Goal: Task Accomplishment & Management: Complete application form

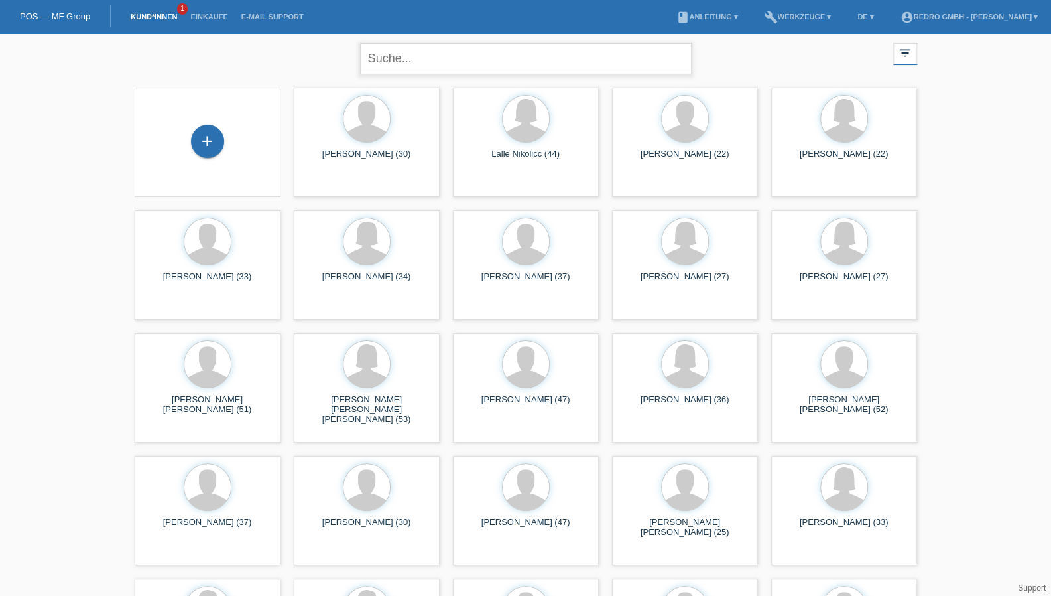
click at [415, 66] on input "text" at bounding box center [526, 58] width 332 height 31
type input "erhan mete"
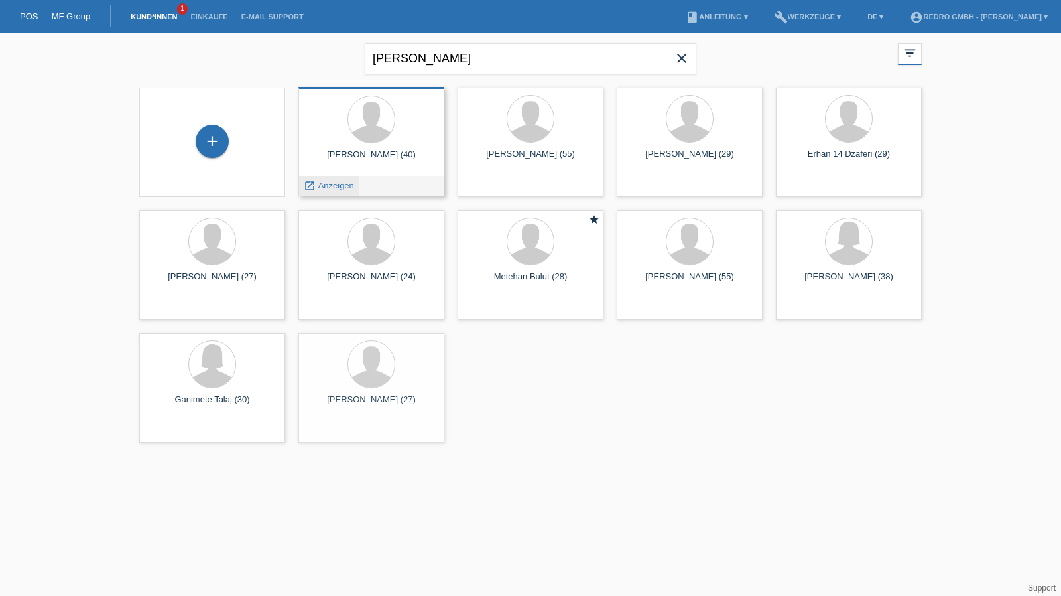
click at [320, 180] on div "launch Anzeigen" at bounding box center [329, 186] width 60 height 20
click at [320, 187] on span "Anzeigen" at bounding box center [336, 185] width 36 height 10
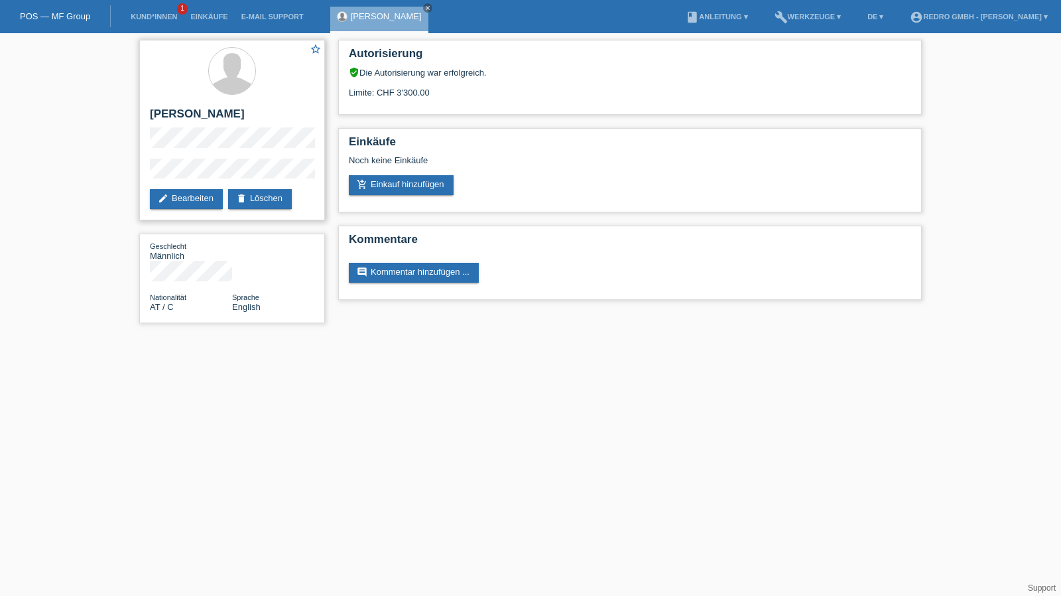
click at [182, 109] on h2 "[PERSON_NAME]" at bounding box center [232, 117] width 164 height 20
copy div "[PERSON_NAME]"
click at [137, 173] on div "star_border [PERSON_NAME] edit Bearbeiten delete Löschen Geschlecht Männlich Na…" at bounding box center [232, 184] width 199 height 303
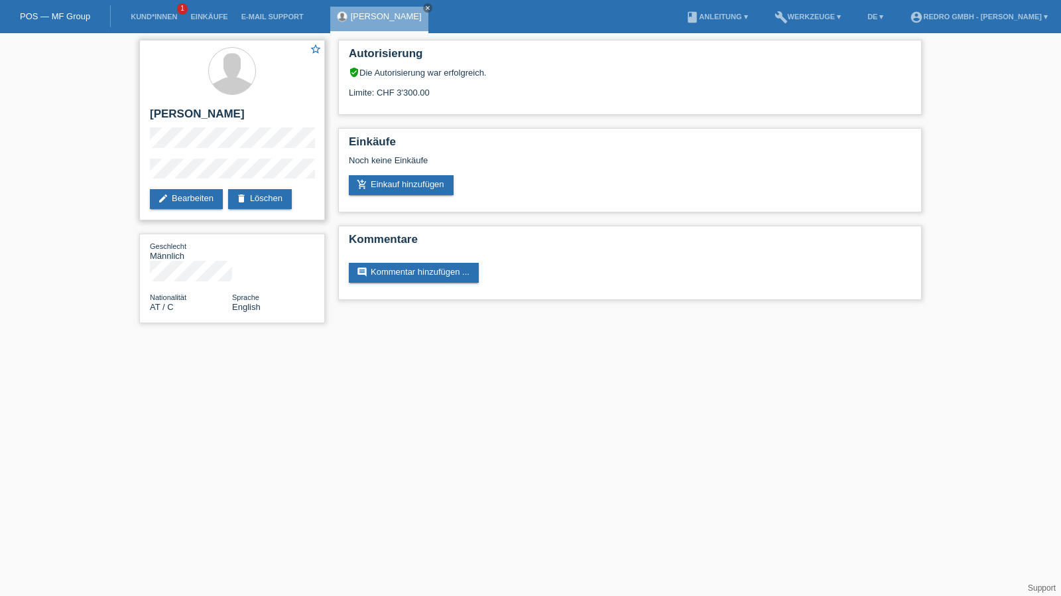
click at [182, 109] on h2 "[PERSON_NAME]" at bounding box center [232, 117] width 164 height 20
copy div "[PERSON_NAME]"
click at [229, 152] on div "star_border [PERSON_NAME] edit Bearbeiten delete Löschen" at bounding box center [232, 130] width 186 height 180
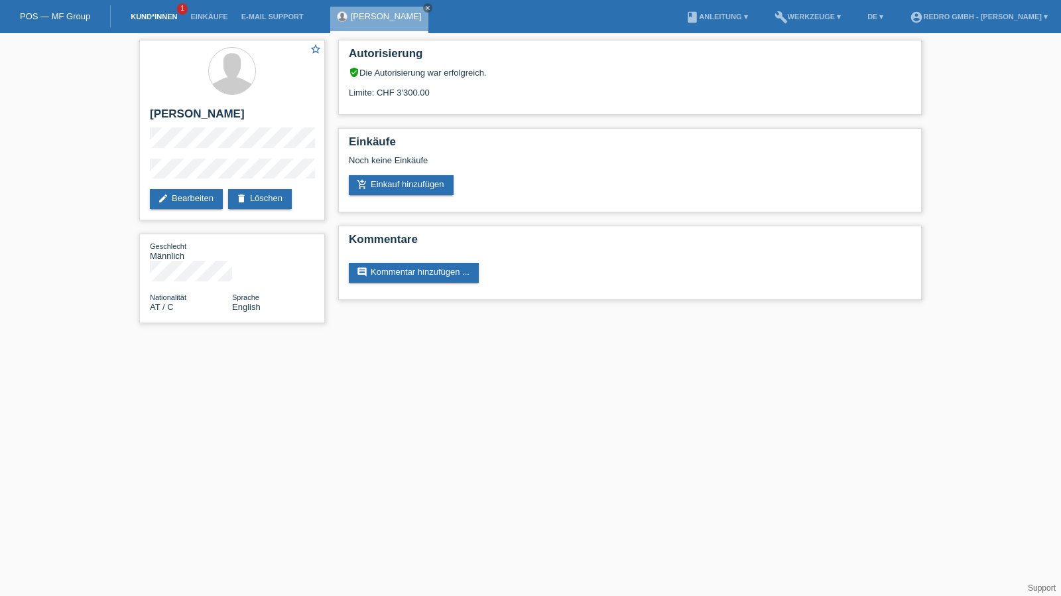
click at [153, 17] on link "Kund*innen" at bounding box center [154, 17] width 60 height 8
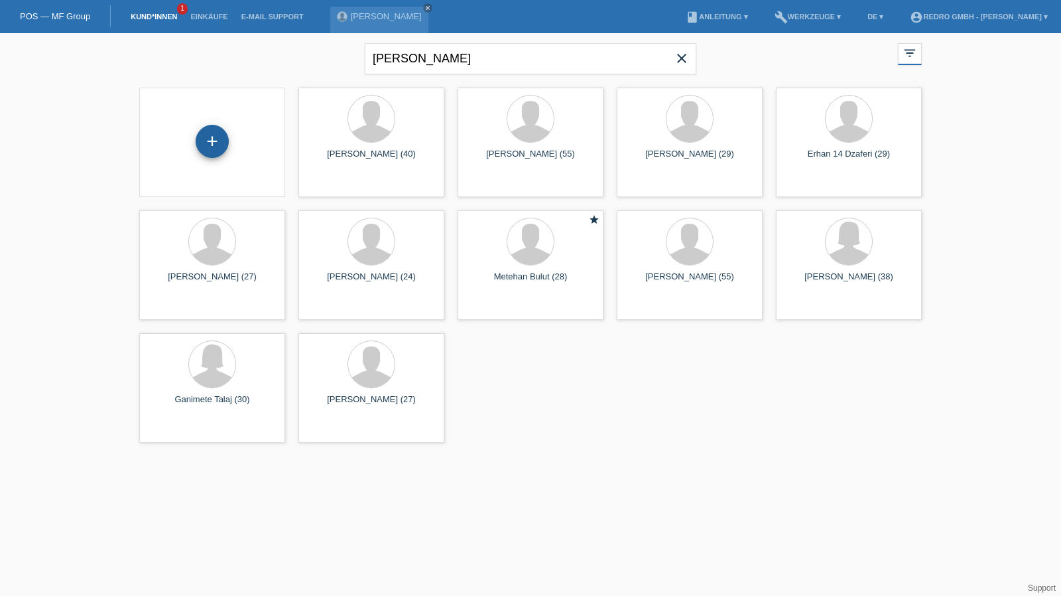
click at [220, 141] on div "+" at bounding box center [212, 141] width 32 height 23
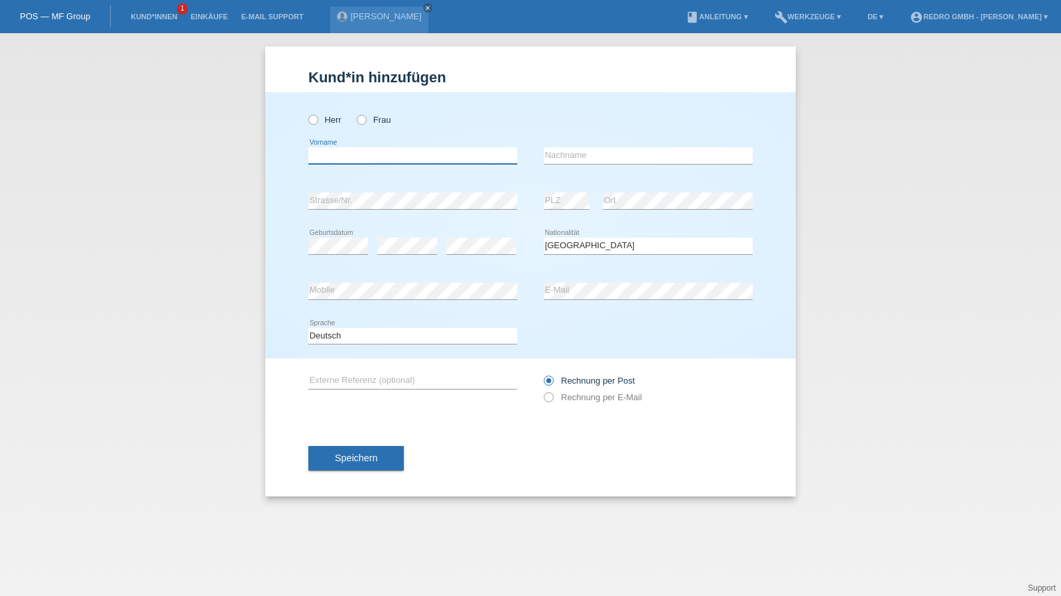
click at [345, 149] on input "text" at bounding box center [412, 155] width 209 height 17
type input "Dejan"
type input "Clanak"
select select "HR"
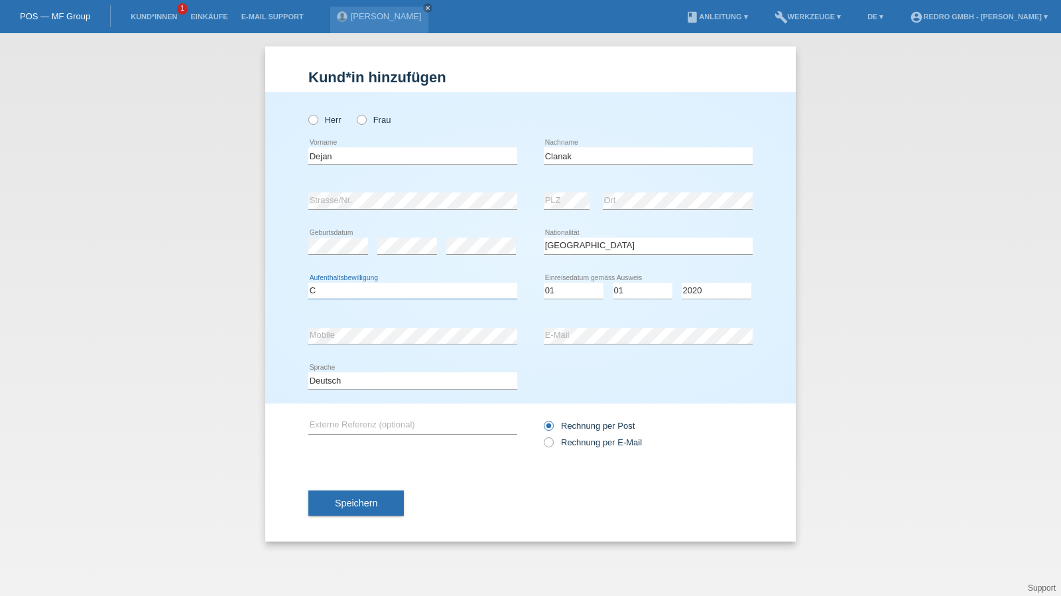
select select "C"
select select "01"
select select "2011"
click at [362, 499] on span "Speichern" at bounding box center [356, 502] width 42 height 11
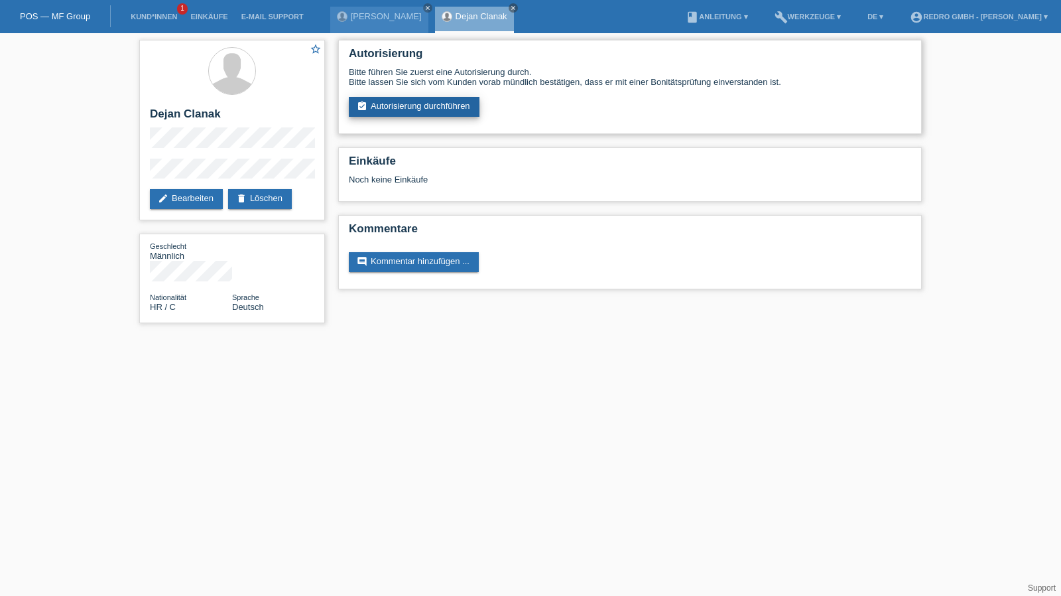
click at [395, 111] on link "assignment_turned_in Autorisierung durchführen" at bounding box center [414, 107] width 131 height 20
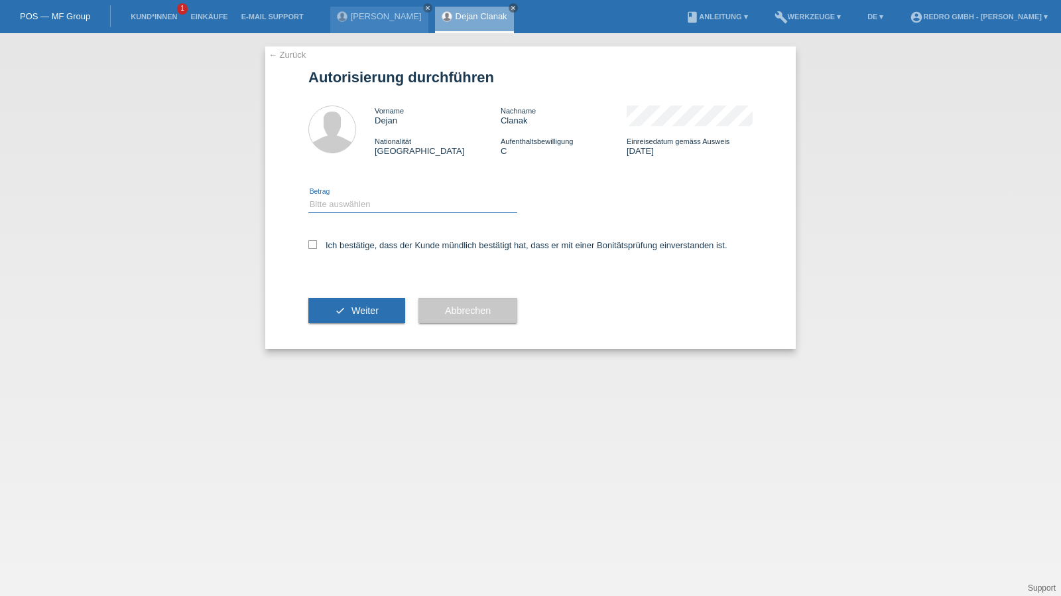
click at [358, 207] on select "Bitte auswählen CHF 1.00 - CHF 499.00 CHF 500.00 - CHF 1'999.00 CHF 2'000.00 - …" at bounding box center [412, 204] width 209 height 16
select select "1"
click at [308, 196] on select "Bitte auswählen CHF 1.00 - CHF 499.00 CHF 500.00 - CHF 1'999.00 CHF 2'000.00 - …" at bounding box center [412, 204] width 209 height 16
click at [350, 247] on label "Ich bestätige, dass der Kunde mündlich bestätigt hat, dass er mit einer Bonität…" at bounding box center [517, 245] width 419 height 10
click at [317, 247] on input "Ich bestätige, dass der Kunde mündlich bestätigt hat, dass er mit einer Bonität…" at bounding box center [312, 244] width 9 height 9
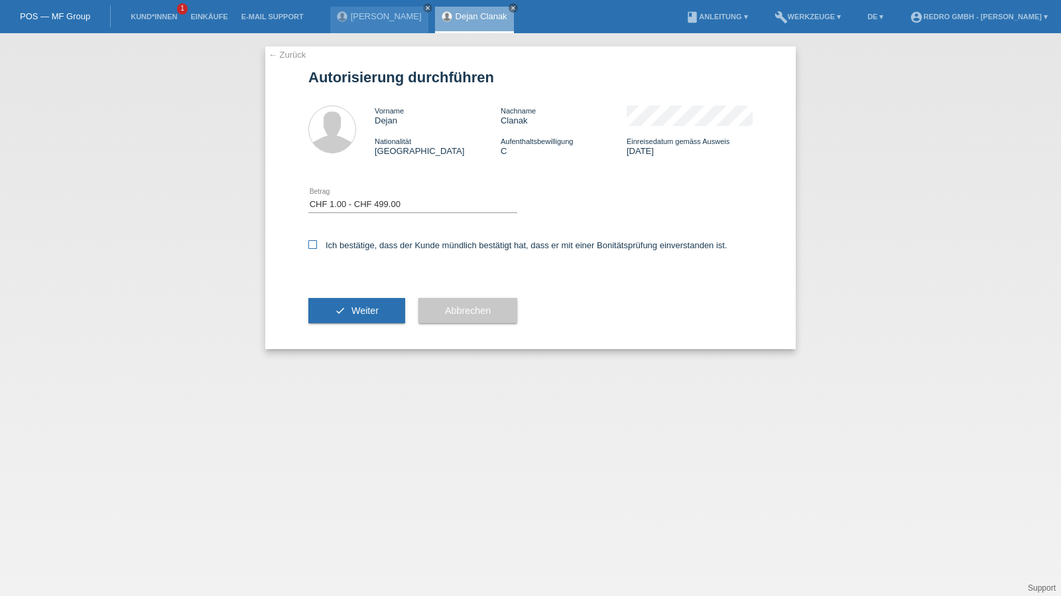
checkbox input "true"
click at [346, 300] on button "check Weiter" at bounding box center [356, 310] width 97 height 25
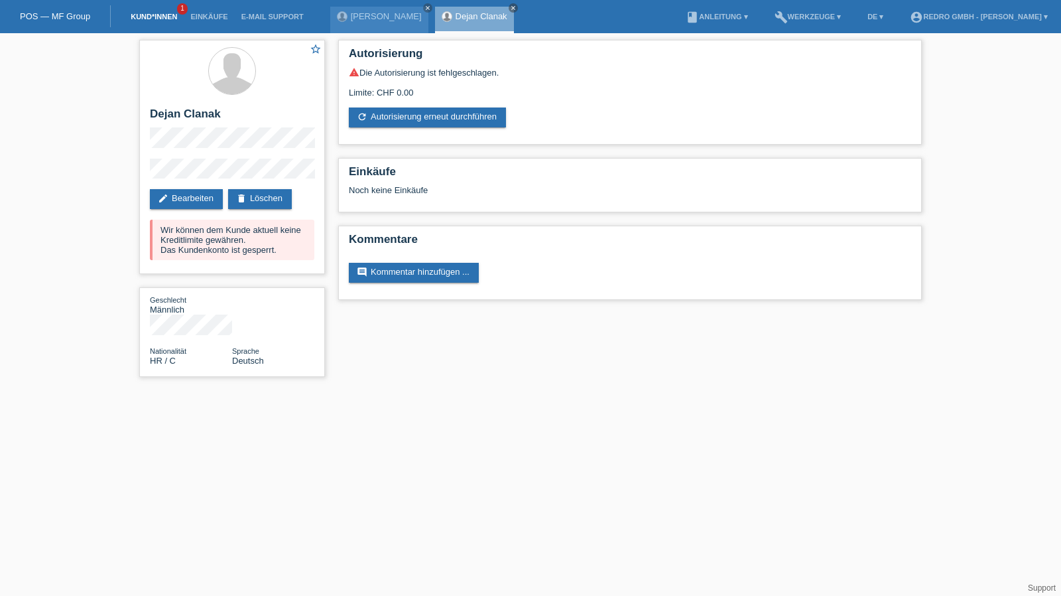
click at [150, 15] on link "Kund*innen" at bounding box center [154, 17] width 60 height 8
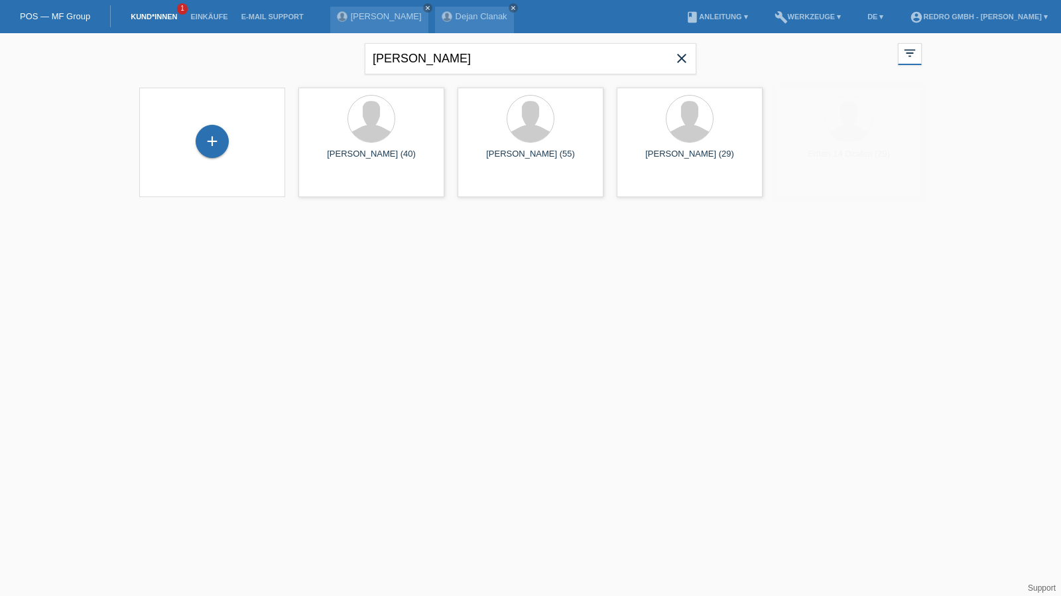
click at [231, 147] on div "+" at bounding box center [212, 142] width 125 height 35
click at [212, 147] on div "+" at bounding box center [212, 141] width 33 height 33
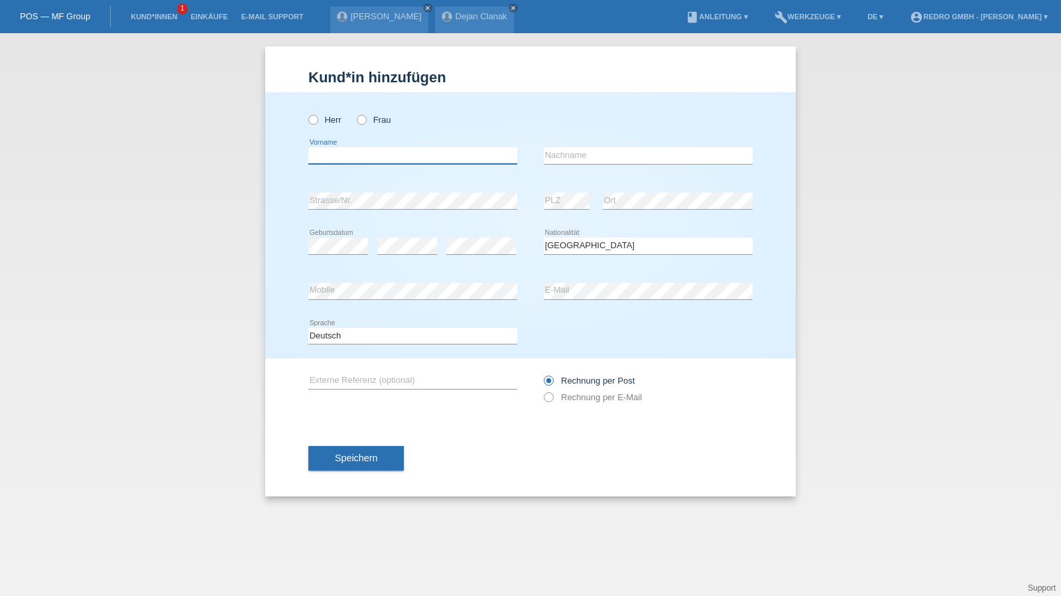
click at [379, 152] on input "text" at bounding box center [412, 155] width 209 height 17
type input "Christophe"
type input "Scherwey"
click at [643, 151] on input "Scherwey" at bounding box center [648, 155] width 209 height 17
select select "CH"
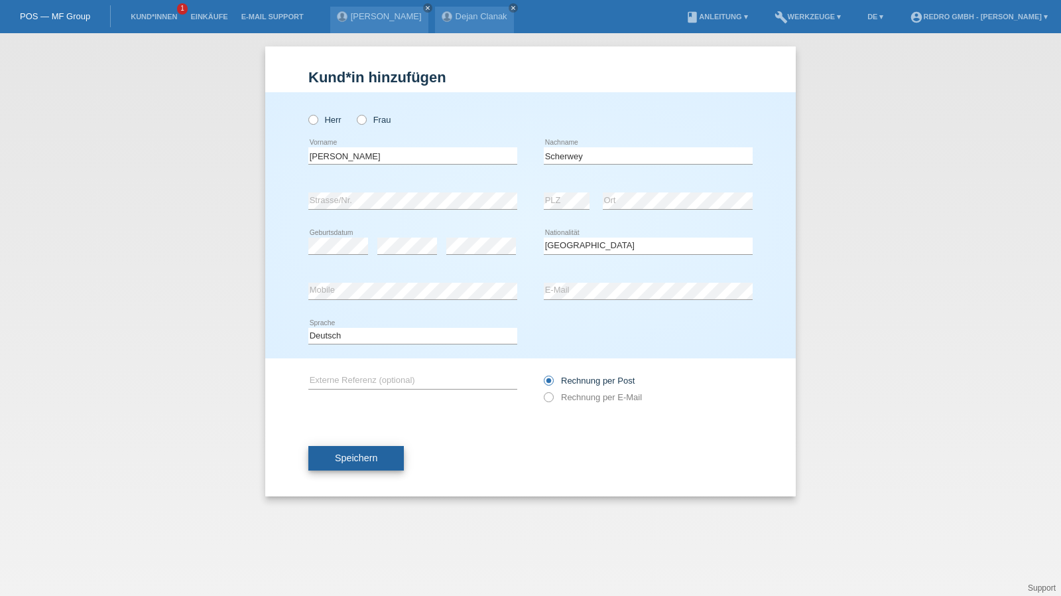
click at [386, 450] on button "Speichern" at bounding box center [356, 458] width 96 height 25
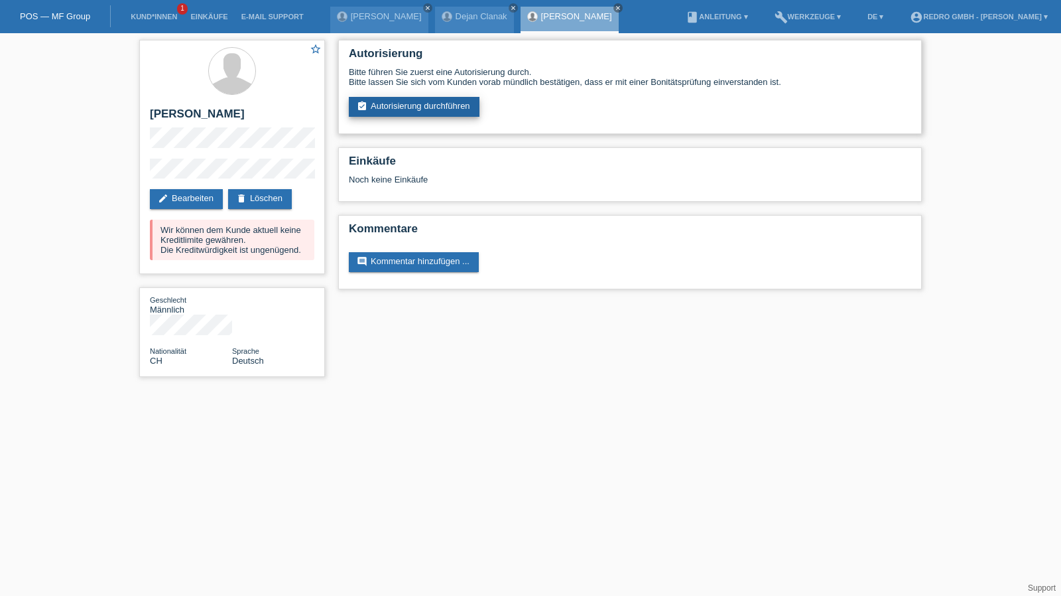
click at [410, 115] on link "assignment_turned_in Autorisierung durchführen" at bounding box center [414, 107] width 131 height 20
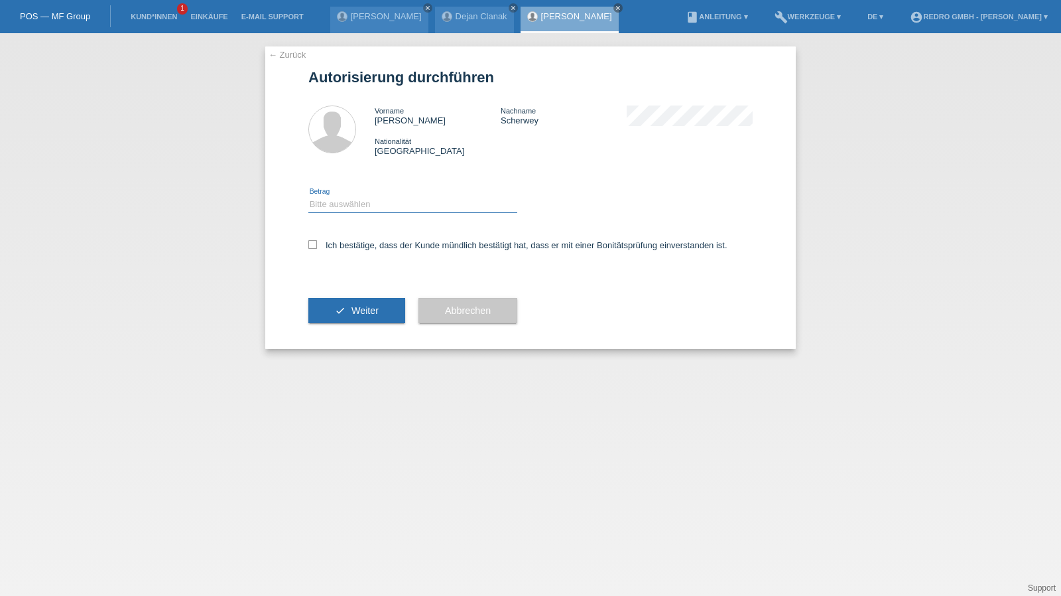
click at [371, 206] on select "Bitte auswählen CHF 1.00 - CHF 499.00 CHF 500.00 - CHF 1'999.00 CHF 2'000.00 - …" at bounding box center [412, 204] width 209 height 16
select select "1"
click at [308, 196] on select "Bitte auswählen CHF 1.00 - CHF 499.00 CHF 500.00 - CHF 1'999.00 CHF 2'000.00 - …" at bounding box center [412, 204] width 209 height 16
click at [357, 243] on label "Ich bestätige, dass der Kunde mündlich bestätigt hat, dass er mit einer Bonität…" at bounding box center [517, 245] width 419 height 10
click at [317, 243] on input "Ich bestätige, dass der Kunde mündlich bestätigt hat, dass er mit einer Bonität…" at bounding box center [312, 244] width 9 height 9
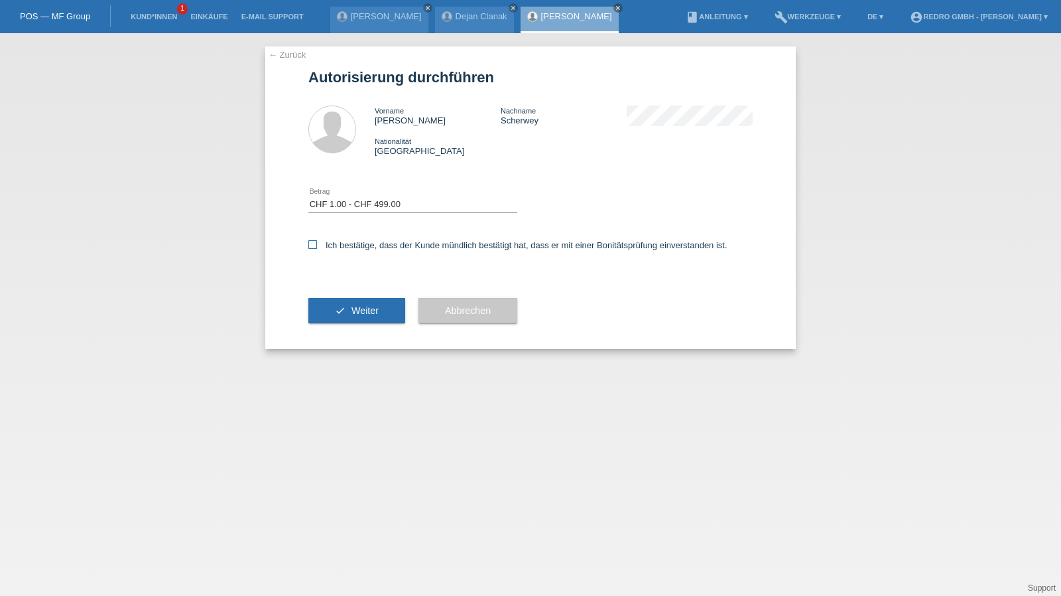
checkbox input "true"
click at [328, 314] on button "check Weiter" at bounding box center [356, 310] width 97 height 25
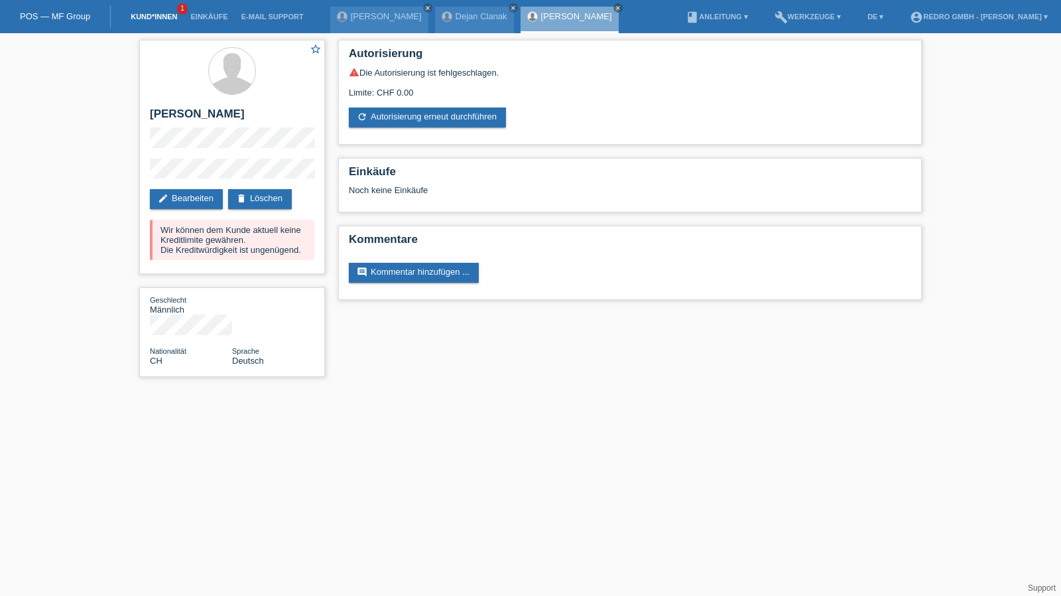
click at [159, 14] on link "Kund*innen" at bounding box center [154, 17] width 60 height 8
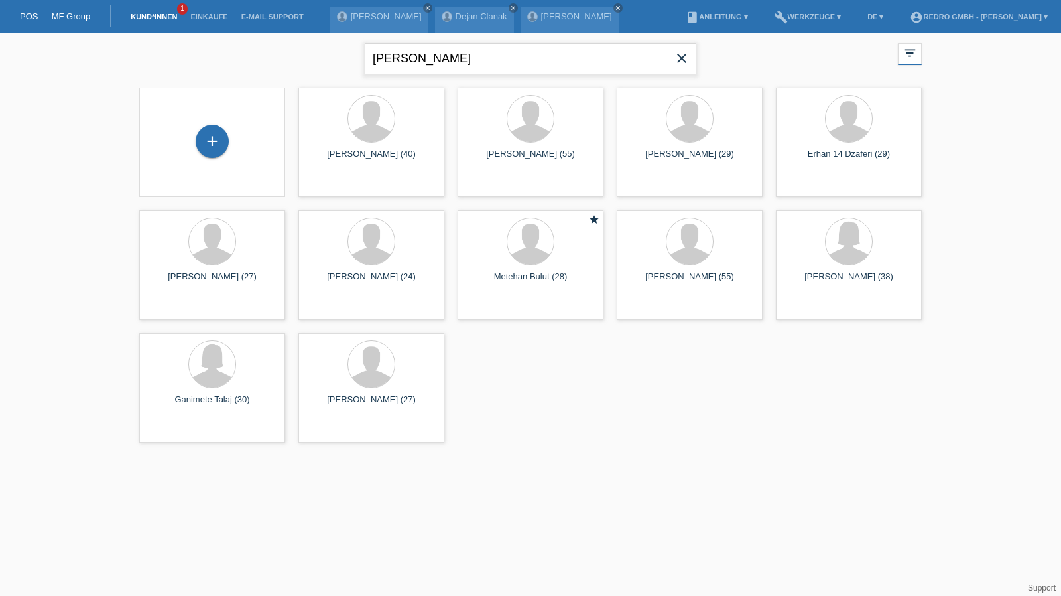
click at [463, 56] on input "erhan mete" at bounding box center [531, 58] width 332 height 31
type input "zlatkov"
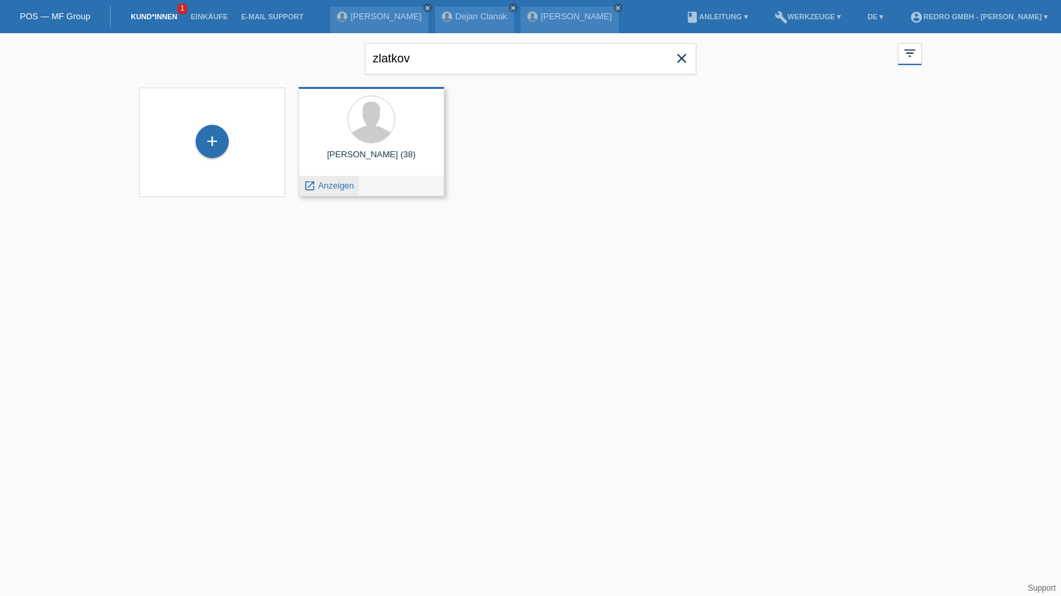
click at [328, 186] on span "Anzeigen" at bounding box center [336, 185] width 36 height 10
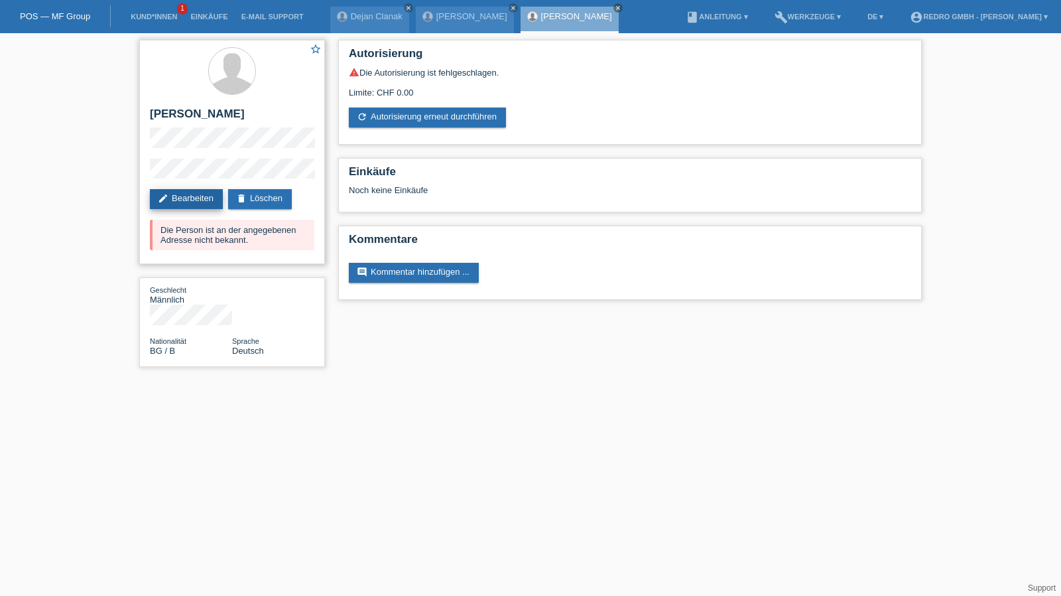
click at [175, 200] on link "edit Bearbeiten" at bounding box center [186, 199] width 73 height 20
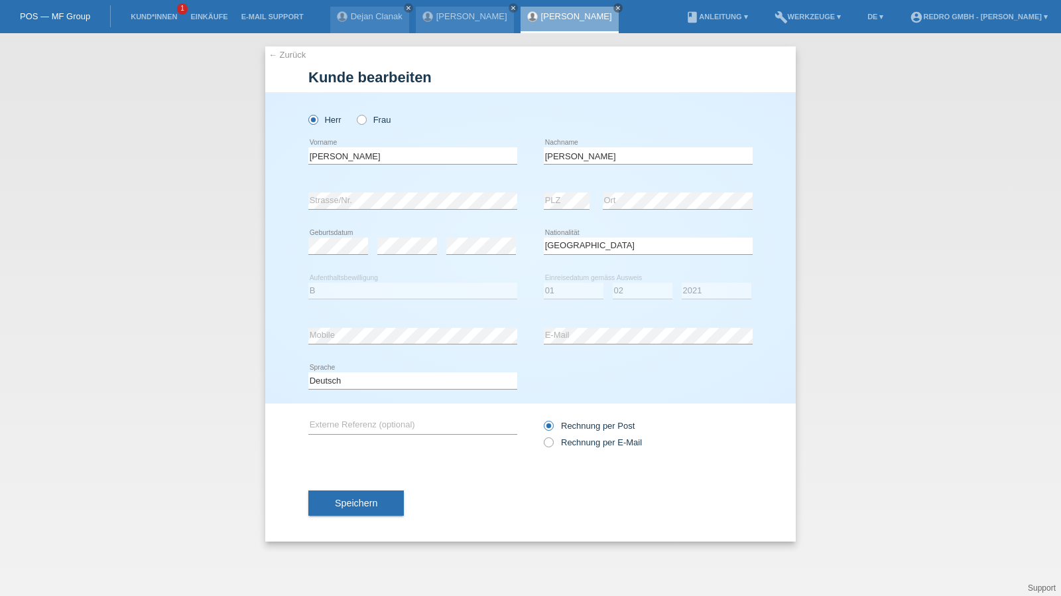
select select "BG"
select select "B"
select select "01"
select select "02"
select select "2021"
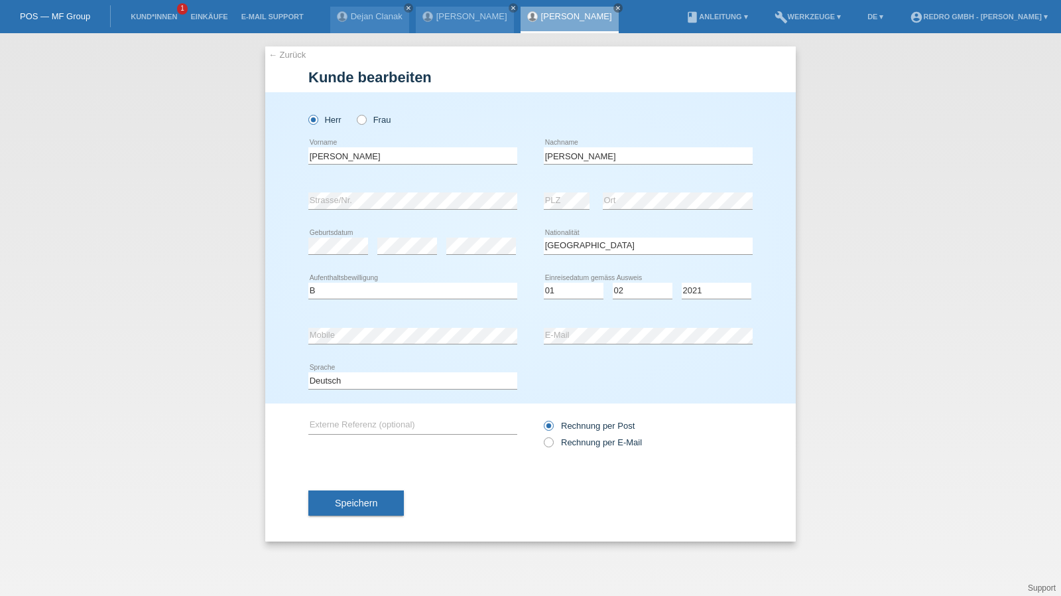
click at [414, 210] on div "error Strasse/Nr." at bounding box center [412, 200] width 209 height 45
click at [386, 498] on button "Speichern" at bounding box center [356, 502] width 96 height 25
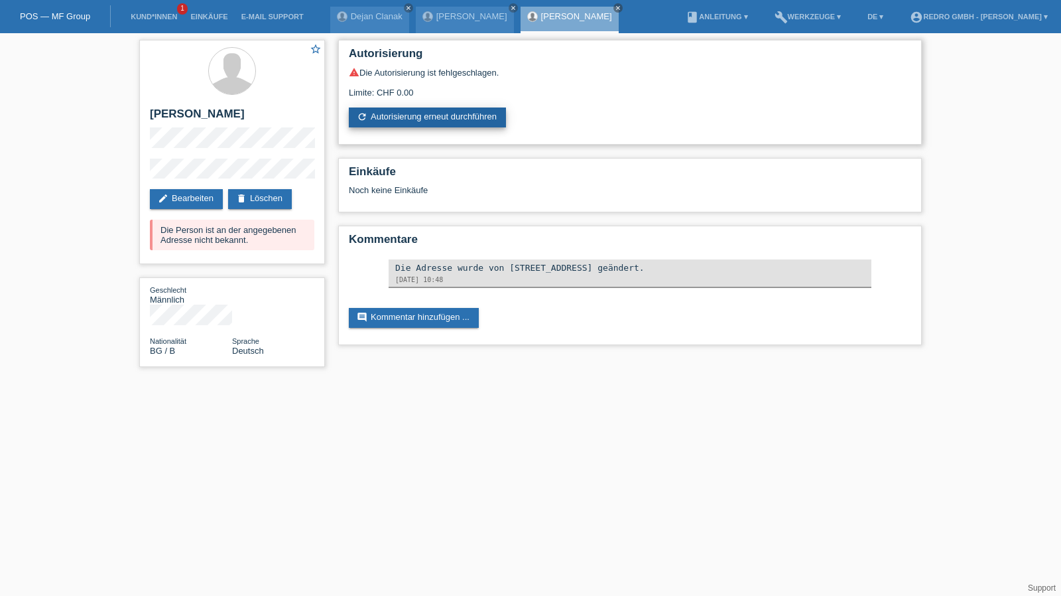
click at [415, 125] on link "refresh Autorisierung erneut durchführen" at bounding box center [427, 117] width 157 height 20
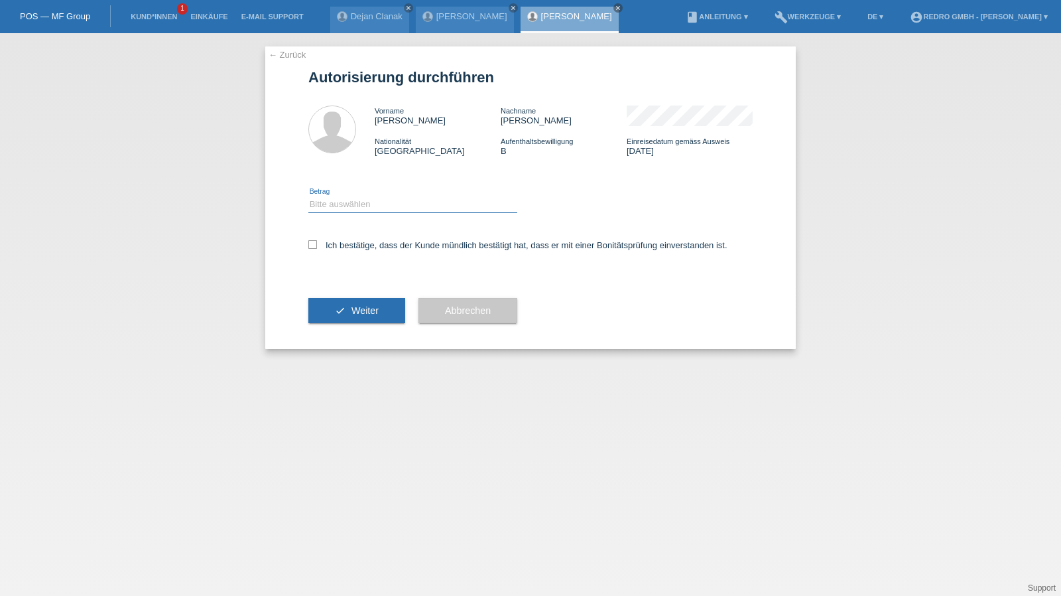
drag, startPoint x: 356, startPoint y: 200, endPoint x: 356, endPoint y: 210, distance: 9.3
click at [356, 200] on select "Bitte auswählen CHF 1.00 - CHF 499.00 CHF 500.00 - CHF 1'999.00 CHF 2'000.00 - …" at bounding box center [412, 204] width 209 height 16
select select "1"
click at [308, 196] on select "Bitte auswählen CHF 1.00 - CHF 499.00 CHF 500.00 - CHF 1'999.00 CHF 2'000.00 - …" at bounding box center [412, 204] width 209 height 16
click at [346, 243] on label "Ich bestätige, dass der Kunde mündlich bestätigt hat, dass er mit einer Bonität…" at bounding box center [517, 245] width 419 height 10
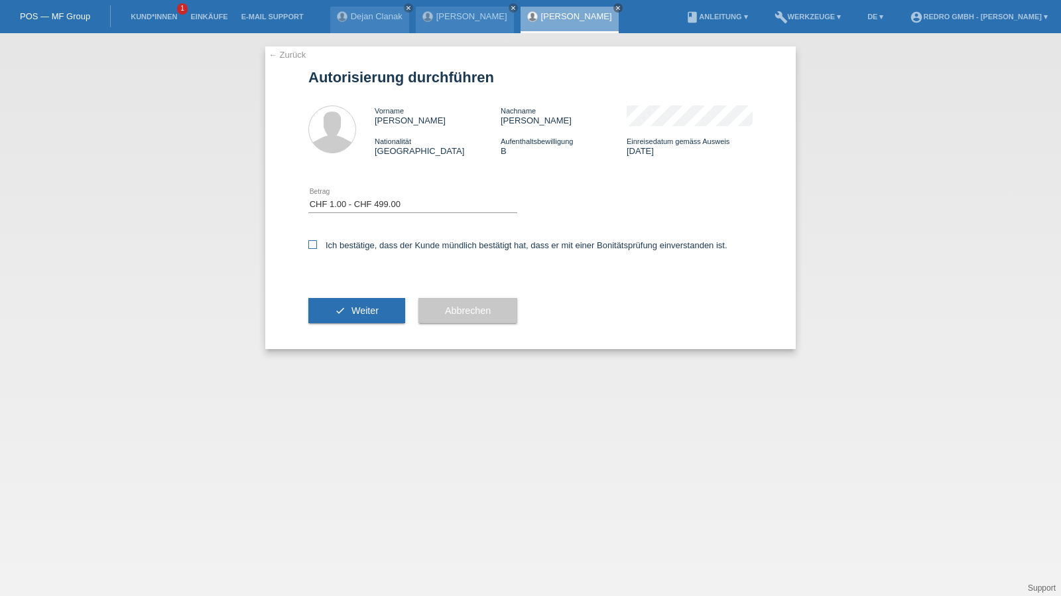
click at [317, 243] on input "Ich bestätige, dass der Kunde mündlich bestätigt hat, dass er mit einer Bonität…" at bounding box center [312, 244] width 9 height 9
checkbox input "true"
click at [360, 310] on span "Weiter" at bounding box center [365, 310] width 27 height 11
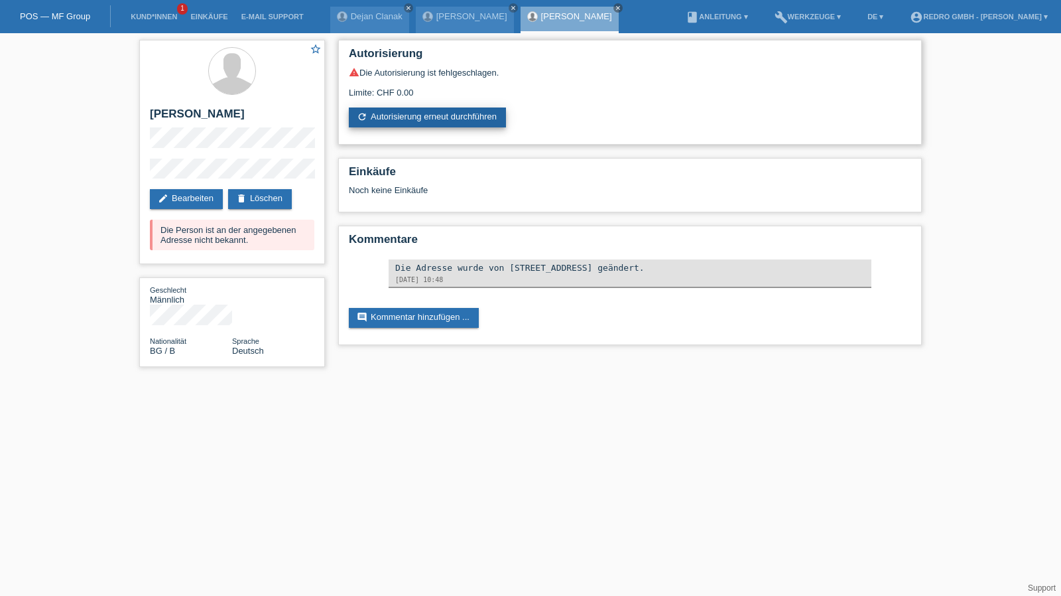
click at [420, 113] on link "refresh Autorisierung erneut durchführen" at bounding box center [427, 117] width 157 height 20
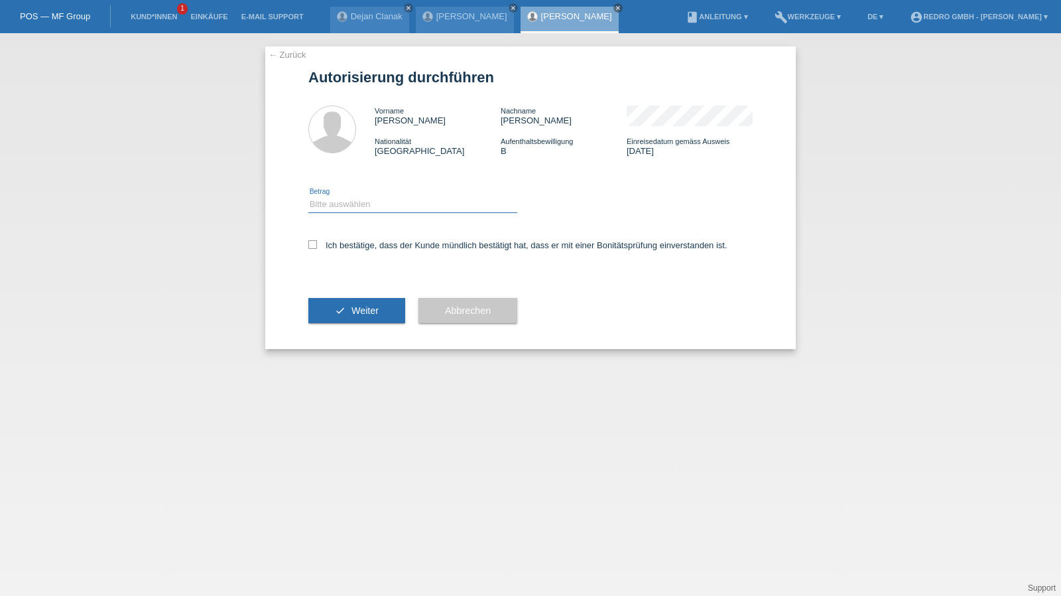
click at [361, 210] on select "Bitte auswählen CHF 1.00 - CHF 499.00 CHF 500.00 - CHF 1'999.00 CHF 2'000.00 - …" at bounding box center [412, 204] width 209 height 16
select select "1"
click at [308, 196] on select "Bitte auswählen CHF 1.00 - CHF 499.00 CHF 500.00 - CHF 1'999.00 CHF 2'000.00 - …" at bounding box center [412, 204] width 209 height 16
click at [343, 242] on label "Ich bestätige, dass der Kunde mündlich bestätigt hat, dass er mit einer Bonität…" at bounding box center [517, 245] width 419 height 10
click at [317, 242] on input "Ich bestätige, dass der Kunde mündlich bestätigt hat, dass er mit einer Bonität…" at bounding box center [312, 244] width 9 height 9
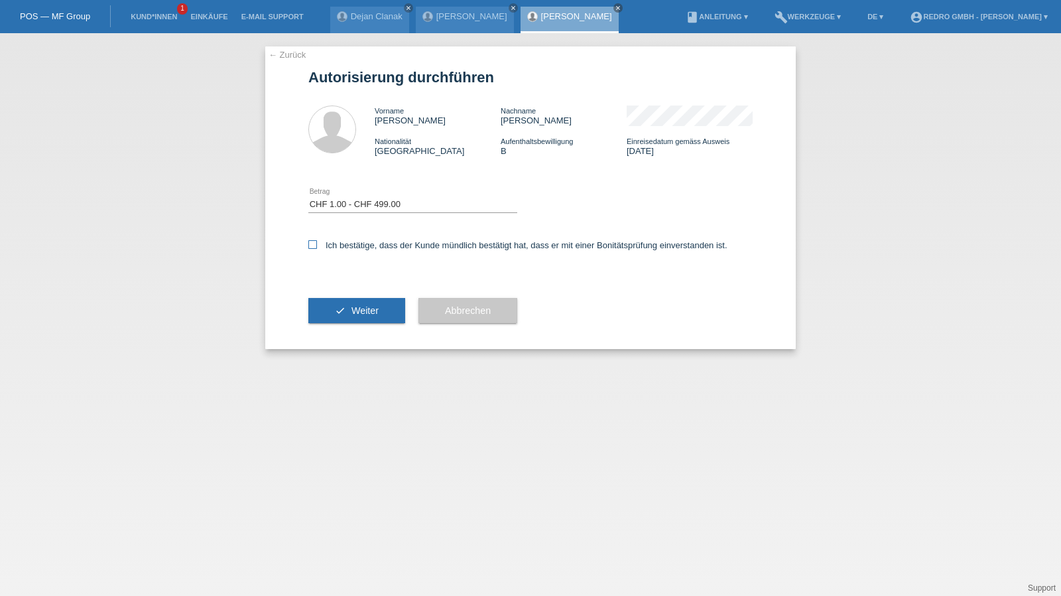
checkbox input "true"
click at [336, 306] on icon "check" at bounding box center [340, 310] width 11 height 11
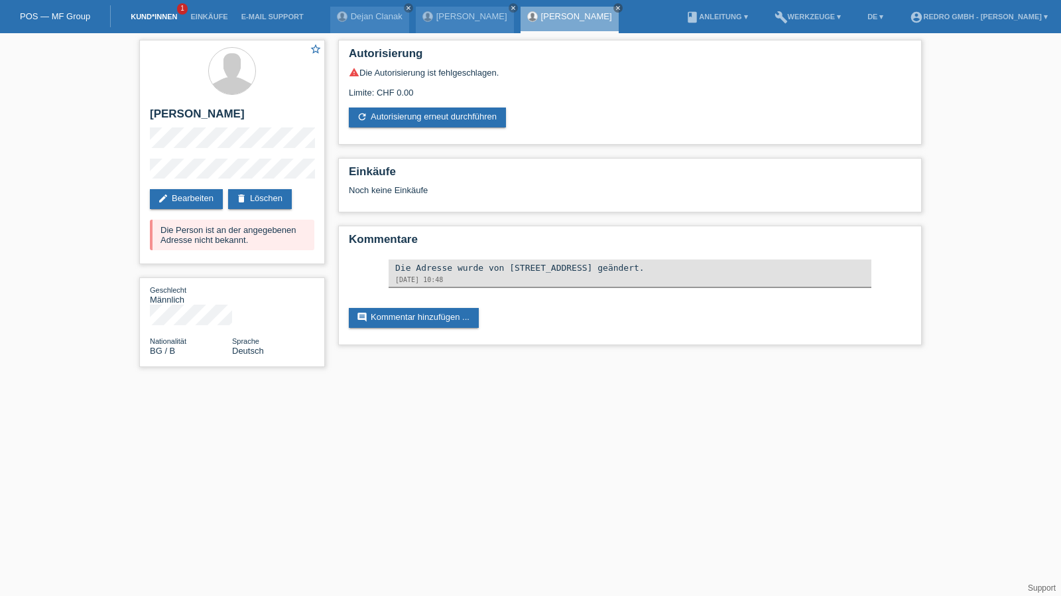
click at [161, 14] on link "Kund*innen" at bounding box center [154, 17] width 60 height 8
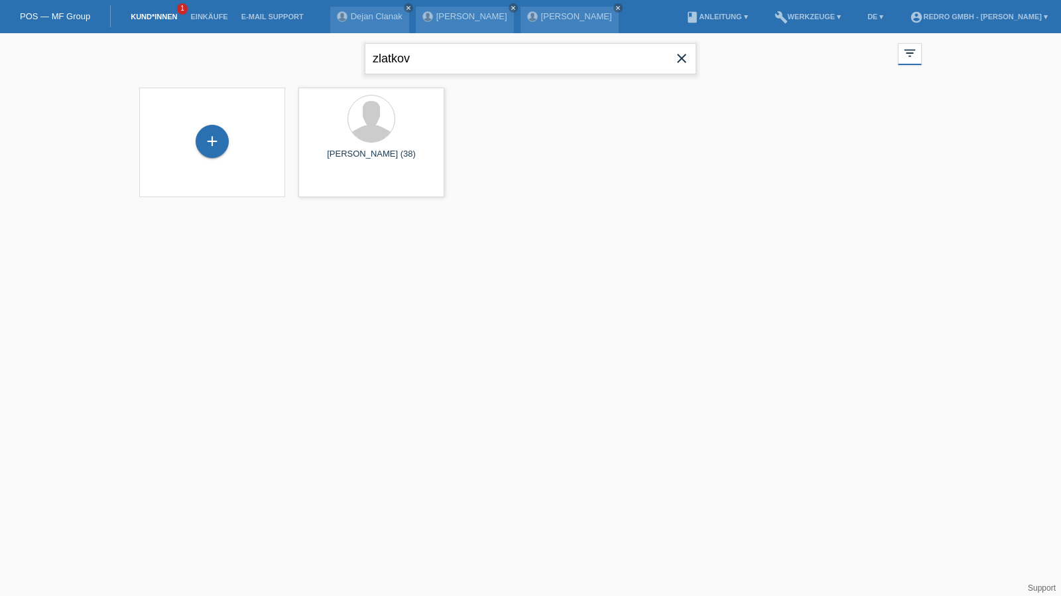
click at [437, 54] on input "zlatkov" at bounding box center [531, 58] width 332 height 31
type input "essam"
click at [225, 145] on div "+" at bounding box center [212, 141] width 32 height 23
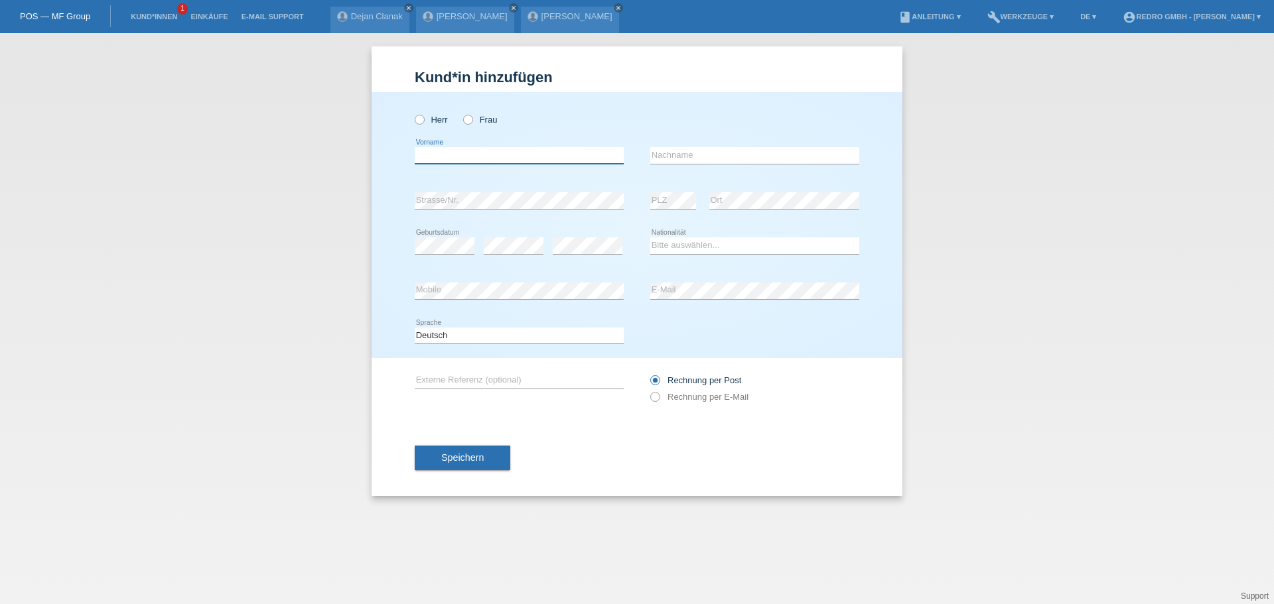
click at [482, 157] on input "text" at bounding box center [519, 155] width 209 height 17
type input "[PERSON_NAME]"
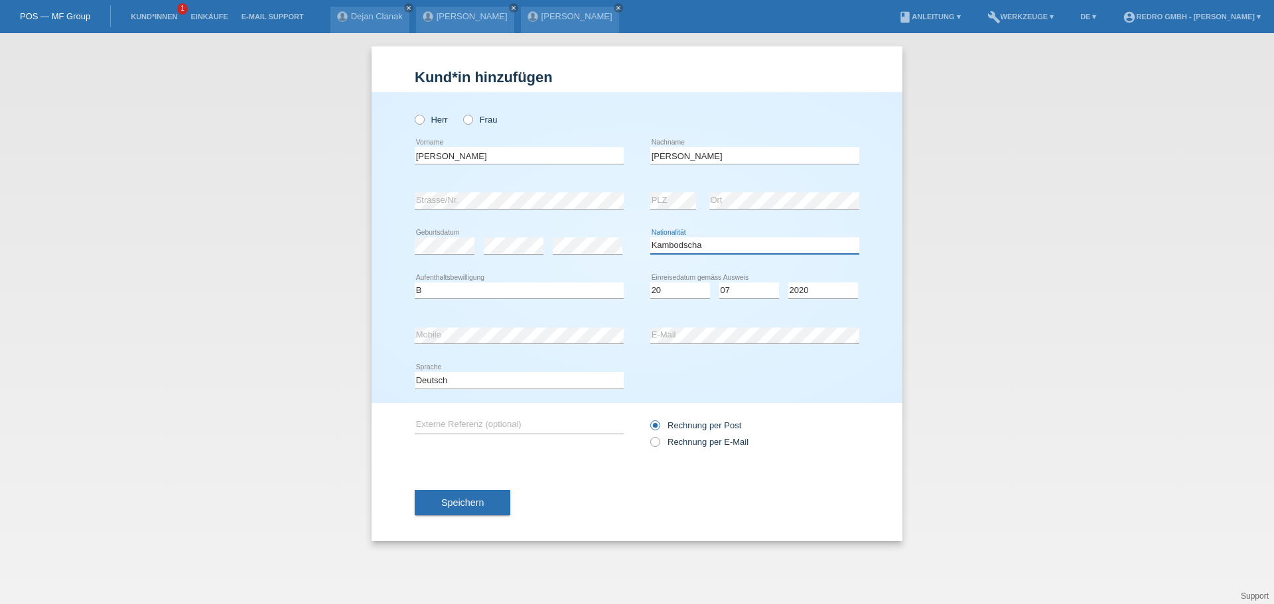
select select "CM"
select select "B"
select select "20"
click at [474, 379] on select "Deutsch Français Italiano English" at bounding box center [519, 380] width 209 height 16
select select "fr"
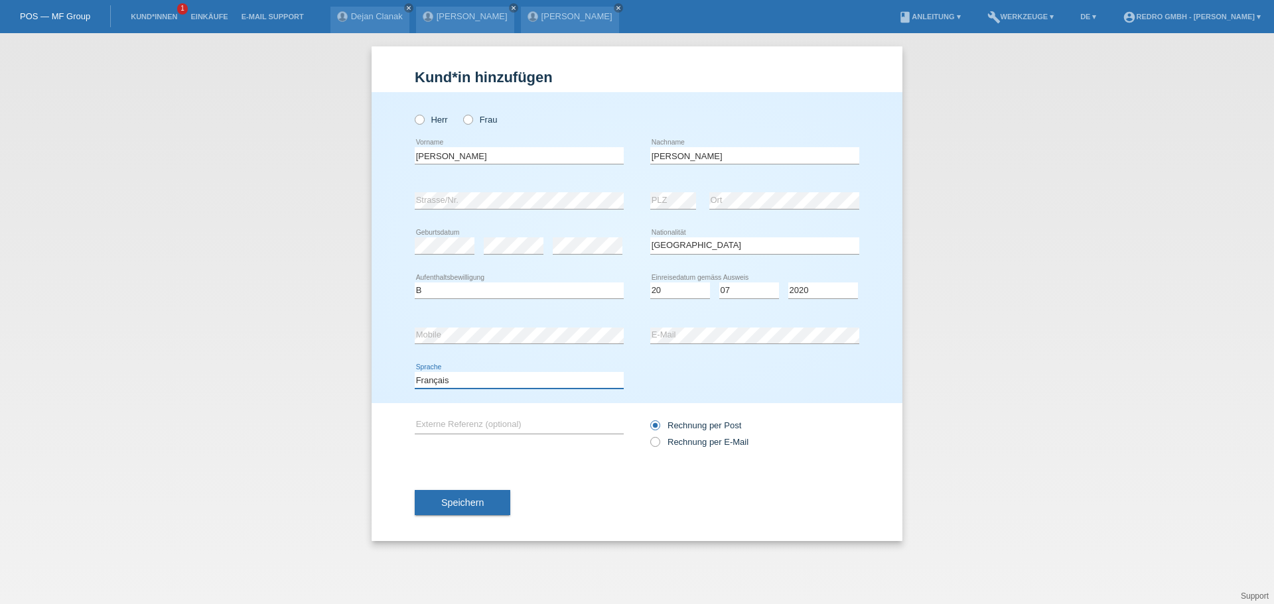
click at [415, 372] on select "Deutsch Français Italiano English" at bounding box center [519, 380] width 209 height 16
click at [448, 500] on span "Speichern" at bounding box center [462, 502] width 42 height 11
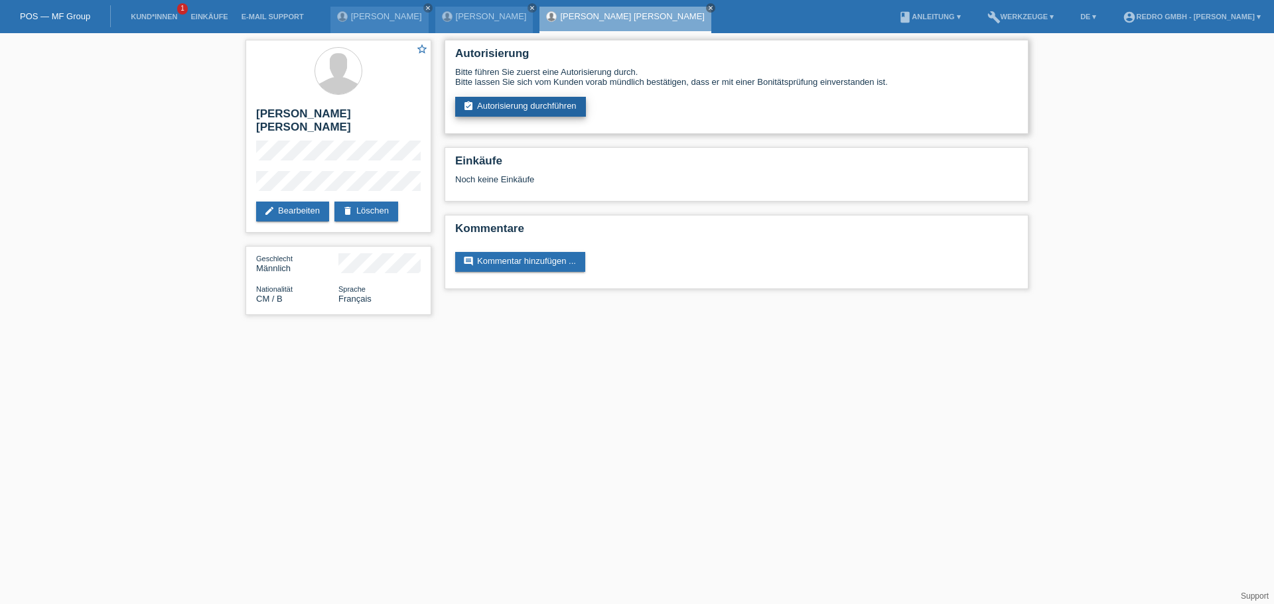
click at [537, 110] on link "assignment_turned_in Autorisierung durchführen" at bounding box center [520, 107] width 131 height 20
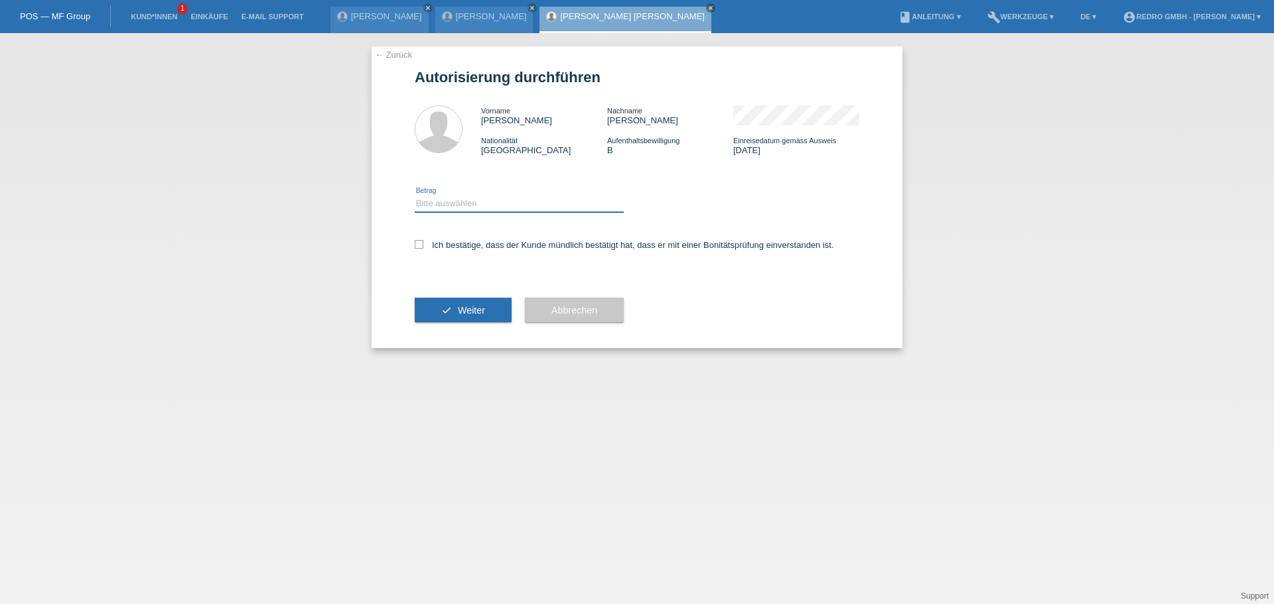
drag, startPoint x: 459, startPoint y: 199, endPoint x: 460, endPoint y: 210, distance: 11.4
click at [459, 199] on select "Bitte auswählen CHF 1.00 - CHF 499.00 CHF 500.00 - CHF 1'999.00 CHF 2'000.00 - …" at bounding box center [519, 204] width 209 height 16
select select "1"
click at [415, 196] on select "Bitte auswählen CHF 1.00 - CHF 499.00 CHF 500.00 - CHF 1'999.00 CHF 2'000.00 - …" at bounding box center [519, 204] width 209 height 16
click at [463, 249] on label "Ich bestätige, dass der Kunde mündlich bestätigt hat, dass er mit einer Bonität…" at bounding box center [624, 245] width 419 height 10
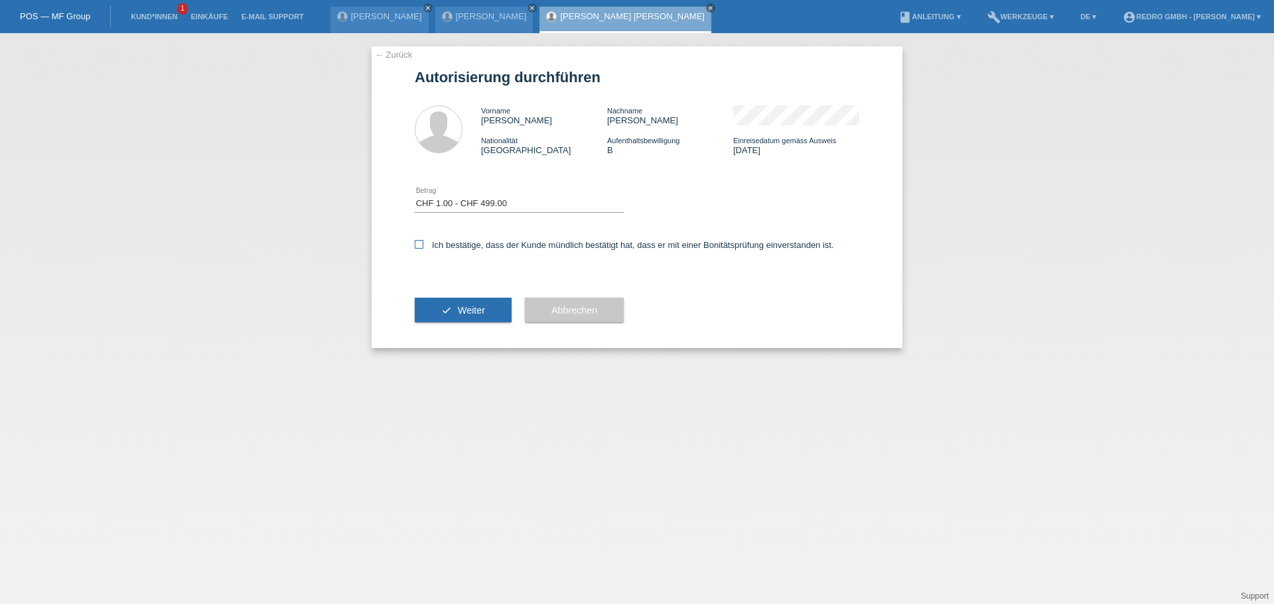
click at [423, 249] on input "Ich bestätige, dass der Kunde mündlich bestätigt hat, dass er mit einer Bonität…" at bounding box center [419, 244] width 9 height 9
checkbox input "true"
click at [445, 314] on icon "check" at bounding box center [446, 310] width 11 height 11
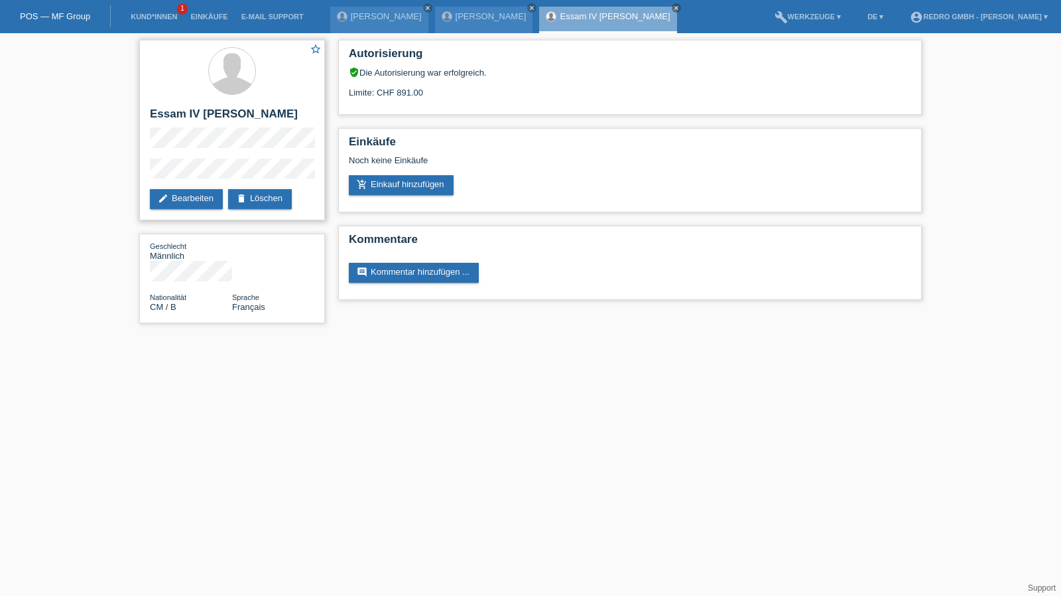
click at [181, 111] on h2 "Essam IV [PERSON_NAME]" at bounding box center [232, 117] width 164 height 20
copy div "Essam IV [PERSON_NAME]"
click at [120, 174] on div "star_border Essam IV [PERSON_NAME] edit Bearbeiten delete Löschen Geschlecht Mä…" at bounding box center [530, 184] width 1061 height 303
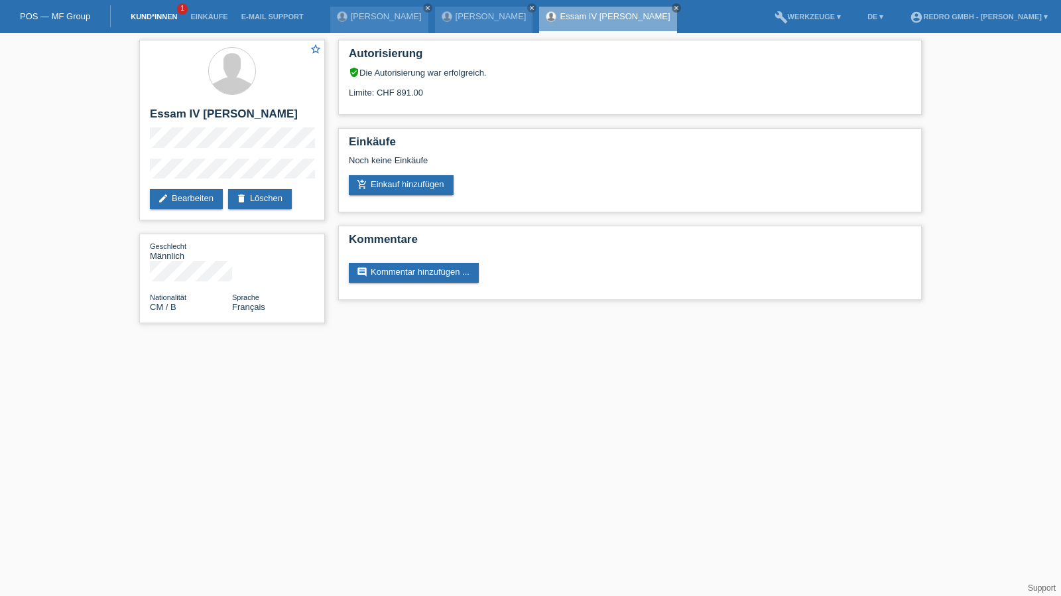
click at [158, 19] on link "Kund*innen" at bounding box center [154, 17] width 60 height 8
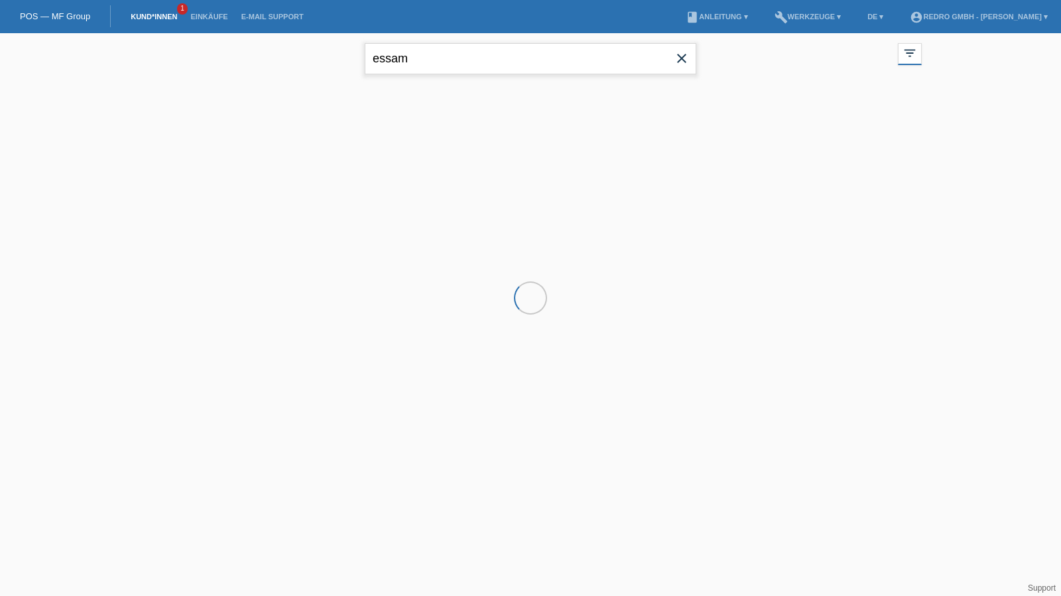
click at [414, 60] on input "essam" at bounding box center [531, 58] width 332 height 31
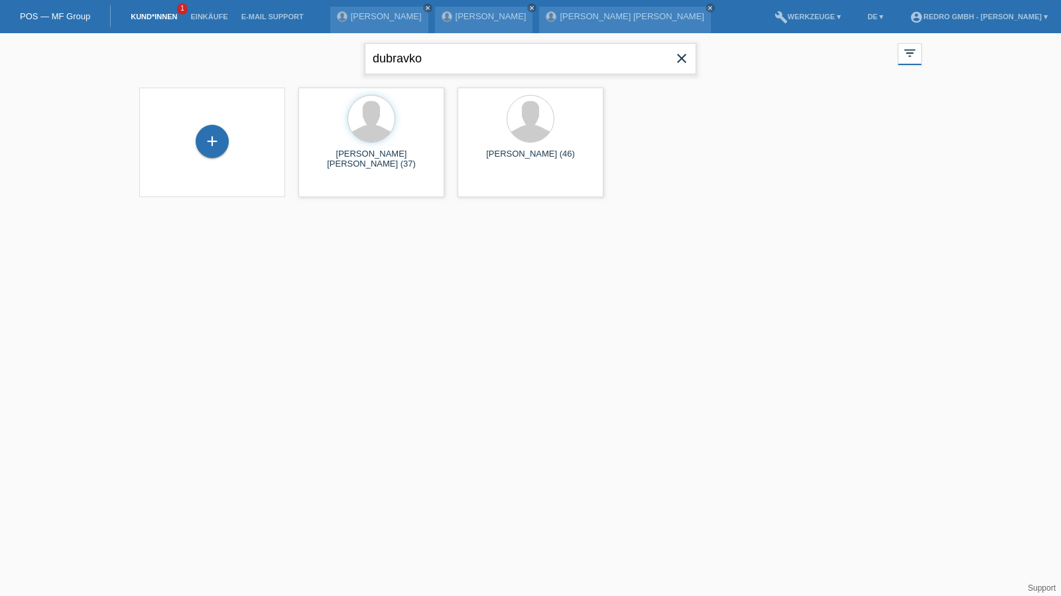
type input "dubravko"
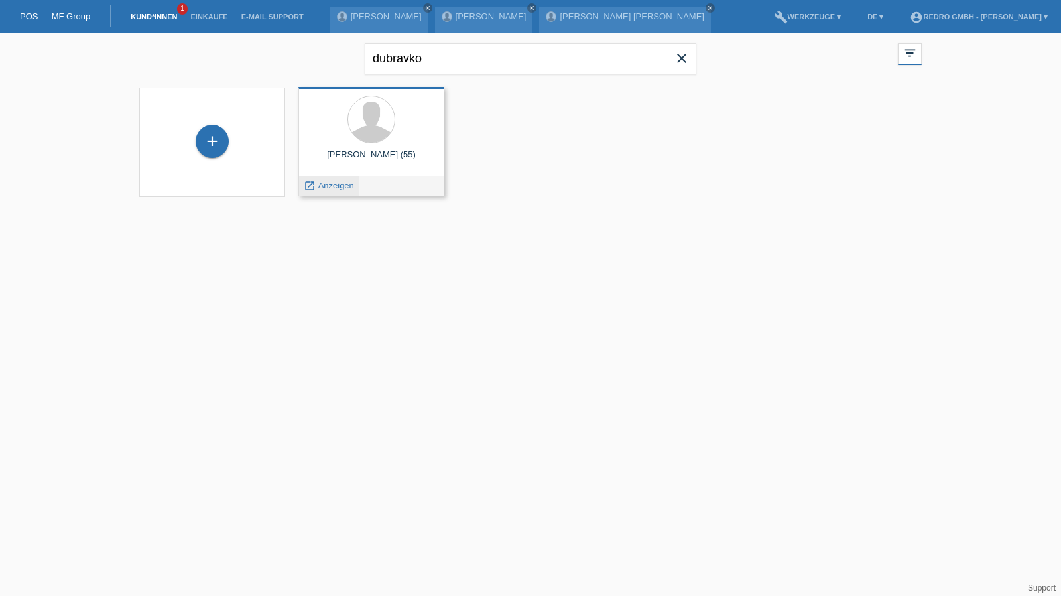
click at [328, 183] on span "Anzeigen" at bounding box center [336, 185] width 36 height 10
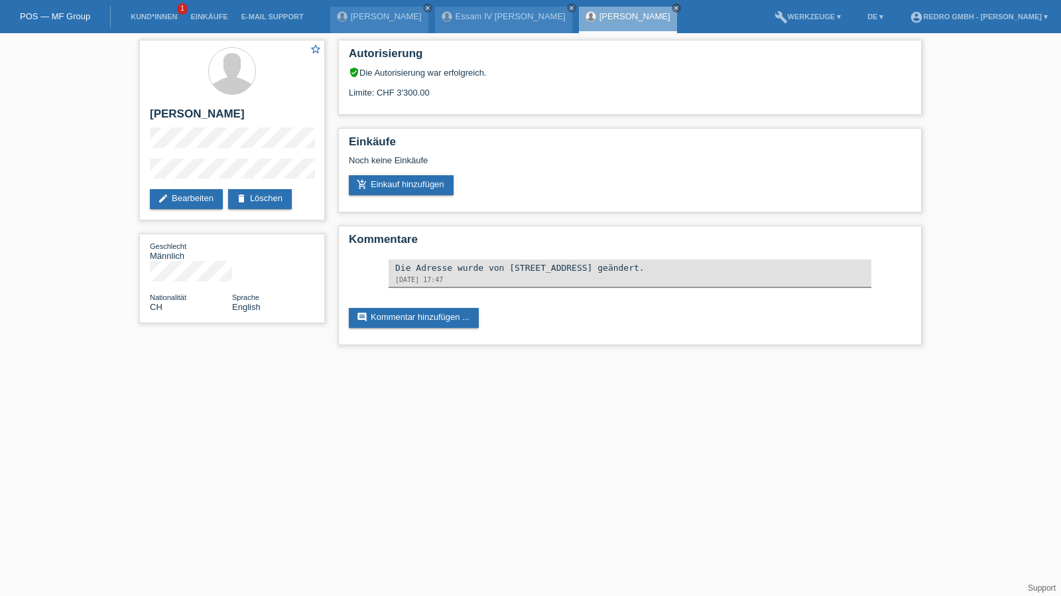
click at [78, 174] on div "star_border Dubravko Martinjak edit Bearbeiten delete Löschen Geschlecht Männli…" at bounding box center [530, 195] width 1061 height 325
click at [247, 202] on icon "delete" at bounding box center [241, 198] width 11 height 11
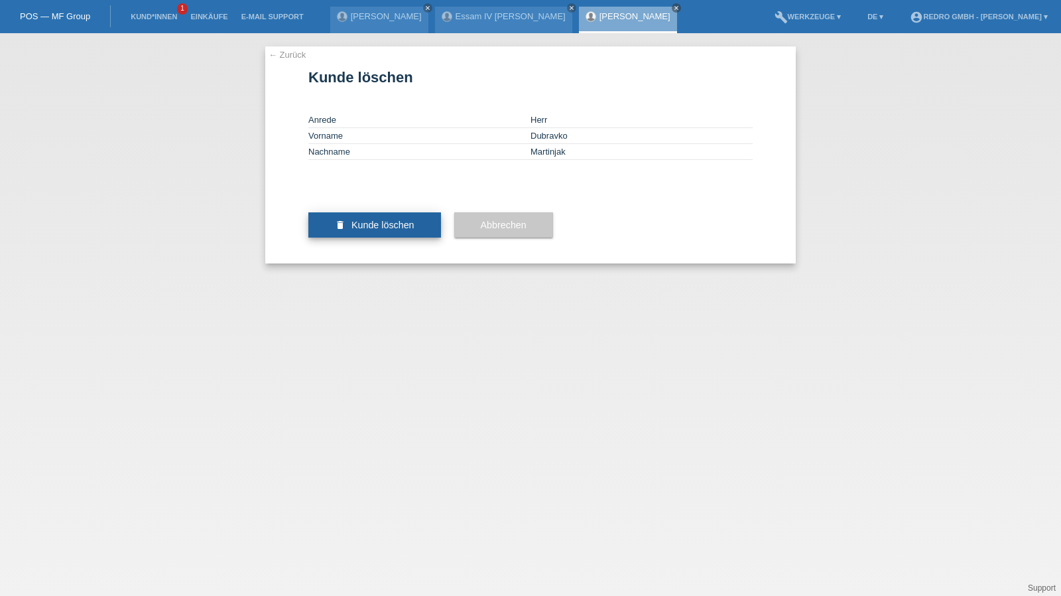
click at [358, 230] on span "Kunde löschen" at bounding box center [383, 225] width 63 height 11
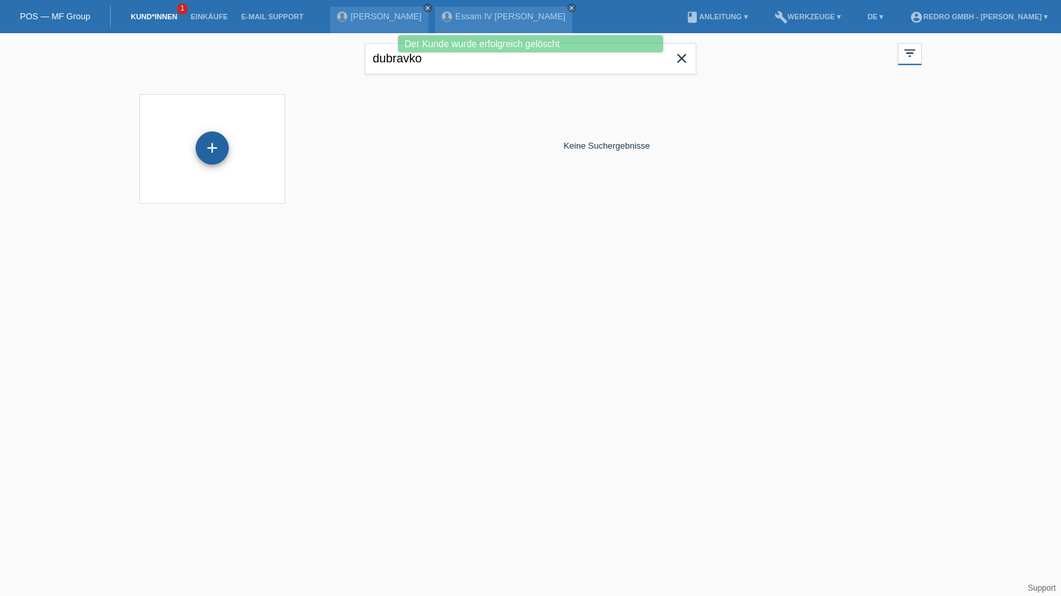
click at [213, 147] on div "+" at bounding box center [212, 147] width 33 height 33
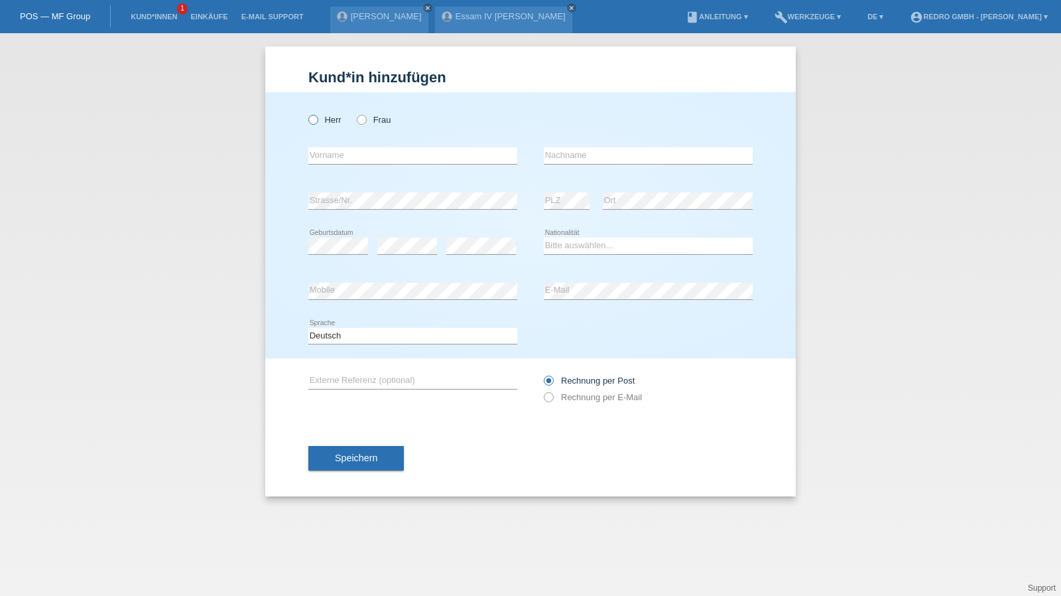
click at [328, 121] on label "Herr" at bounding box center [324, 120] width 33 height 10
click at [317, 121] on input "Herr" at bounding box center [312, 119] width 9 height 9
radio input "true"
click at [327, 159] on input "text" at bounding box center [412, 155] width 209 height 17
type input "Dubravko"
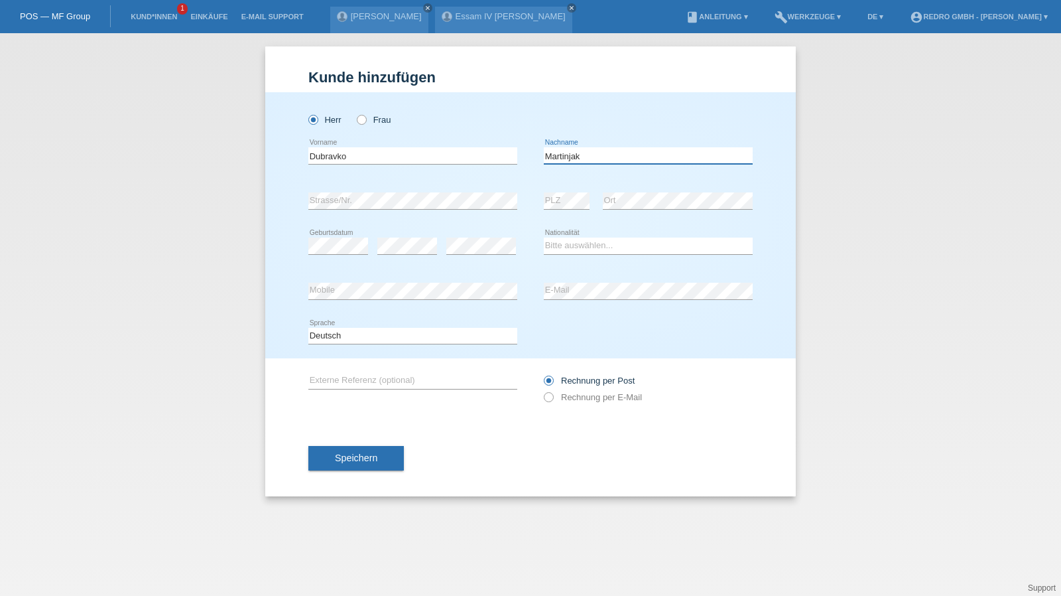
type input "Martinjak"
select select "HR"
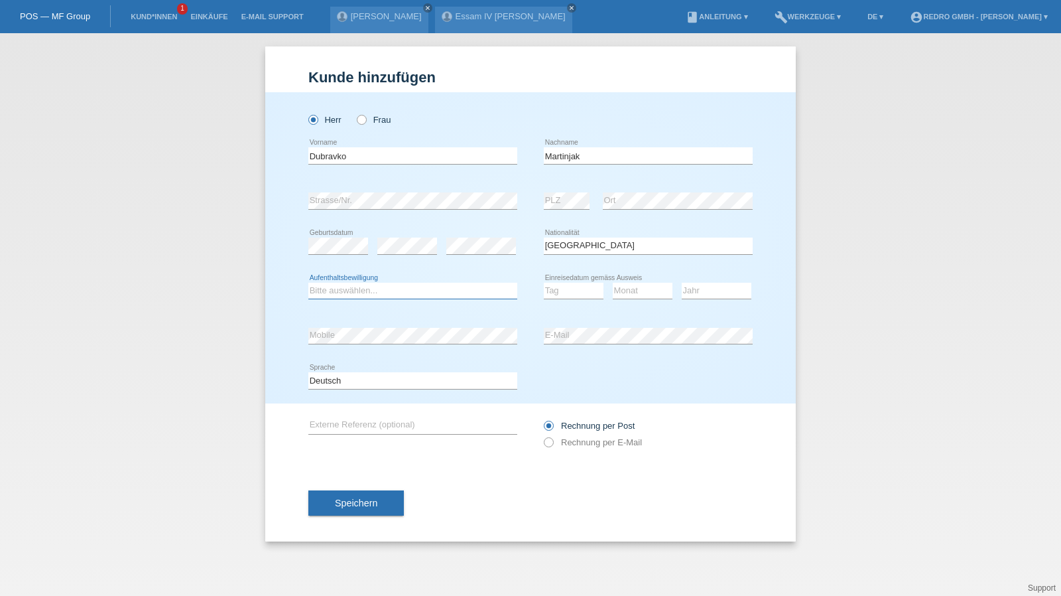
select select "B"
select select "22"
select select "09"
select select "2021"
click at [312, 505] on button "Speichern" at bounding box center [356, 502] width 96 height 25
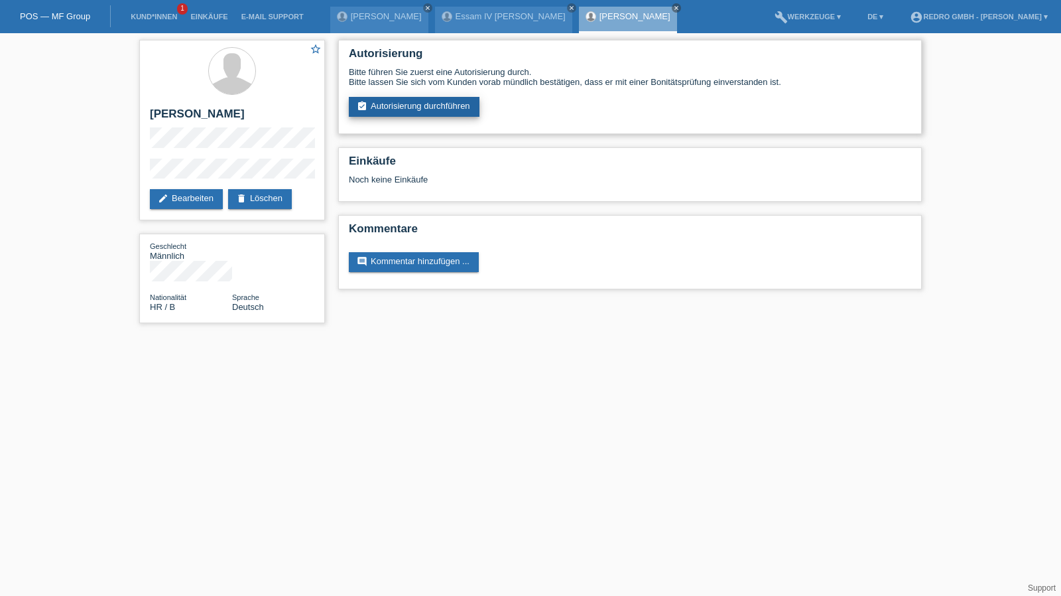
click at [382, 104] on link "assignment_turned_in Autorisierung durchführen" at bounding box center [414, 107] width 131 height 20
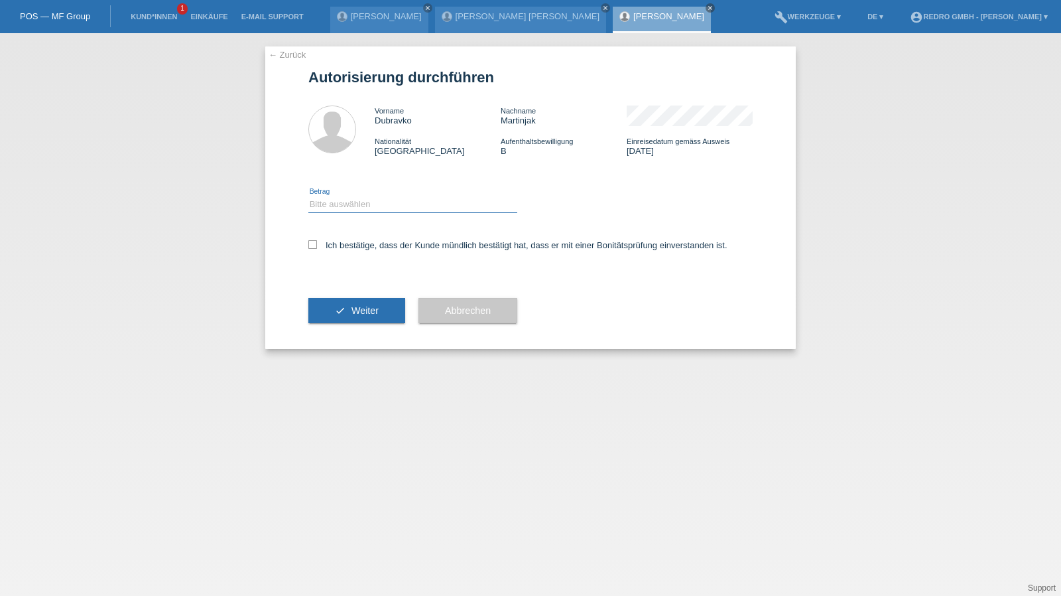
click at [352, 210] on select "Bitte auswählen CHF 1.00 - CHF 499.00 CHF 500.00 - CHF 1'999.00 CHF 2'000.00 - …" at bounding box center [412, 204] width 209 height 16
select select "1"
click at [308, 196] on select "Bitte auswählen CHF 1.00 - CHF 499.00 CHF 500.00 - CHF 1'999.00 CHF 2'000.00 - …" at bounding box center [412, 204] width 209 height 16
click at [342, 246] on label "Ich bestätige, dass der Kunde mündlich bestätigt hat, dass er mit einer Bonität…" at bounding box center [517, 245] width 419 height 10
click at [317, 246] on input "Ich bestätige, dass der Kunde mündlich bestätigt hat, dass er mit einer Bonität…" at bounding box center [312, 244] width 9 height 9
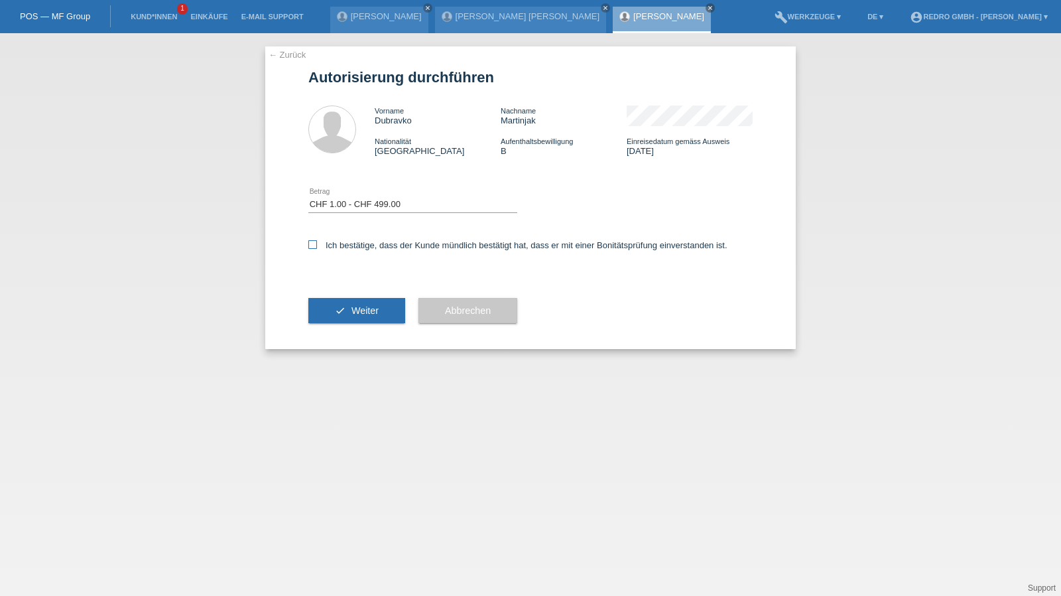
checkbox input "true"
click at [342, 302] on button "check Weiter" at bounding box center [356, 310] width 97 height 25
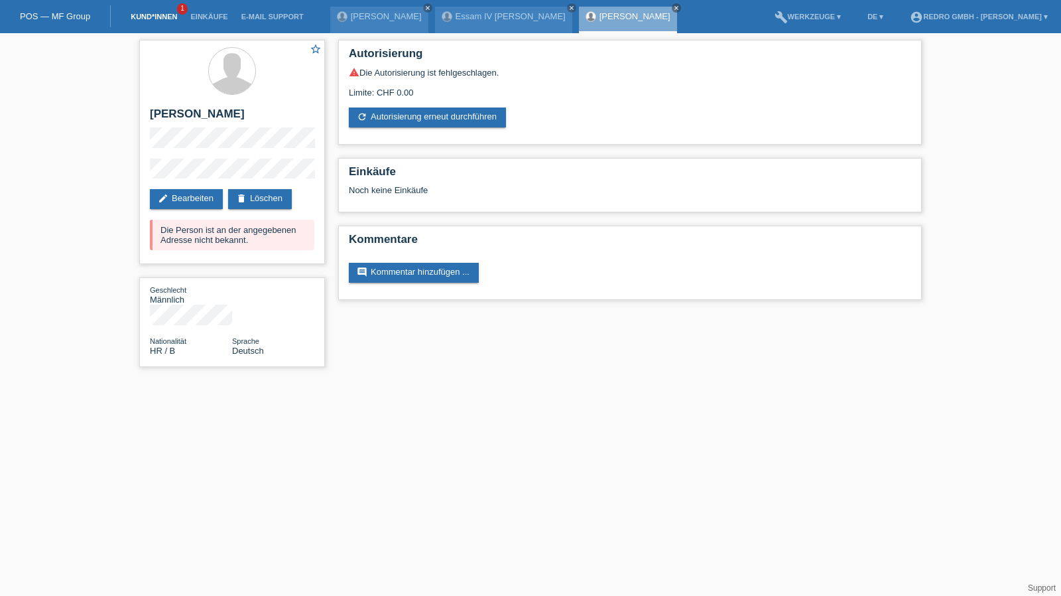
click at [154, 20] on link "Kund*innen" at bounding box center [154, 17] width 60 height 8
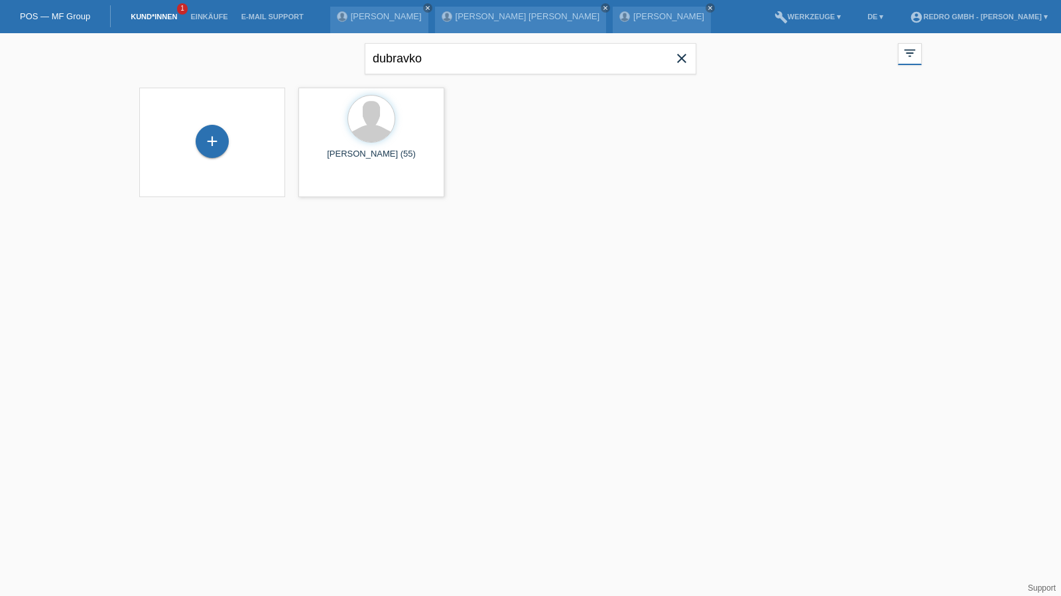
click at [229, 143] on div "+" at bounding box center [212, 142] width 125 height 35
click at [220, 141] on div "+" at bounding box center [212, 141] width 33 height 33
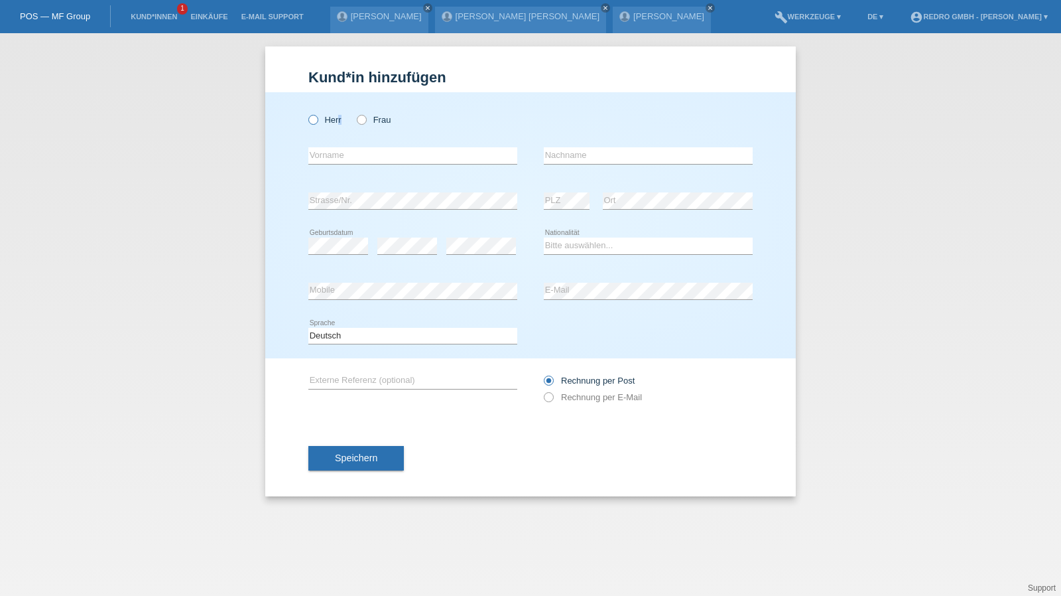
click at [339, 124] on label "Herr" at bounding box center [324, 120] width 33 height 10
click at [328, 121] on label "Herr" at bounding box center [324, 120] width 33 height 10
click at [317, 121] on input "Herr" at bounding box center [312, 119] width 9 height 9
radio input "true"
click at [331, 159] on input "text" at bounding box center [412, 155] width 209 height 17
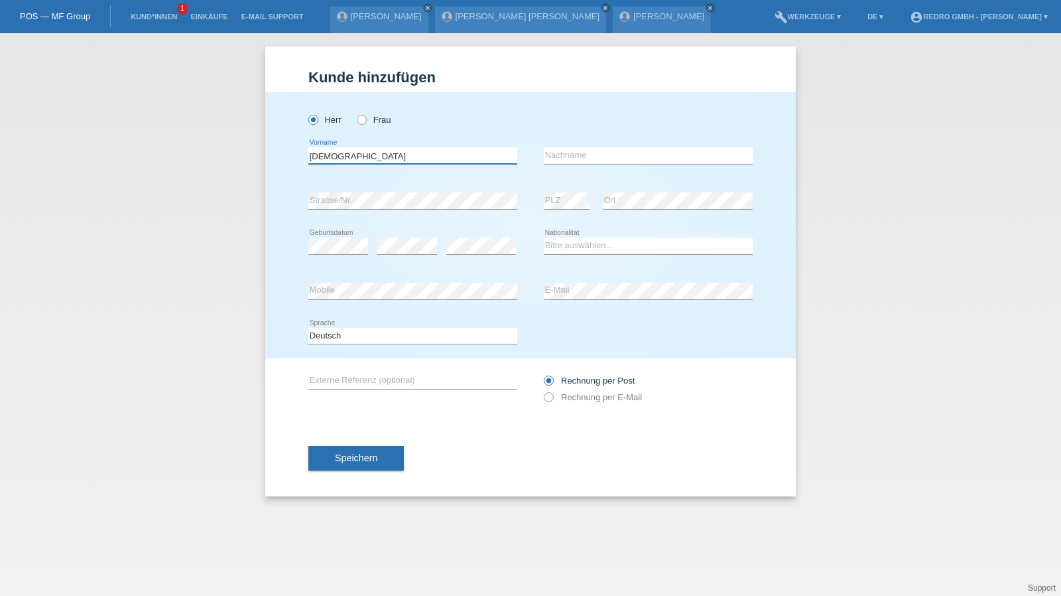
type input "[DEMOGRAPHIC_DATA]"
type input "Witt"
select select "DE"
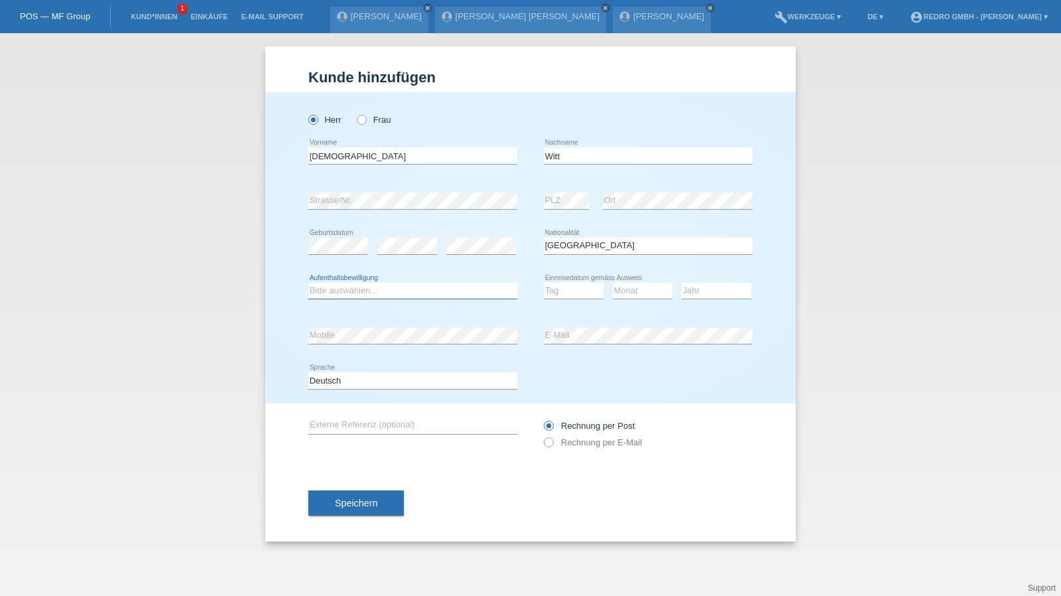
select select "C"
select select "28"
select select "10"
select select "2005"
click at [348, 501] on span "Speichern" at bounding box center [356, 502] width 42 height 11
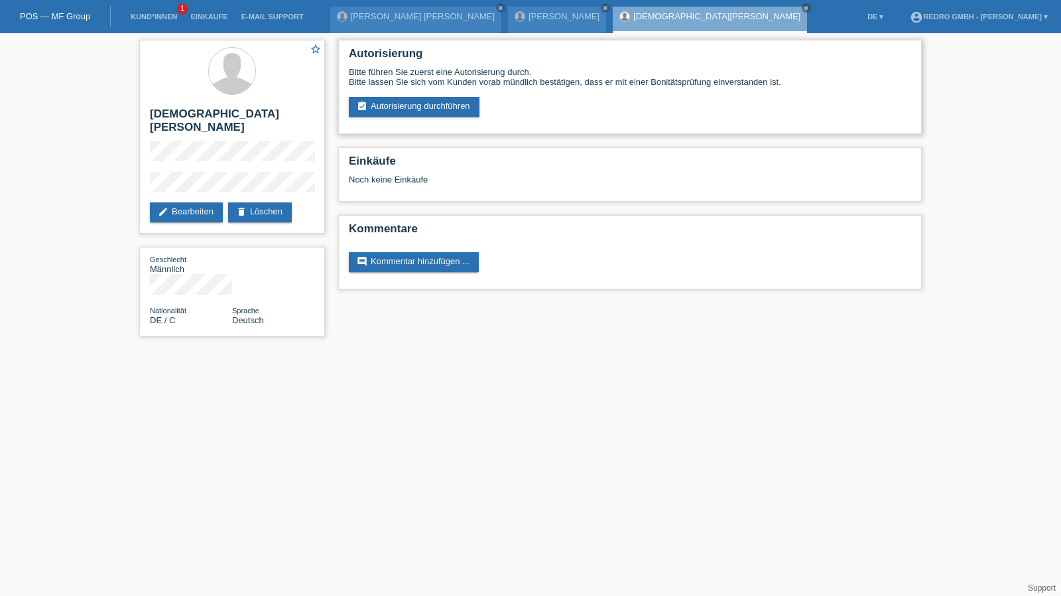
click at [391, 118] on div "Autorisierung Bitte führen Sie zuerst eine Autorisierung durch. Bitte lassen Si…" at bounding box center [630, 87] width 584 height 94
click at [401, 107] on link "assignment_turned_in Autorisierung durchführen" at bounding box center [414, 107] width 131 height 20
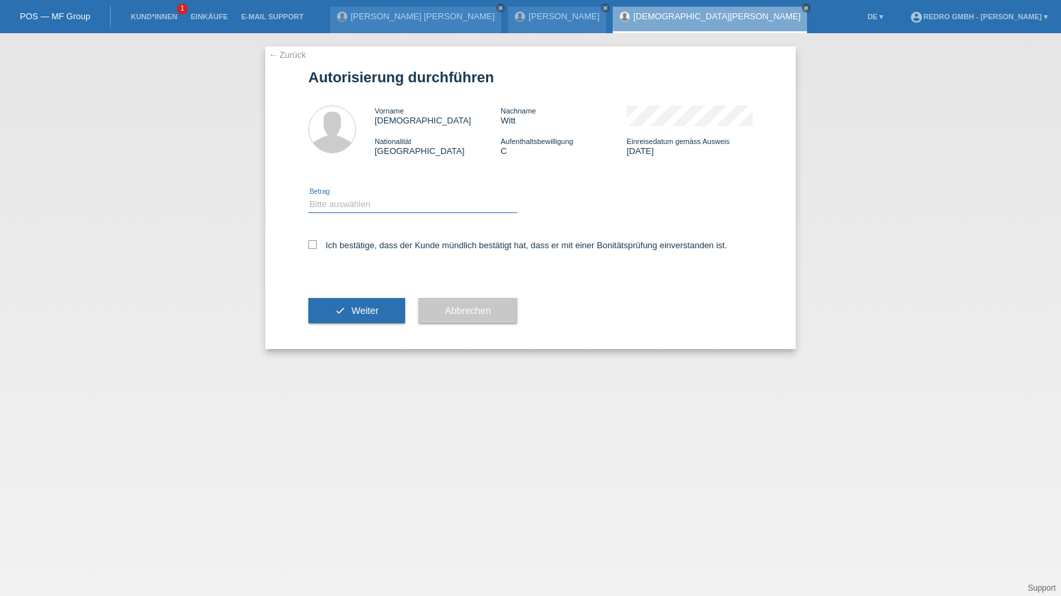
click at [349, 209] on select "Bitte auswählen CHF 1.00 - CHF 499.00 CHF 500.00 - CHF 1'999.00 CHF 2'000.00 - …" at bounding box center [412, 204] width 209 height 16
select select "1"
click at [308, 196] on select "Bitte auswählen CHF 1.00 - CHF 499.00 CHF 500.00 - CHF 1'999.00 CHF 2'000.00 - …" at bounding box center [412, 204] width 209 height 16
click at [336, 247] on label "Ich bestätige, dass der Kunde mündlich bestätigt hat, dass er mit einer Bonität…" at bounding box center [517, 245] width 419 height 10
click at [317, 247] on input "Ich bestätige, dass der Kunde mündlich bestätigt hat, dass er mit einer Bonität…" at bounding box center [312, 244] width 9 height 9
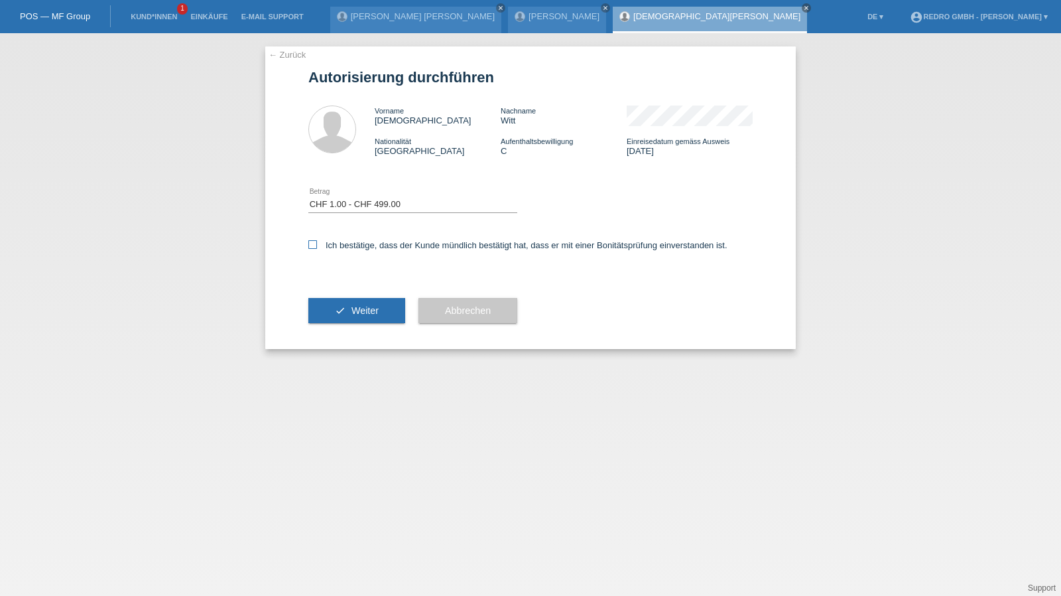
checkbox input "true"
click at [338, 310] on icon "check" at bounding box center [340, 310] width 11 height 11
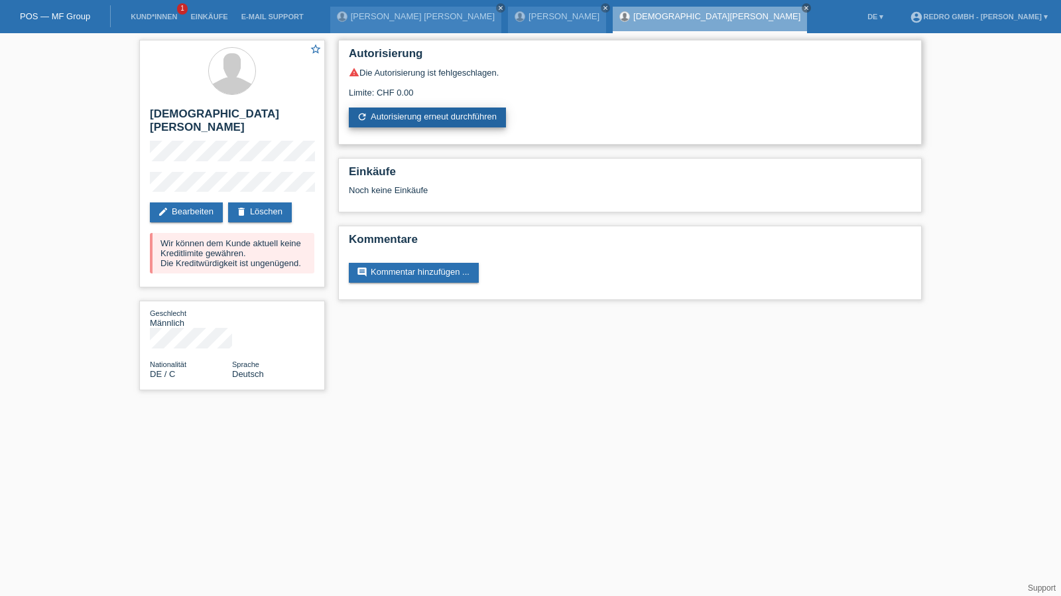
click at [397, 113] on link "refresh Autorisierung erneut durchführen" at bounding box center [427, 117] width 157 height 20
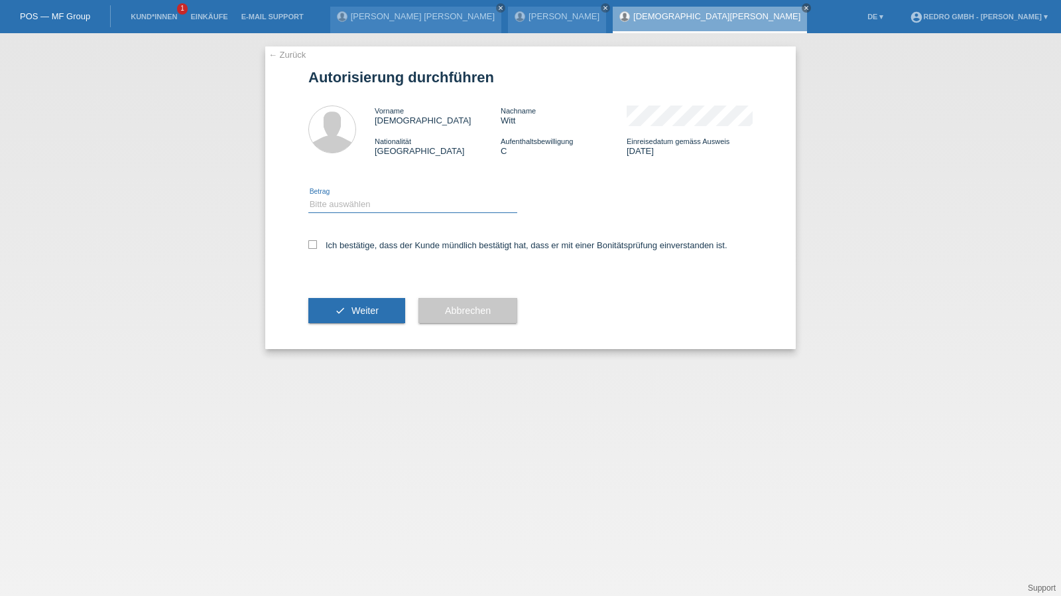
click at [378, 208] on select "Bitte auswählen CHF 1.00 - CHF 499.00 CHF 500.00 - CHF 1'999.00 CHF 2'000.00 - …" at bounding box center [412, 204] width 209 height 16
click at [308, 196] on select "Bitte auswählen CHF 1.00 - CHF 499.00 CHF 500.00 - CHF 1'999.00 CHF 2'000.00 - …" at bounding box center [412, 204] width 209 height 16
drag, startPoint x: 369, startPoint y: 203, endPoint x: 367, endPoint y: 212, distance: 8.7
click at [369, 203] on select "Bitte auswählen CHF 1.00 - CHF 499.00 CHF 500.00 - CHF 1'999.00 CHF 2'000.00 - …" at bounding box center [412, 204] width 209 height 16
select select "1"
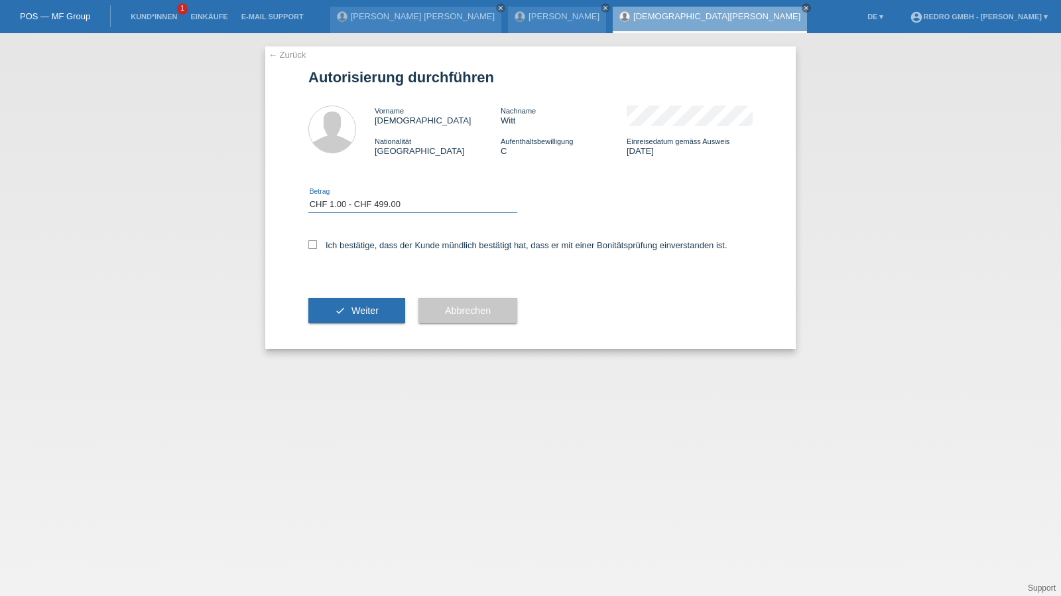
click at [308, 196] on select "Bitte auswählen CHF 1.00 - CHF 499.00 CHF 500.00 - CHF 1'999.00 CHF 2'000.00 - …" at bounding box center [412, 204] width 209 height 16
click at [358, 249] on label "Ich bestätige, dass der Kunde mündlich bestätigt hat, dass er mit einer Bonität…" at bounding box center [517, 245] width 419 height 10
click at [317, 249] on input "Ich bestätige, dass der Kunde mündlich bestätigt hat, dass er mit einer Bonität…" at bounding box center [312, 244] width 9 height 9
checkbox input "true"
click at [350, 320] on button "check Weiter" at bounding box center [356, 310] width 97 height 25
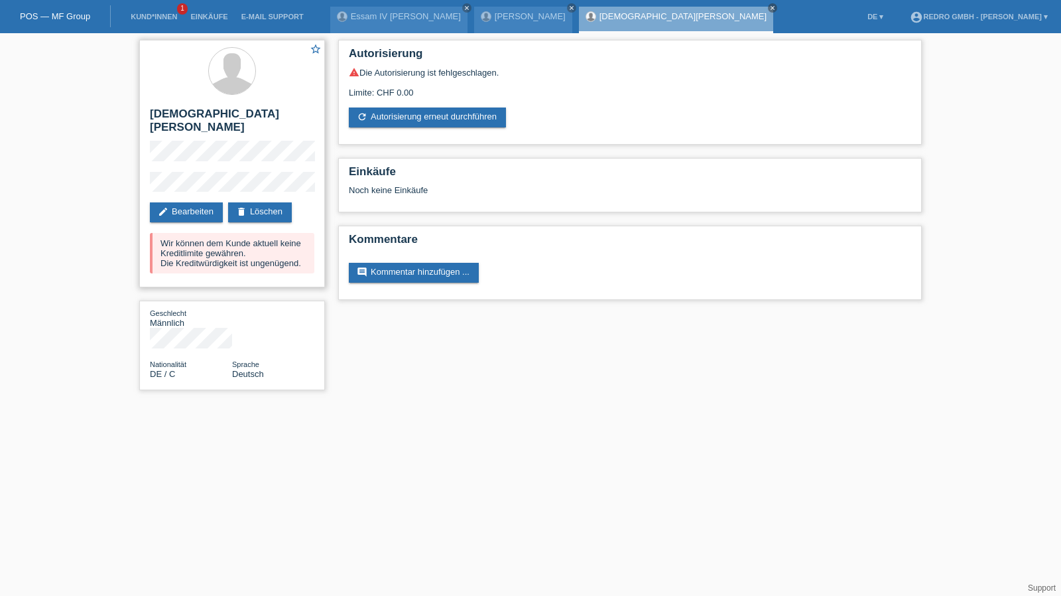
click at [172, 116] on h2 "[DEMOGRAPHIC_DATA][PERSON_NAME]" at bounding box center [232, 123] width 164 height 33
copy div "[DEMOGRAPHIC_DATA][PERSON_NAME]"
click at [191, 107] on h2 "Christian Witt" at bounding box center [232, 123] width 164 height 33
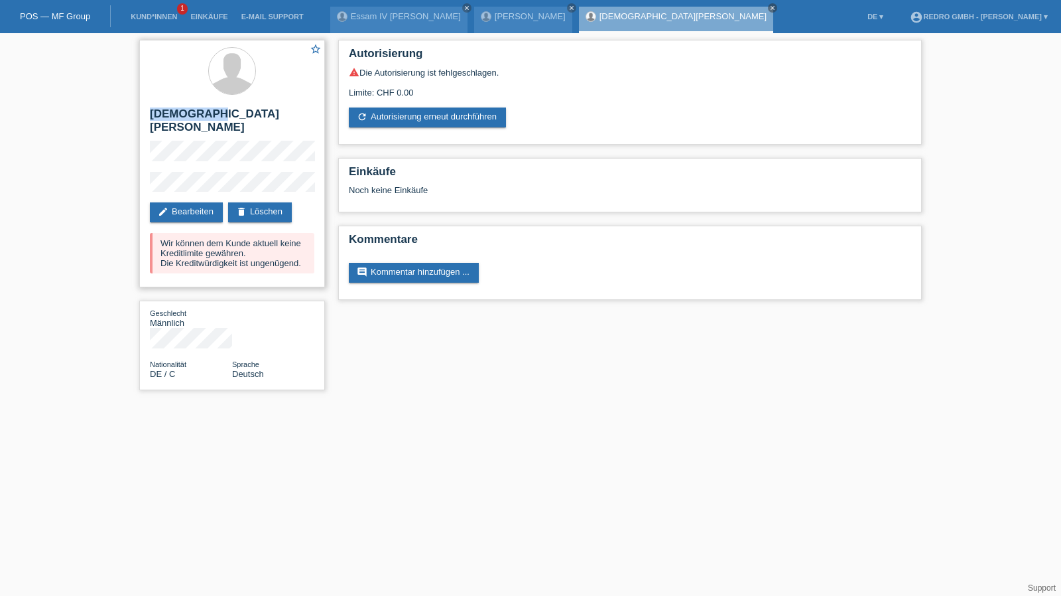
click at [191, 107] on h2 "Christian Witt" at bounding box center [232, 123] width 164 height 33
click at [99, 170] on div "star_border Christian Witt edit Bearbeiten delete Löschen Wir können dem Kunde …" at bounding box center [530, 218] width 1061 height 370
click at [151, 16] on link "Kund*innen" at bounding box center [154, 17] width 60 height 8
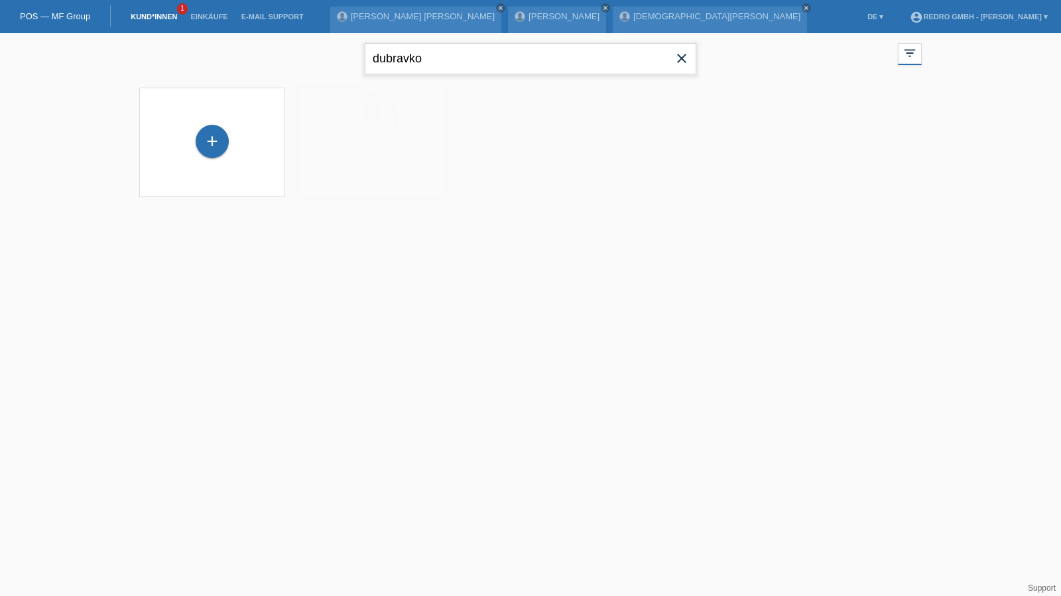
click at [544, 52] on input "dubravko" at bounding box center [531, 58] width 332 height 31
type input "dely"
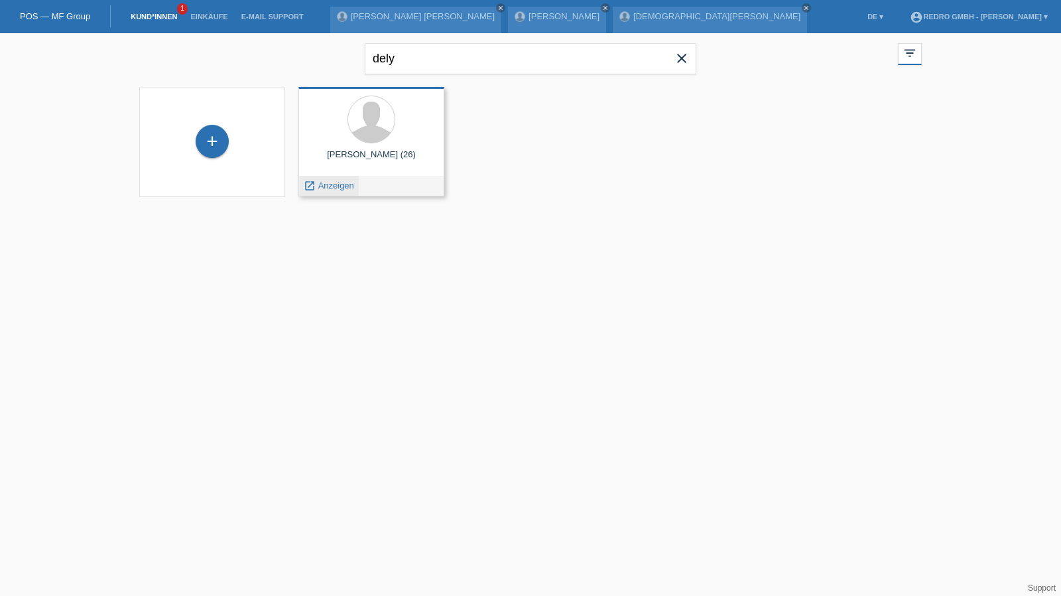
click at [321, 184] on span "Anzeigen" at bounding box center [336, 185] width 36 height 10
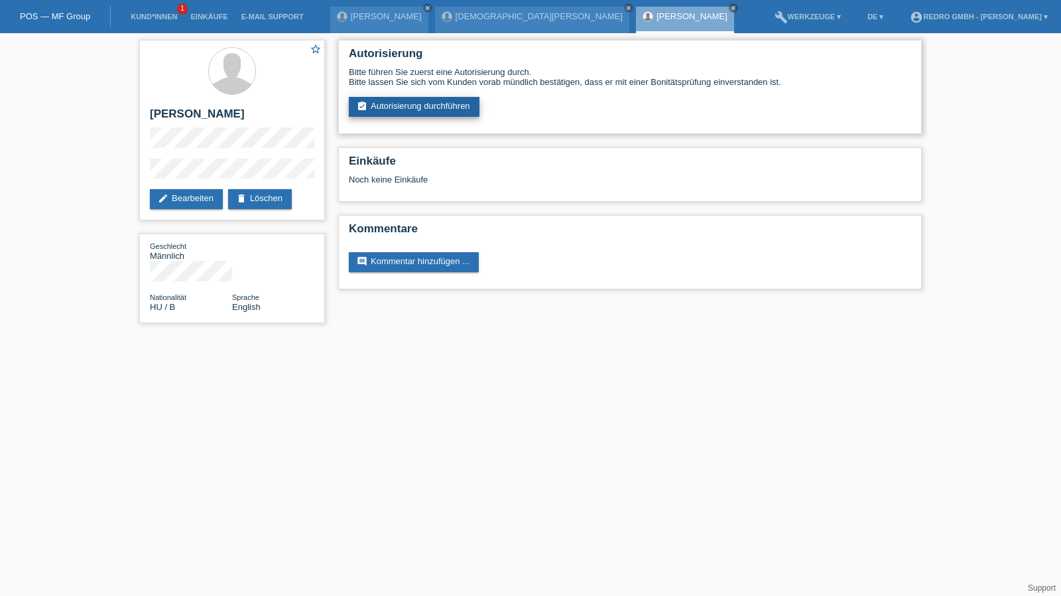
click at [432, 109] on link "assignment_turned_in Autorisierung durchführen" at bounding box center [414, 107] width 131 height 20
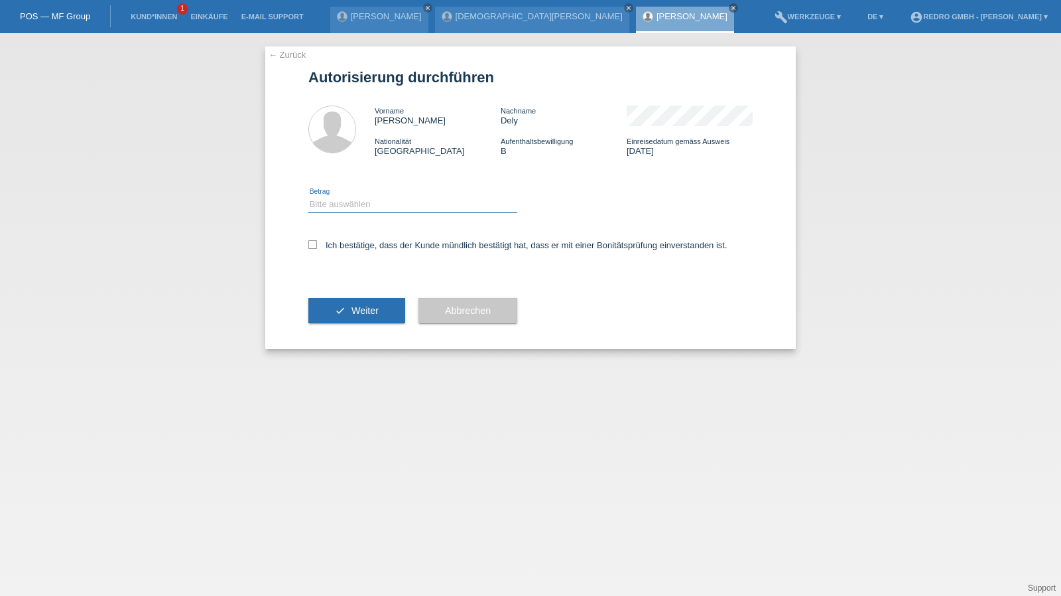
drag, startPoint x: 336, startPoint y: 200, endPoint x: 334, endPoint y: 210, distance: 9.4
click at [336, 200] on select "Bitte auswählen CHF 1.00 - CHF 499.00 CHF 500.00 - CHF 1'999.00 CHF 2'000.00 - …" at bounding box center [412, 204] width 209 height 16
select select "1"
click at [308, 196] on select "Bitte auswählen CHF 1.00 - CHF 499.00 CHF 500.00 - CHF 1'999.00 CHF 2'000.00 - …" at bounding box center [412, 204] width 209 height 16
click at [337, 246] on label "Ich bestätige, dass der Kunde mündlich bestätigt hat, dass er mit einer Bonität…" at bounding box center [517, 245] width 419 height 10
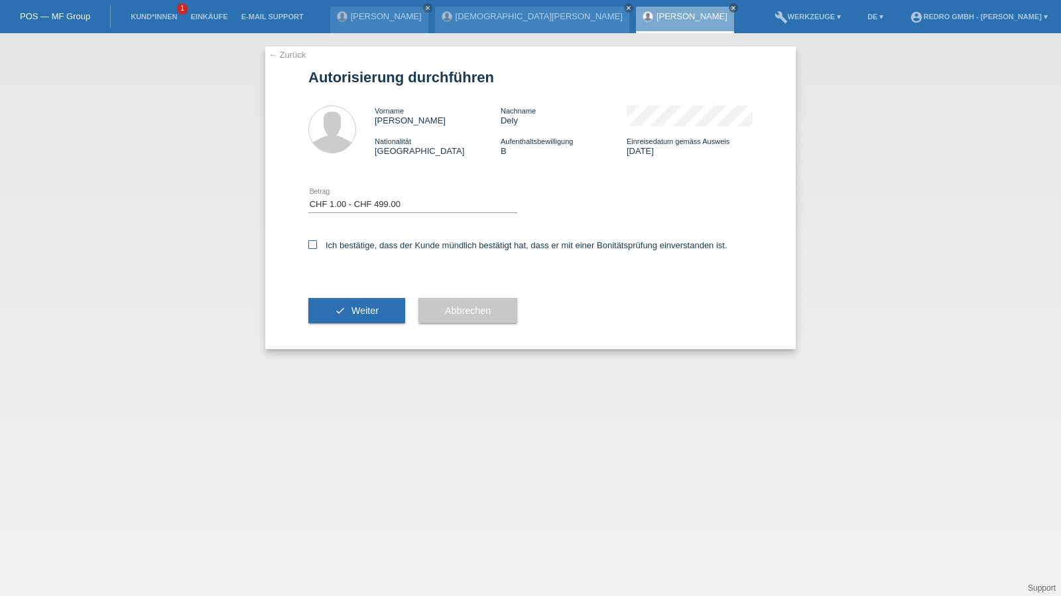
click at [317, 246] on input "Ich bestätige, dass der Kunde mündlich bestätigt hat, dass er mit einer Bonität…" at bounding box center [312, 244] width 9 height 9
checkbox input "true"
click at [350, 294] on div "check Weiter" at bounding box center [356, 310] width 97 height 77
click at [330, 315] on button "check Weiter" at bounding box center [356, 310] width 97 height 25
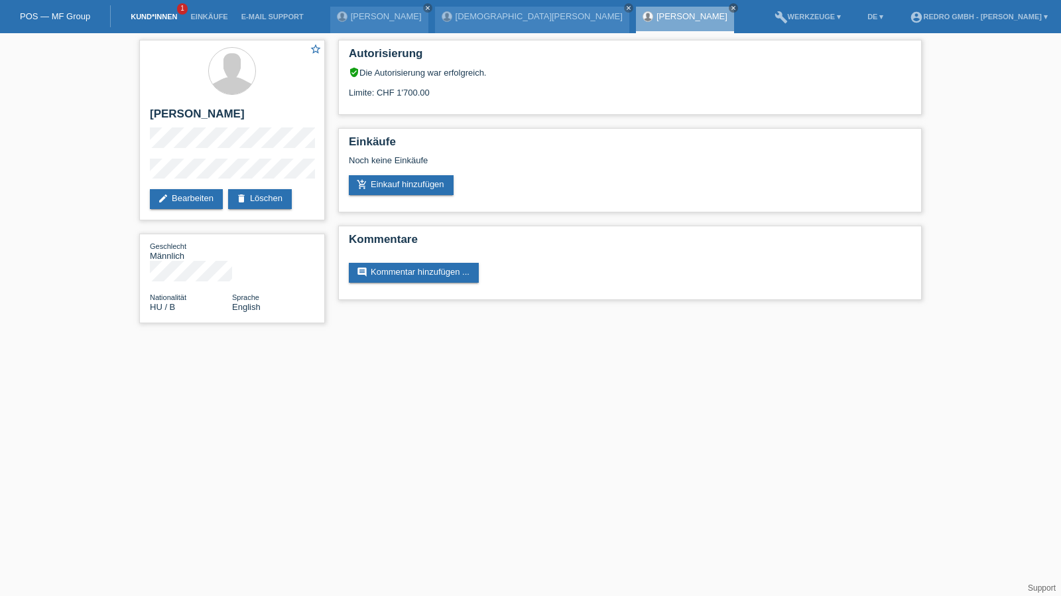
click at [135, 18] on link "Kund*innen" at bounding box center [154, 17] width 60 height 8
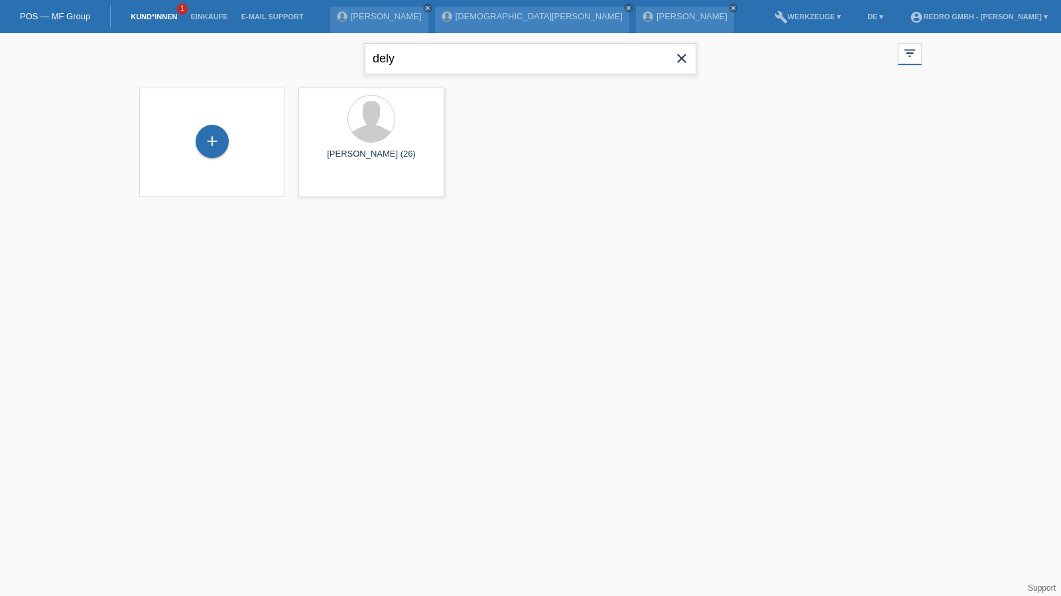
click at [425, 63] on input "dely" at bounding box center [531, 58] width 332 height 31
type input "mathys"
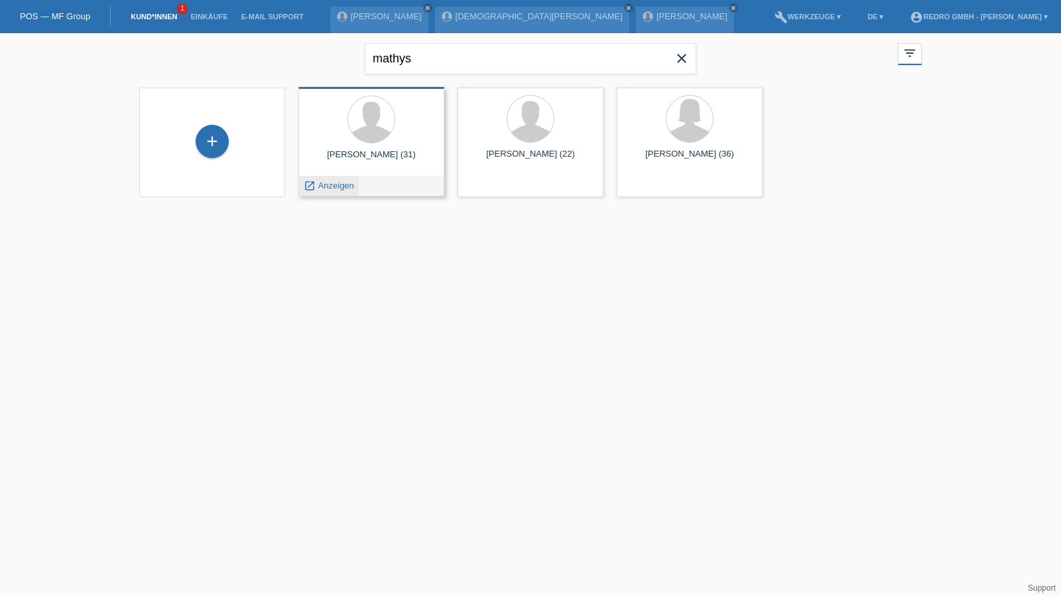
click at [330, 182] on span "Anzeigen" at bounding box center [336, 185] width 36 height 10
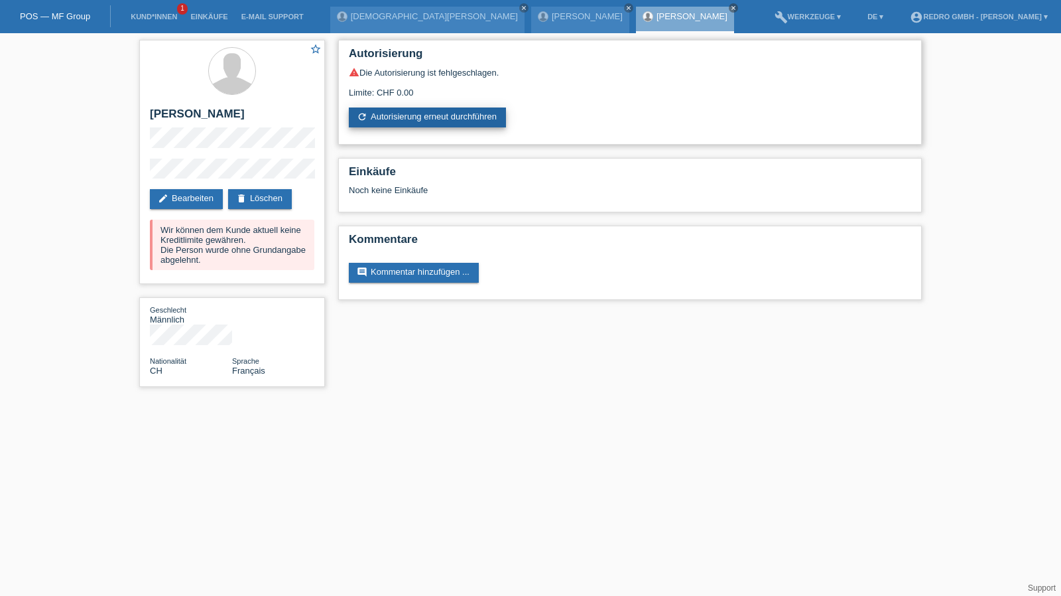
click at [402, 127] on link "refresh Autorisierung erneut durchführen" at bounding box center [427, 117] width 157 height 20
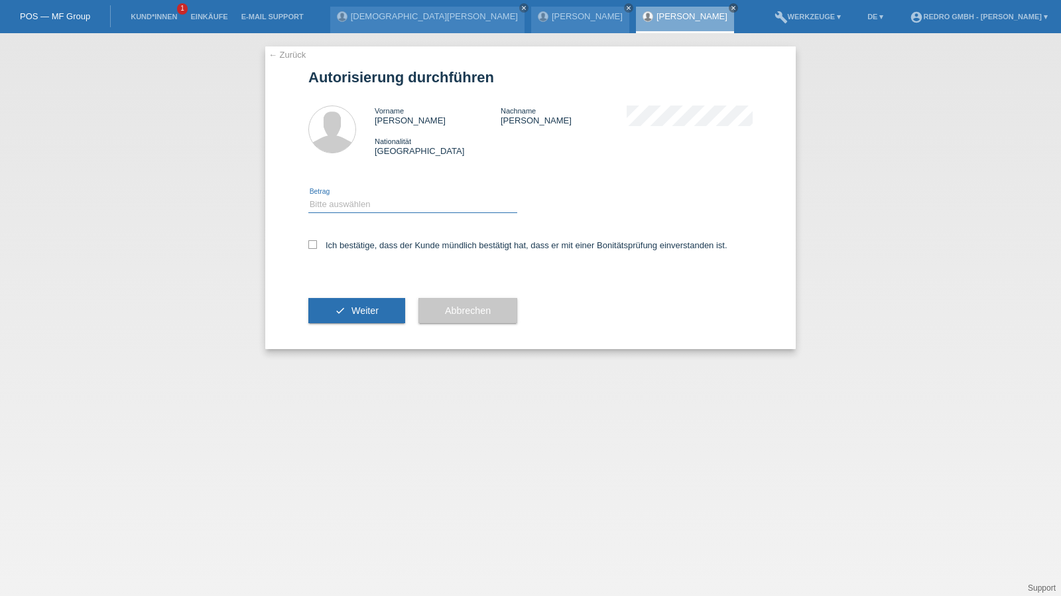
click at [366, 212] on select "Bitte auswählen CHF 1.00 - CHF 499.00 CHF 500.00 - CHF 1'999.00 CHF 2'000.00 - …" at bounding box center [412, 204] width 209 height 16
select select "1"
click at [308, 196] on select "Bitte auswählen CHF 1.00 - CHF 499.00 CHF 500.00 - CHF 1'999.00 CHF 2'000.00 - …" at bounding box center [412, 204] width 209 height 16
click at [354, 241] on label "Ich bestätige, dass der Kunde mündlich bestätigt hat, dass er mit einer Bonität…" at bounding box center [517, 245] width 419 height 10
click at [317, 241] on input "Ich bestätige, dass der Kunde mündlich bestätigt hat, dass er mit einer Bonität…" at bounding box center [312, 244] width 9 height 9
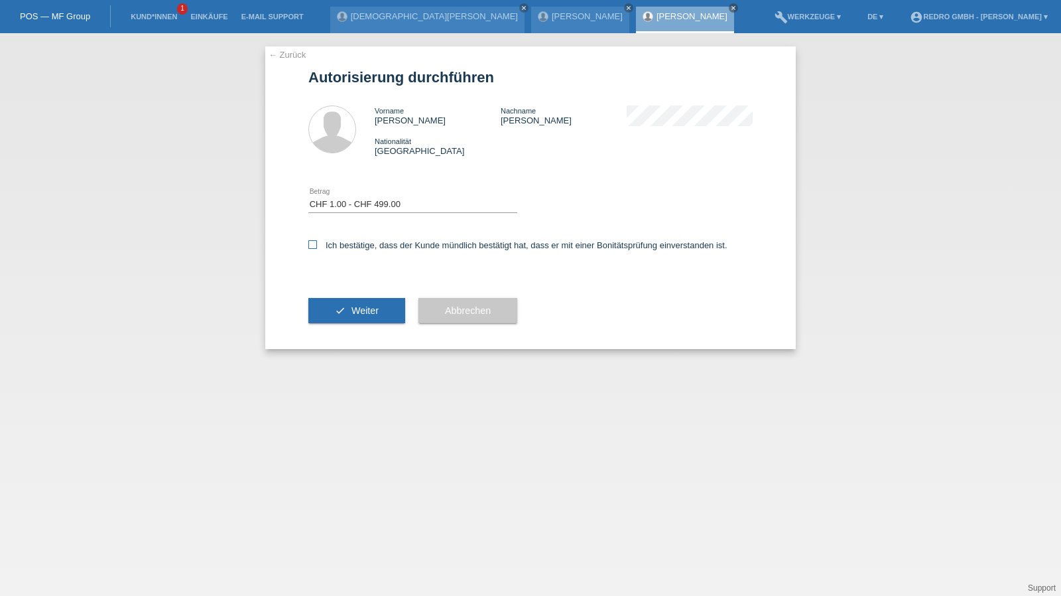
checkbox input "true"
click at [354, 310] on span "Weiter" at bounding box center [365, 310] width 27 height 11
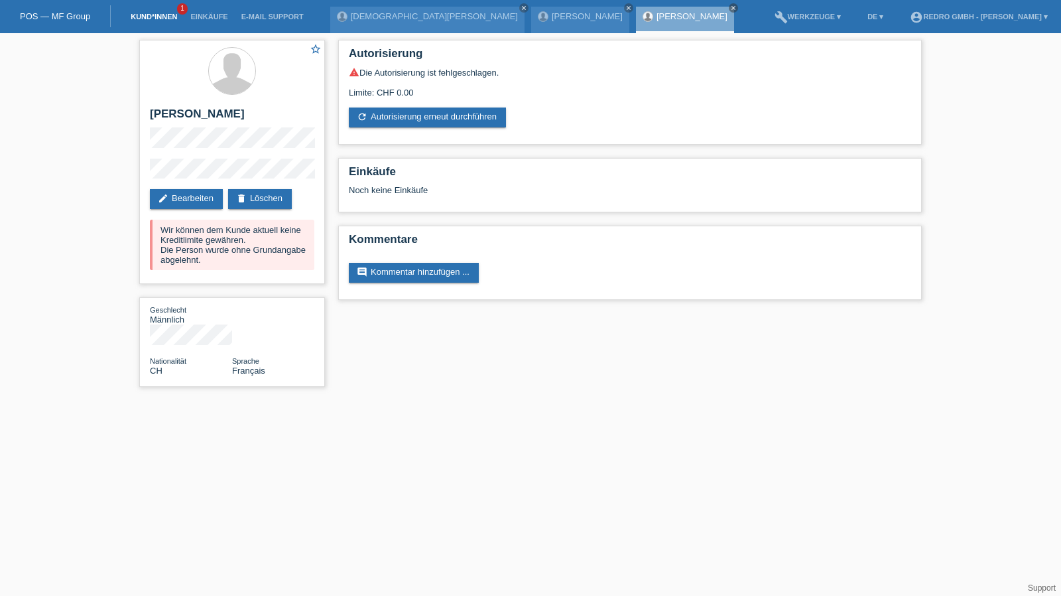
click at [153, 18] on link "Kund*innen" at bounding box center [154, 17] width 60 height 8
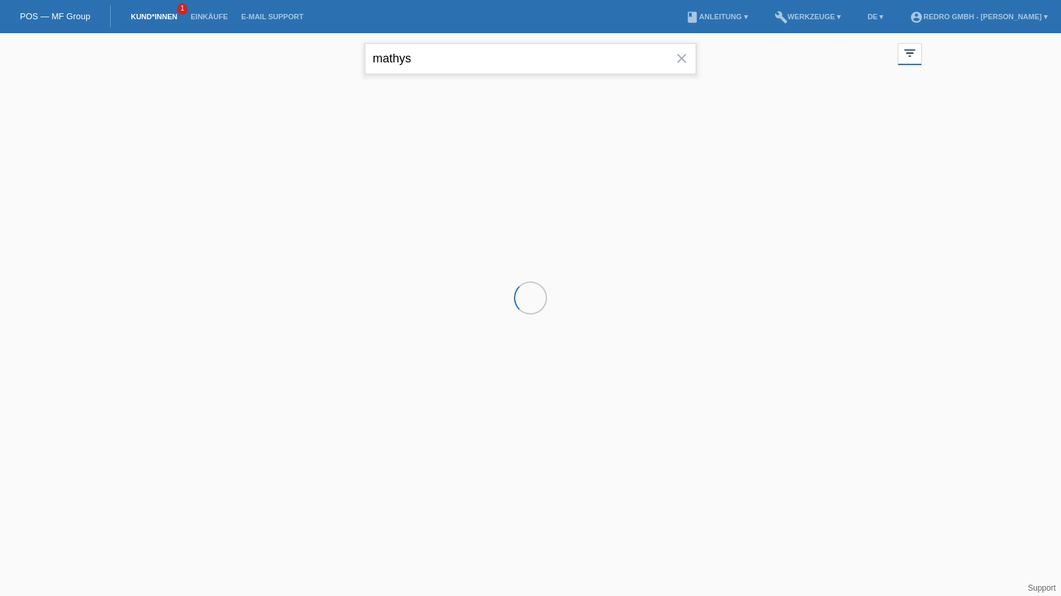
click at [456, 47] on input "mathys" at bounding box center [531, 58] width 332 height 31
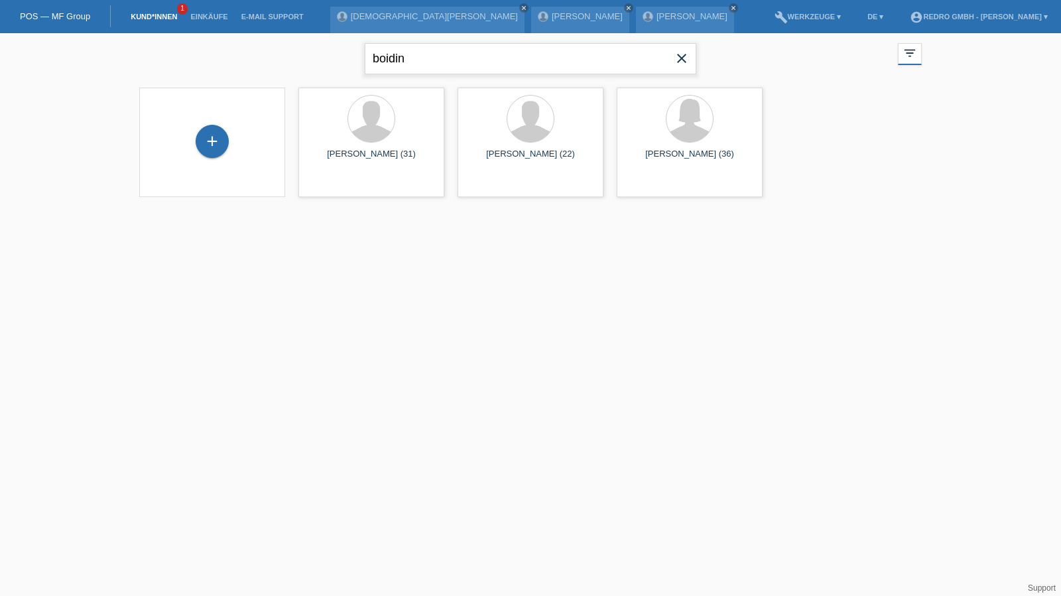
type input "boidin"
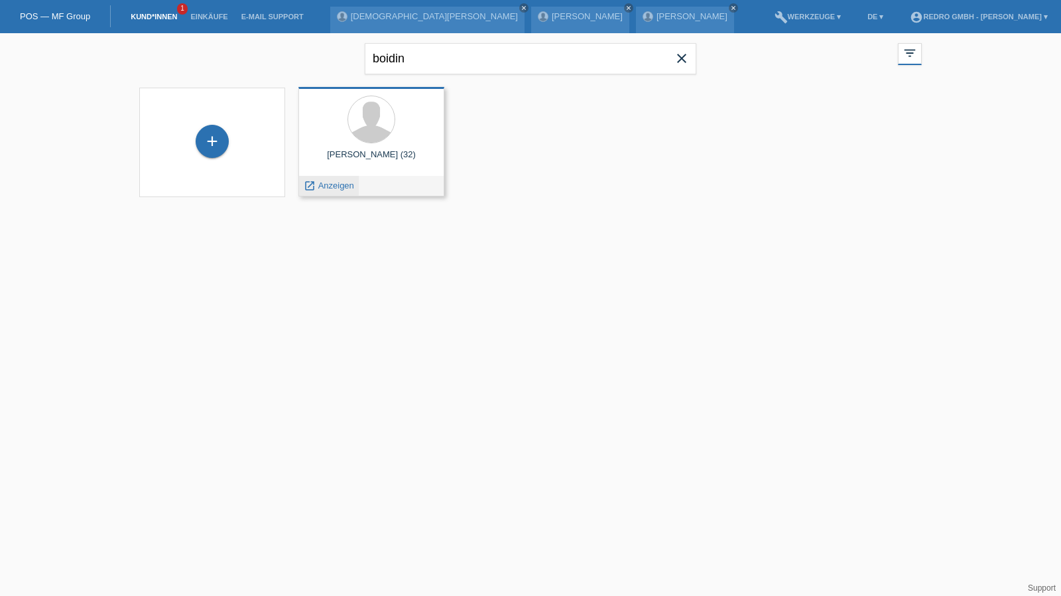
click at [330, 192] on div "launch Anzeigen" at bounding box center [329, 186] width 60 height 20
click at [332, 188] on span "Anzeigen" at bounding box center [336, 185] width 36 height 10
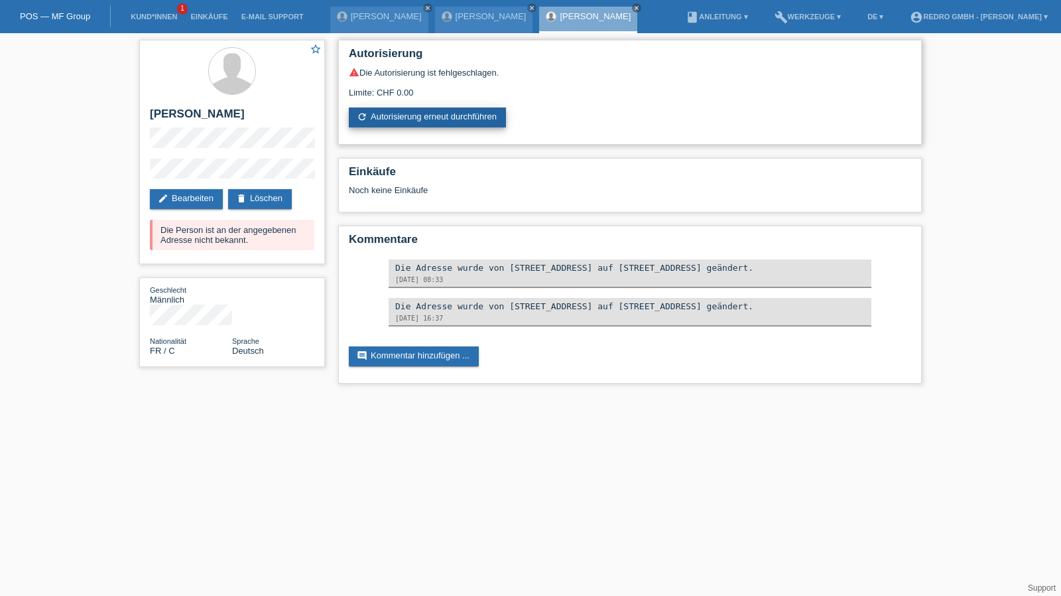
click at [423, 113] on link "refresh Autorisierung erneut durchführen" at bounding box center [427, 117] width 157 height 20
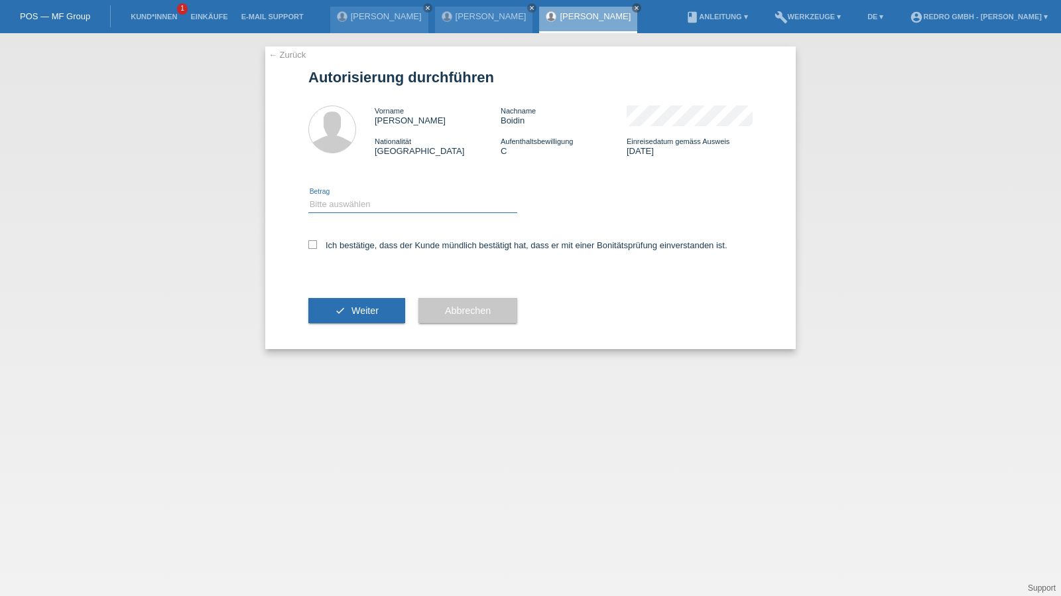
click at [349, 198] on select "Bitte auswählen CHF 1.00 - CHF 499.00 CHF 500.00 - CHF 1'999.00 CHF 2'000.00 - …" at bounding box center [412, 204] width 209 height 16
select select "1"
click at [308, 196] on select "Bitte auswählen CHF 1.00 - CHF 499.00 CHF 500.00 - CHF 1'999.00 CHF 2'000.00 - …" at bounding box center [412, 204] width 209 height 16
click at [338, 243] on label "Ich bestätige, dass der Kunde mündlich bestätigt hat, dass er mit einer Bonität…" at bounding box center [517, 245] width 419 height 10
click at [317, 243] on input "Ich bestätige, dass der Kunde mündlich bestätigt hat, dass er mit einer Bonität…" at bounding box center [312, 244] width 9 height 9
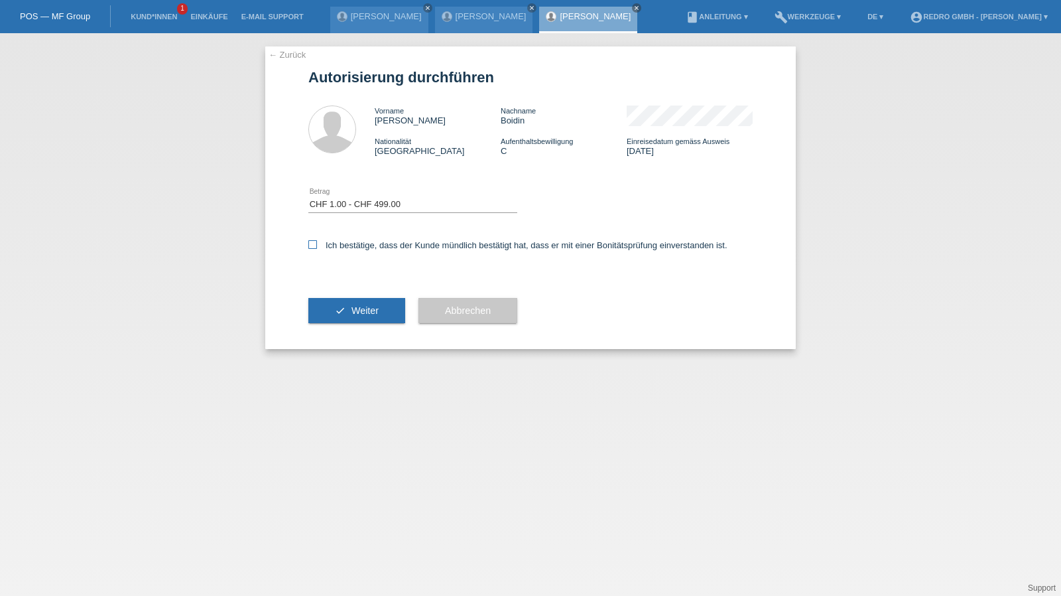
checkbox input "true"
click at [334, 311] on button "check Weiter" at bounding box center [356, 310] width 97 height 25
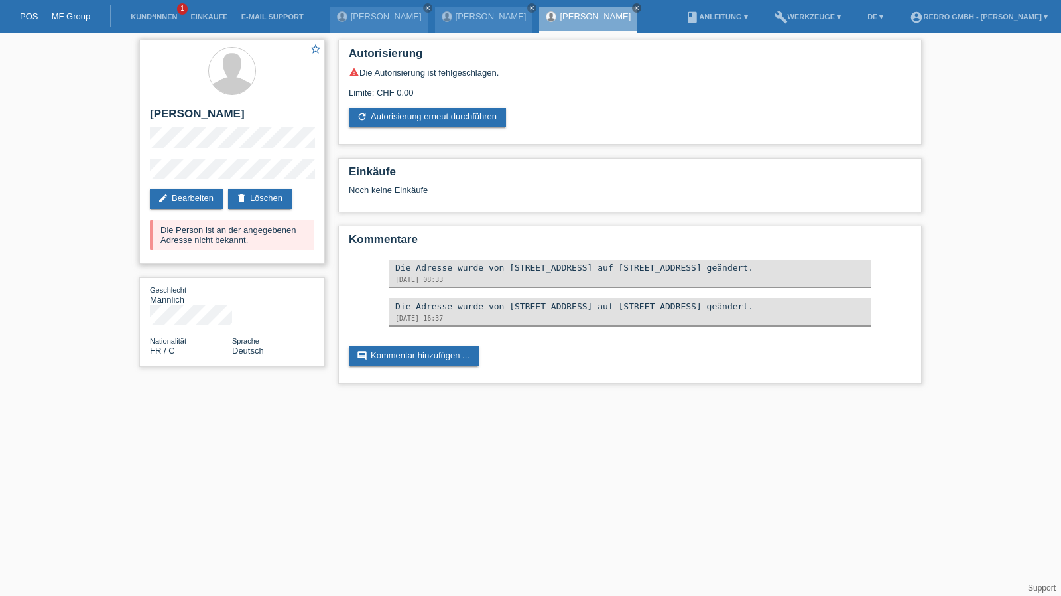
click at [204, 113] on h2 "[PERSON_NAME]" at bounding box center [232, 117] width 164 height 20
copy h2 "Boidin"
click at [254, 201] on link "delete Löschen" at bounding box center [260, 199] width 64 height 20
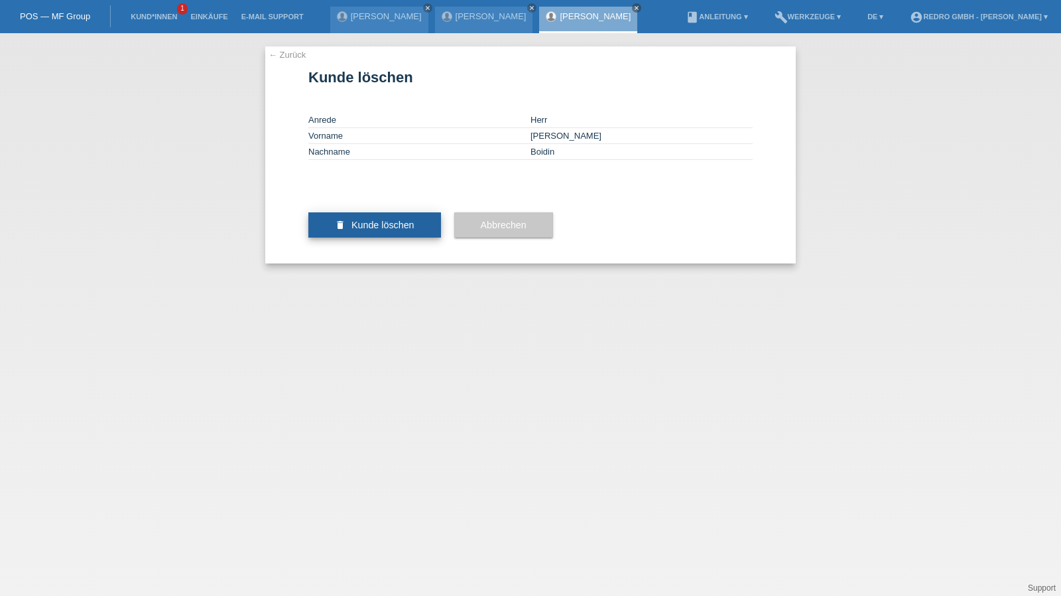
click at [381, 230] on span "Kunde löschen" at bounding box center [383, 225] width 63 height 11
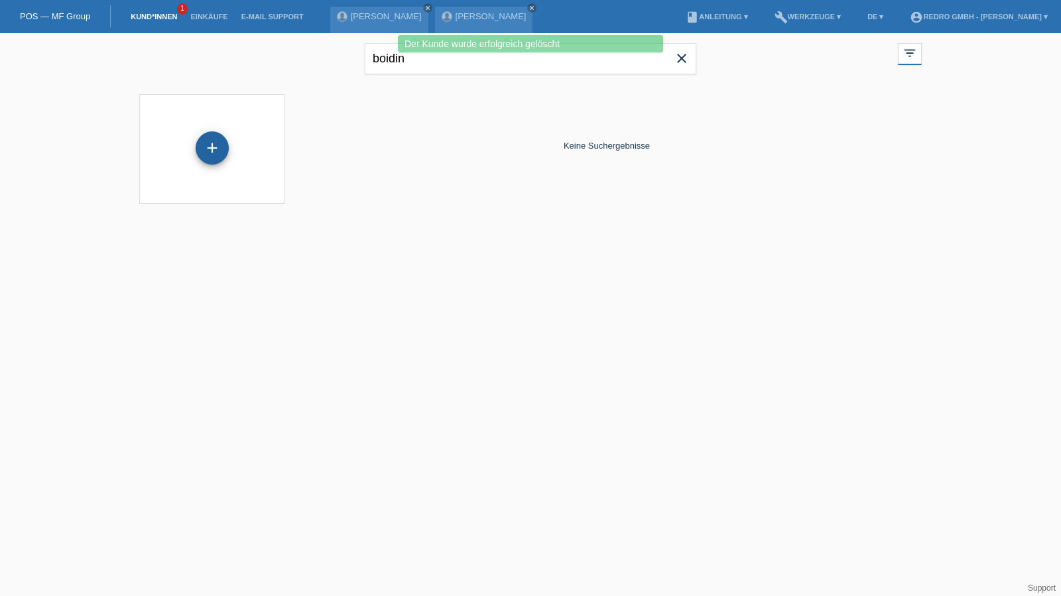
drag, startPoint x: 202, startPoint y: 140, endPoint x: 211, endPoint y: 134, distance: 11.0
click at [202, 140] on div "+" at bounding box center [212, 148] width 32 height 23
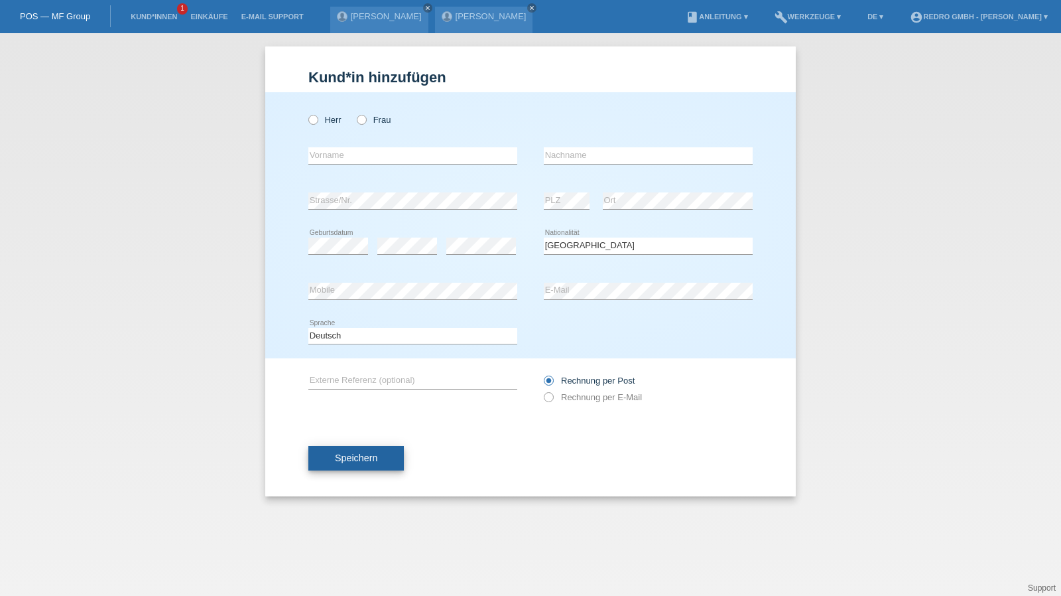
click at [379, 469] on button "Speichern" at bounding box center [356, 458] width 96 height 25
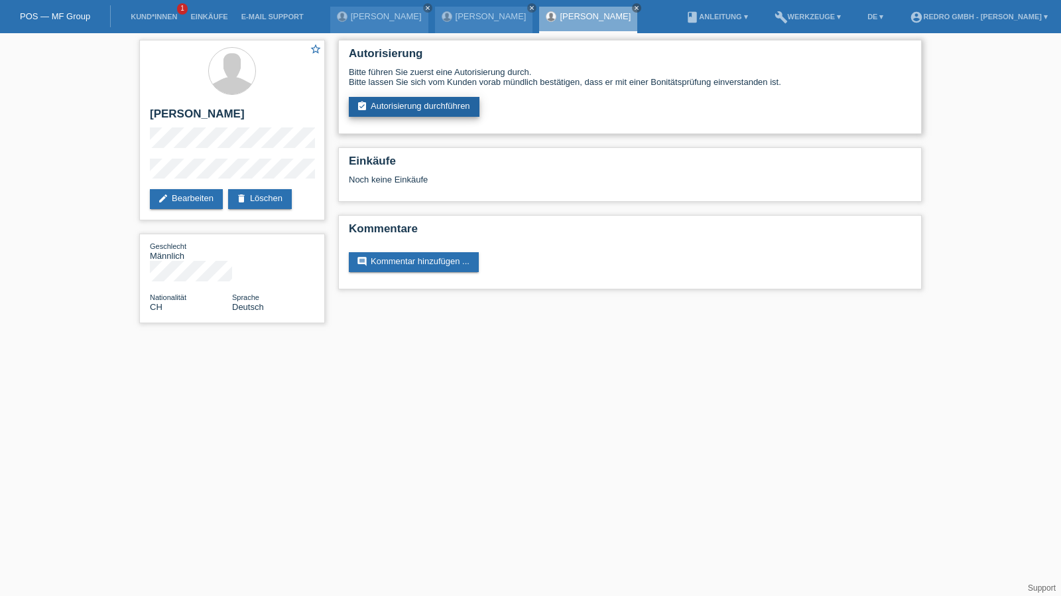
click at [386, 111] on link "assignment_turned_in Autorisierung durchführen" at bounding box center [414, 107] width 131 height 20
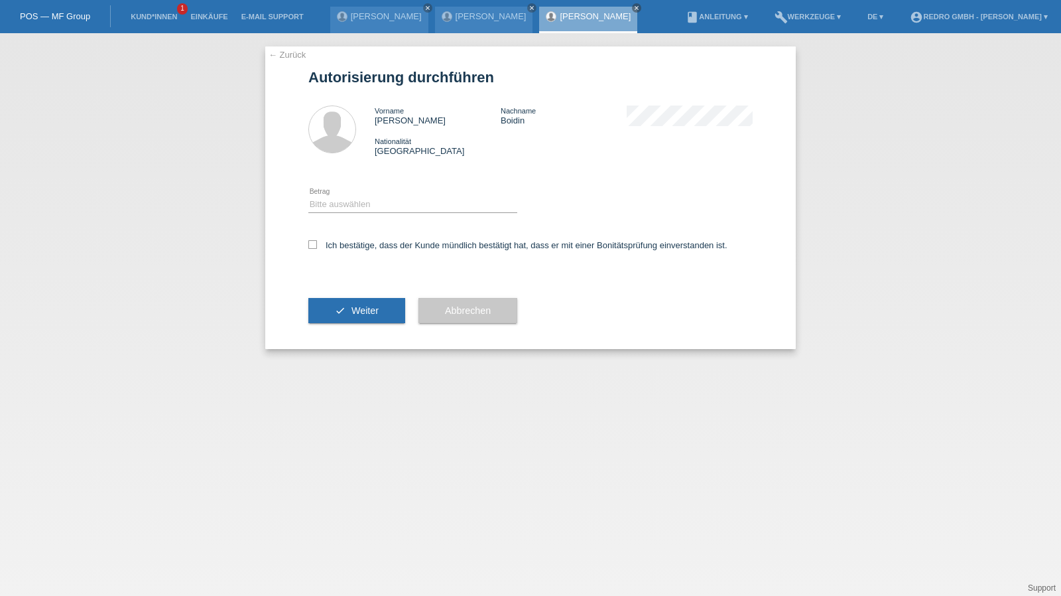
click at [344, 214] on div "Bitte auswählen CHF 1.00 - CHF 499.00 CHF 500.00 - CHF 1'999.00 CHF 2'000.00 - …" at bounding box center [412, 204] width 209 height 45
click at [350, 201] on select "Bitte auswählen CHF 1.00 - CHF 499.00 CHF 500.00 - CHF 1'999.00 CHF 2'000.00 - …" at bounding box center [412, 204] width 209 height 16
select select "1"
click at [308, 196] on select "Bitte auswählen CHF 1.00 - CHF 499.00 CHF 500.00 - CHF 1'999.00 CHF 2'000.00 - …" at bounding box center [412, 204] width 209 height 16
click at [340, 247] on label "Ich bestätige, dass der Kunde mündlich bestätigt hat, dass er mit einer Bonität…" at bounding box center [517, 245] width 419 height 10
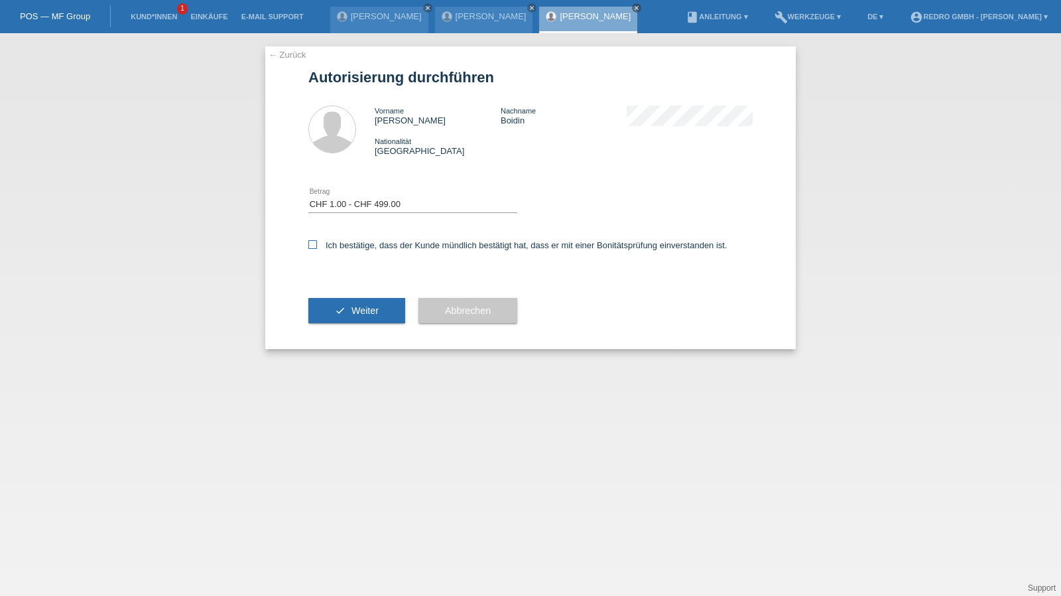
click at [317, 247] on input "Ich bestätige, dass der Kunde mündlich bestätigt hat, dass er mit einer Bonität…" at bounding box center [312, 244] width 9 height 9
checkbox input "true"
click at [345, 313] on button "check Weiter" at bounding box center [356, 310] width 97 height 25
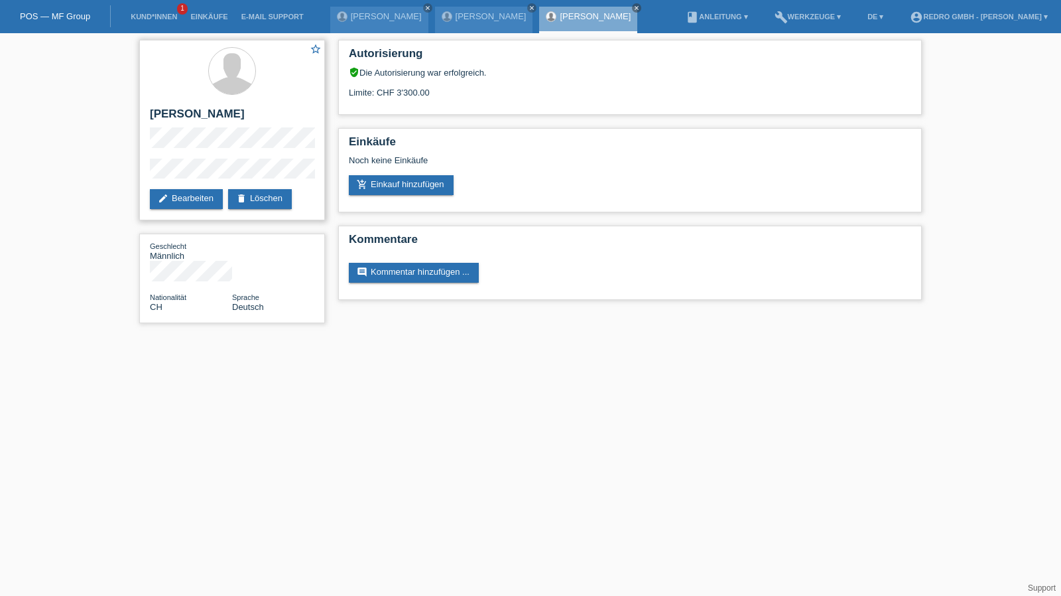
click at [172, 114] on h2 "[PERSON_NAME]" at bounding box center [232, 117] width 164 height 20
copy div "[PERSON_NAME]"
click at [121, 178] on div "star_border [PERSON_NAME] edit Bearbeiten delete Löschen Geschlecht Männlich Na…" at bounding box center [530, 184] width 1061 height 303
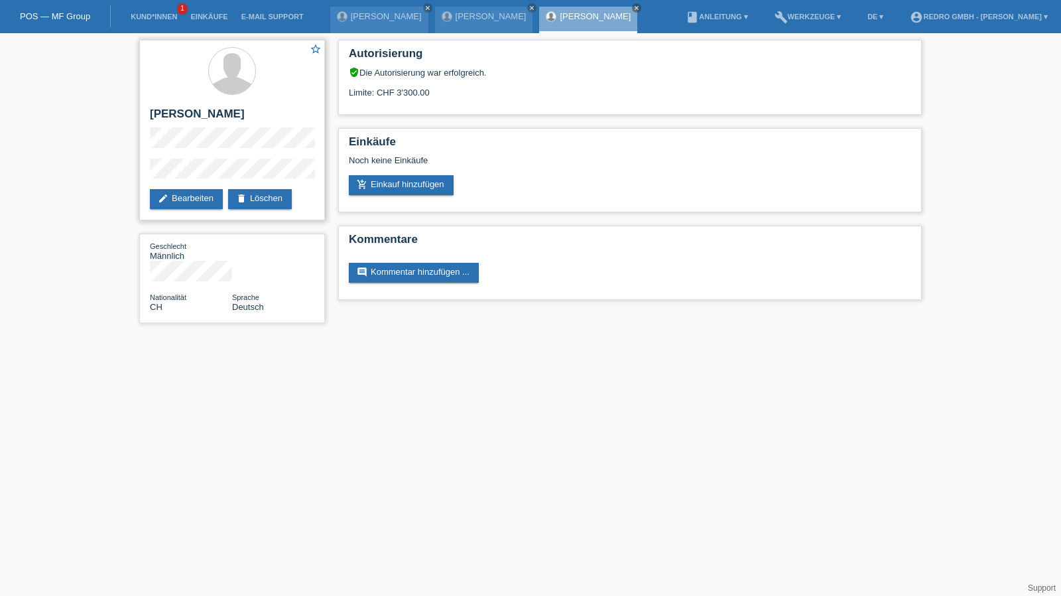
click at [268, 187] on div "star_border [PERSON_NAME] edit Bearbeiten delete Löschen" at bounding box center [232, 130] width 186 height 180
click at [263, 196] on link "delete Löschen" at bounding box center [260, 199] width 64 height 20
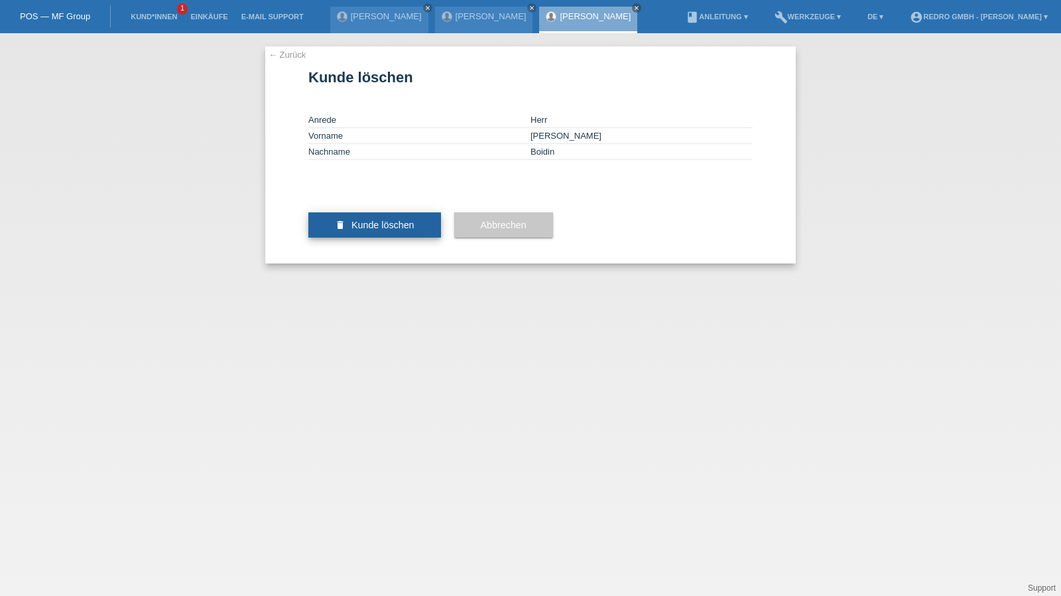
click at [383, 230] on span "Kunde löschen" at bounding box center [383, 225] width 63 height 11
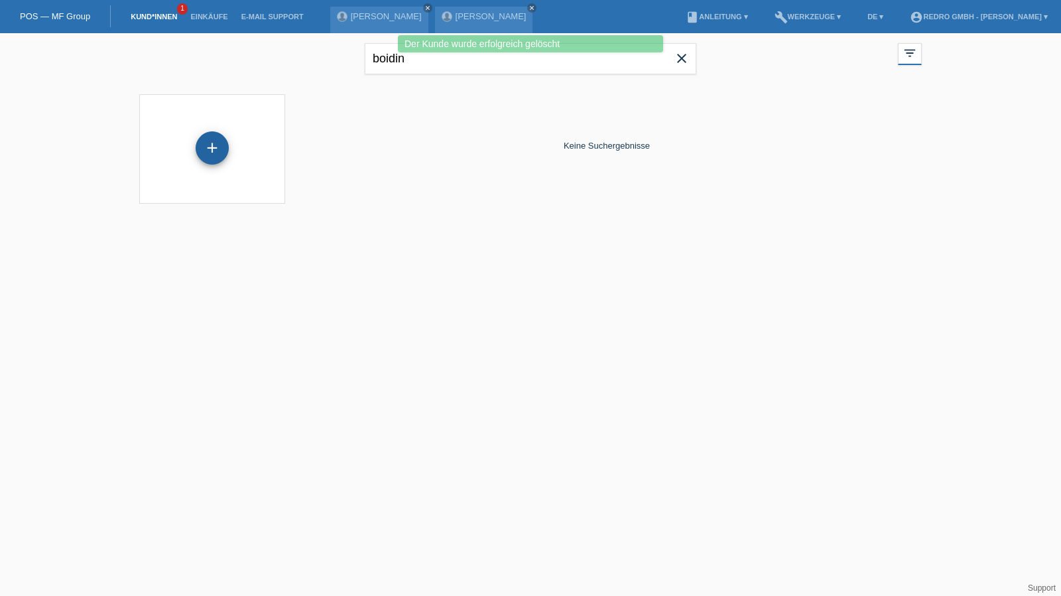
click at [217, 135] on div "+" at bounding box center [212, 147] width 33 height 33
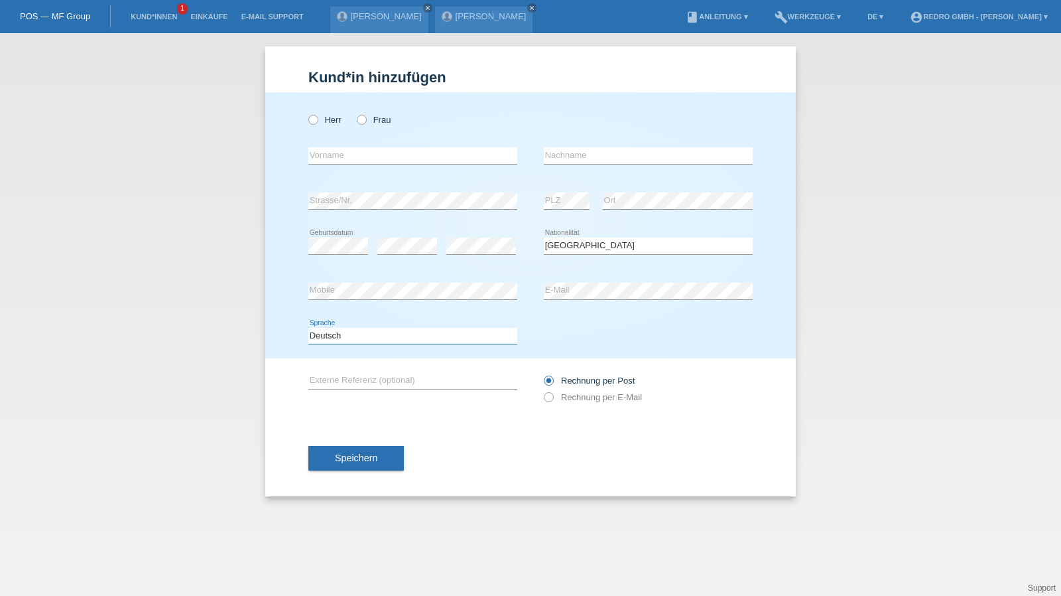
click at [346, 331] on select "Deutsch Français Italiano English" at bounding box center [412, 336] width 209 height 16
select select "fr"
click at [308, 328] on select "Deutsch Français Italiano English" at bounding box center [412, 336] width 209 height 16
click at [348, 446] on button "Speichern" at bounding box center [356, 458] width 96 height 25
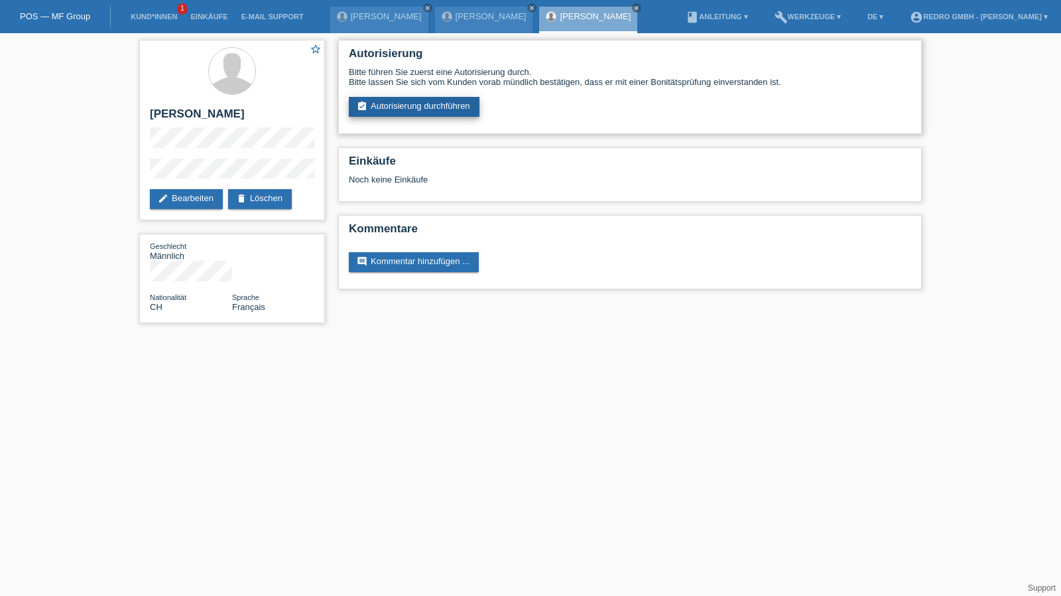
click at [431, 109] on link "assignment_turned_in Autorisierung durchführen" at bounding box center [414, 107] width 131 height 20
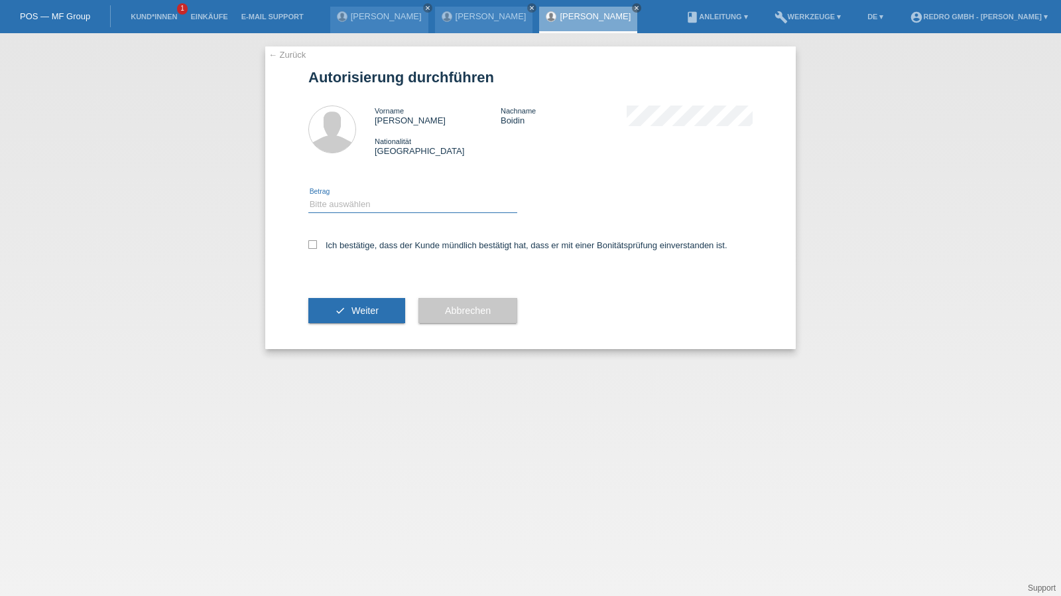
click at [365, 203] on select "Bitte auswählen CHF 1.00 - CHF 499.00 CHF 500.00 - CHF 1'999.00 CHF 2'000.00 - …" at bounding box center [412, 204] width 209 height 16
select select "1"
click at [308, 196] on select "Bitte auswählen CHF 1.00 - CHF 499.00 CHF 500.00 - CHF 1'999.00 CHF 2'000.00 - …" at bounding box center [412, 204] width 209 height 16
click at [340, 242] on label "Ich bestätige, dass der Kunde mündlich bestätigt hat, dass er mit einer Bonität…" at bounding box center [517, 245] width 419 height 10
click at [317, 242] on input "Ich bestätige, dass der Kunde mündlich bestätigt hat, dass er mit einer Bonität…" at bounding box center [312, 244] width 9 height 9
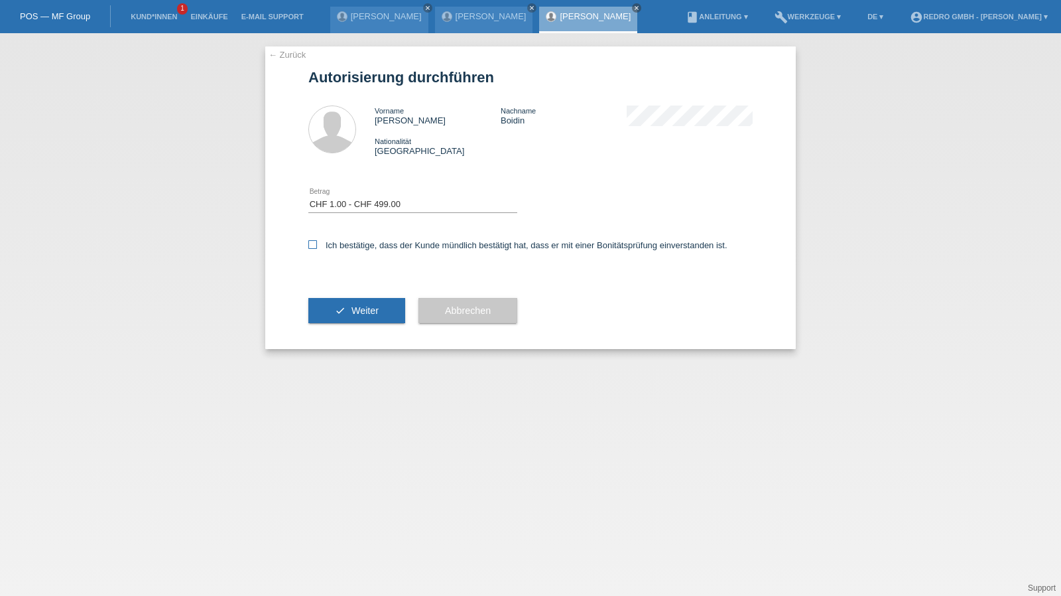
checkbox input "true"
click at [354, 307] on span "Weiter" at bounding box center [365, 310] width 27 height 11
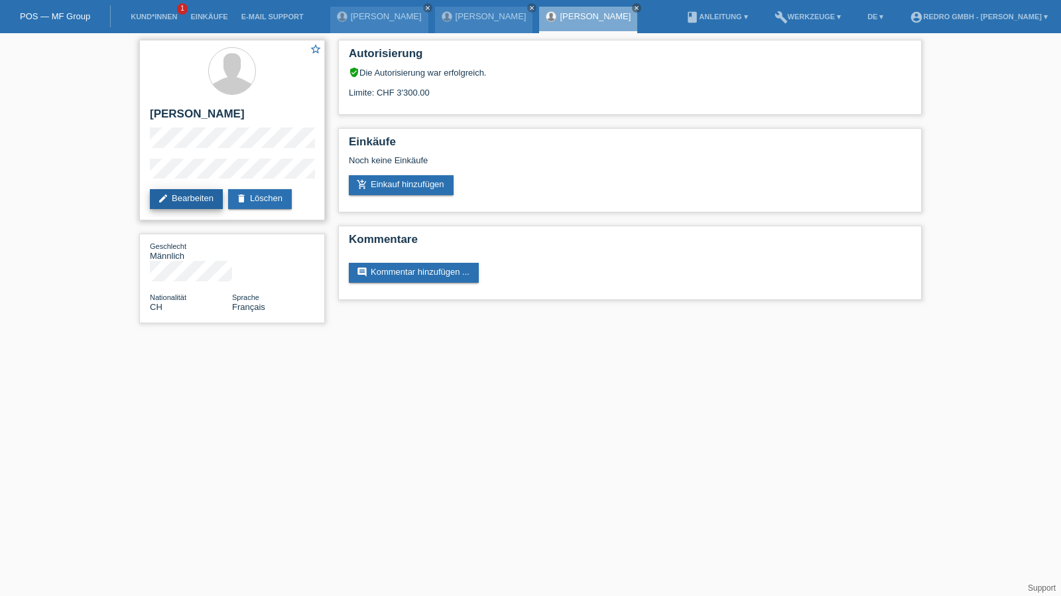
click at [161, 205] on link "edit Bearbeiten" at bounding box center [186, 199] width 73 height 20
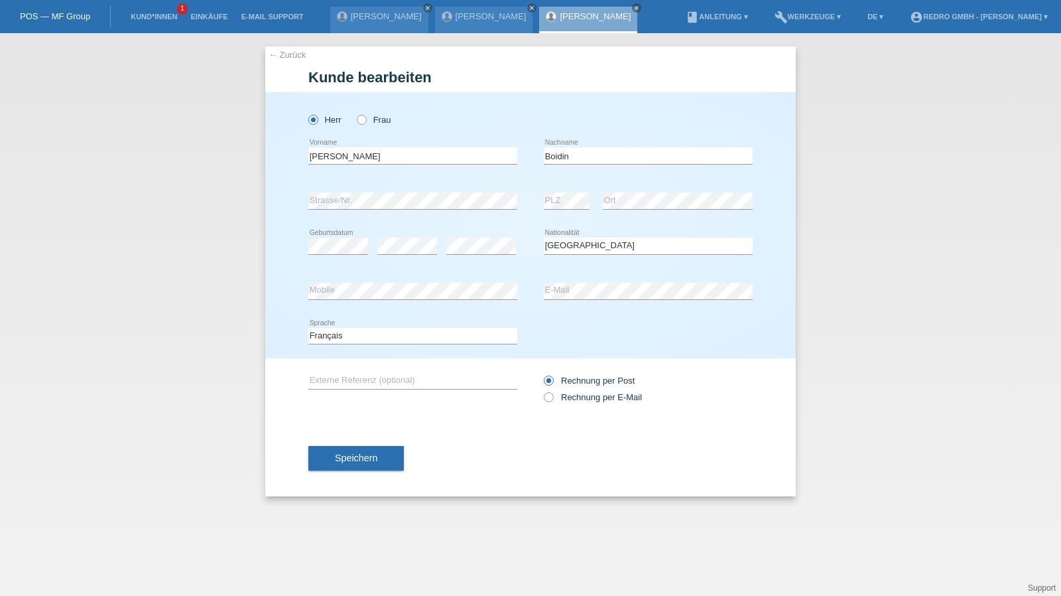
select select "CH"
click at [366, 451] on button "Speichern" at bounding box center [356, 458] width 96 height 25
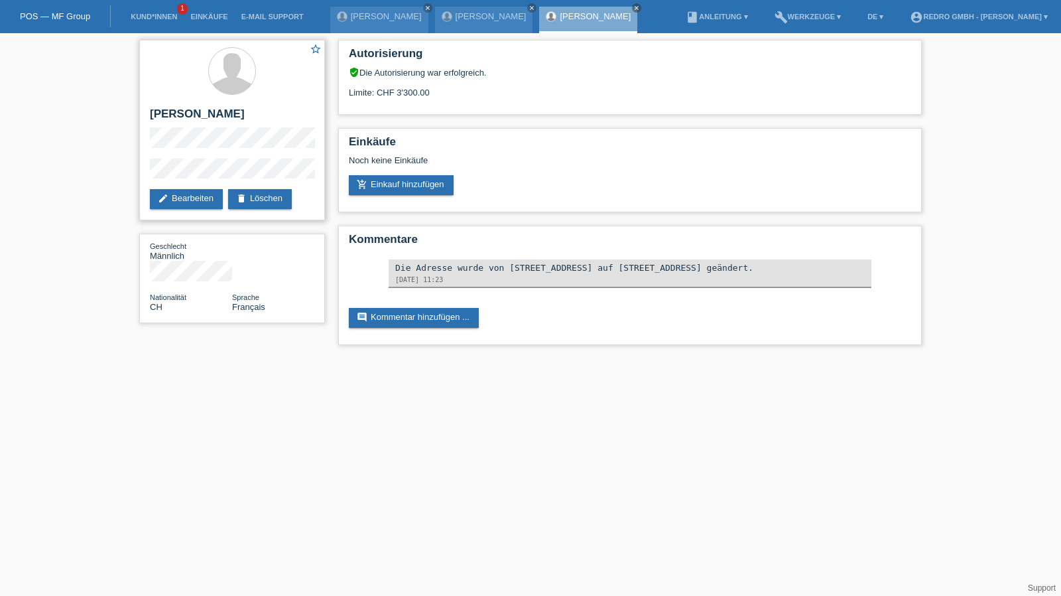
click at [192, 117] on h2 "[PERSON_NAME]" at bounding box center [232, 117] width 164 height 20
copy div "[PERSON_NAME]"
click at [92, 170] on div "star_border [PERSON_NAME] edit Bearbeiten delete Löschen Geschlecht Männlich Na…" at bounding box center [530, 195] width 1061 height 325
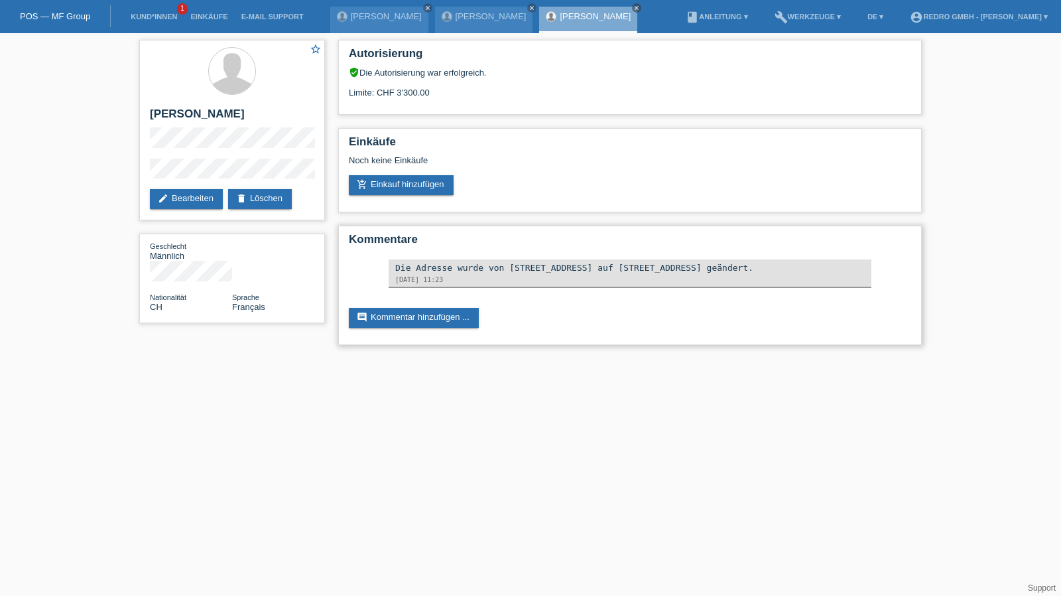
drag, startPoint x: 503, startPoint y: 267, endPoint x: 607, endPoint y: 263, distance: 104.2
click at [607, 263] on div "Die Adresse wurde von [STREET_ADDRESS] auf [STREET_ADDRESS] geändert." at bounding box center [630, 268] width 470 height 10
click at [610, 268] on div "Die Adresse wurde von [STREET_ADDRESS] auf [STREET_ADDRESS] geändert." at bounding box center [630, 268] width 470 height 10
drag, startPoint x: 608, startPoint y: 271, endPoint x: 499, endPoint y: 267, distance: 108.8
click at [499, 267] on div "Die Adresse wurde von [STREET_ADDRESS] auf [STREET_ADDRESS] geändert." at bounding box center [630, 268] width 470 height 10
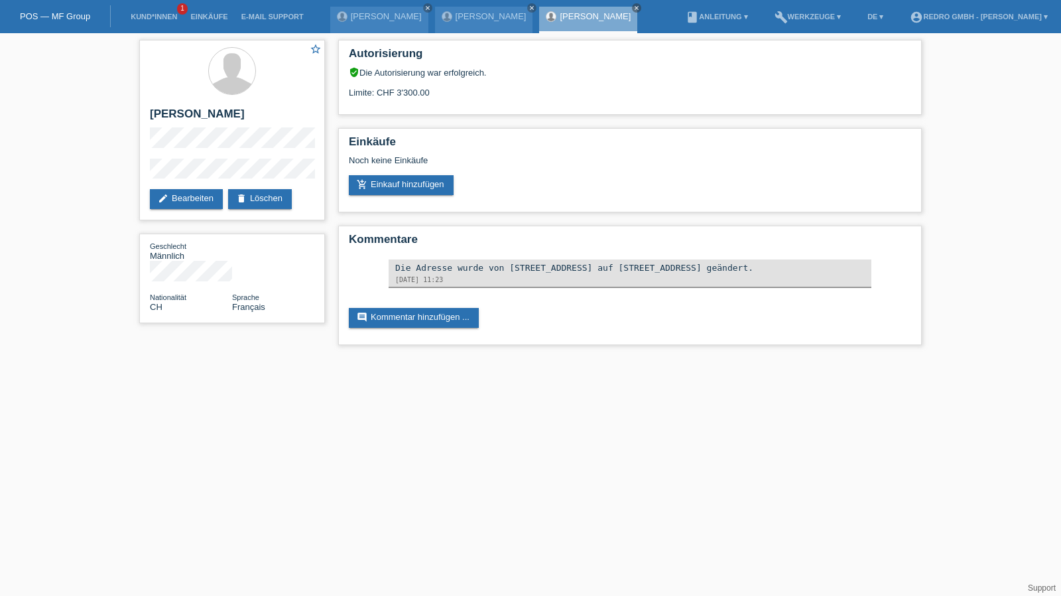
copy div "Boulevard De La Cluse 3"
click at [105, 177] on div "star_border [PERSON_NAME] edit Bearbeiten delete Löschen Geschlecht Männlich Na…" at bounding box center [530, 195] width 1061 height 325
click at [144, 25] on li "Kund*innen 1" at bounding box center [154, 17] width 60 height 34
click at [144, 22] on li "Kund*innen 1" at bounding box center [154, 17] width 60 height 34
click at [153, 13] on li "Kund*innen 1" at bounding box center [154, 17] width 60 height 34
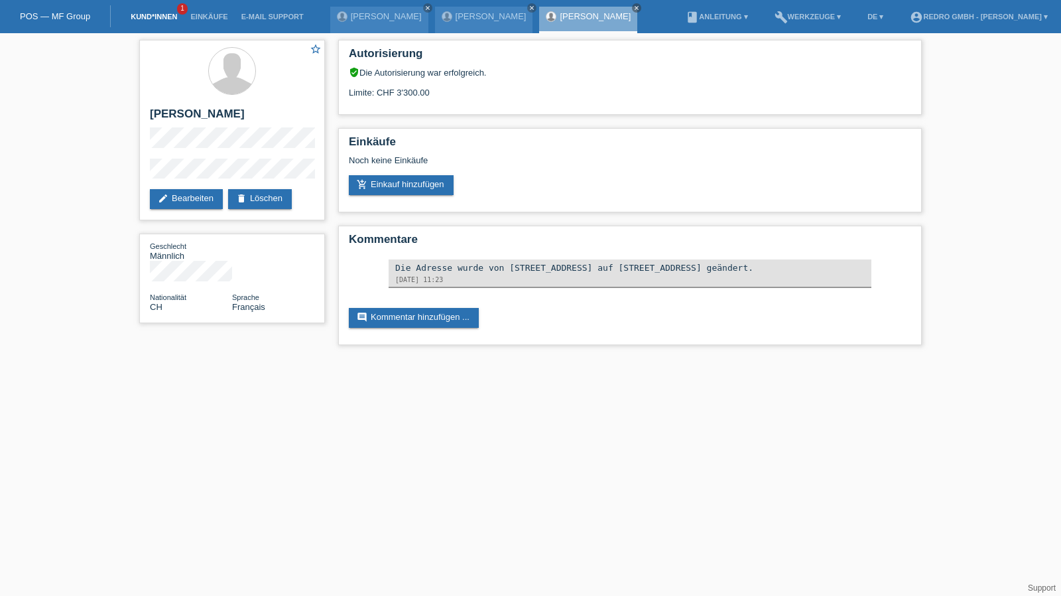
click at [150, 18] on link "Kund*innen" at bounding box center [154, 17] width 60 height 8
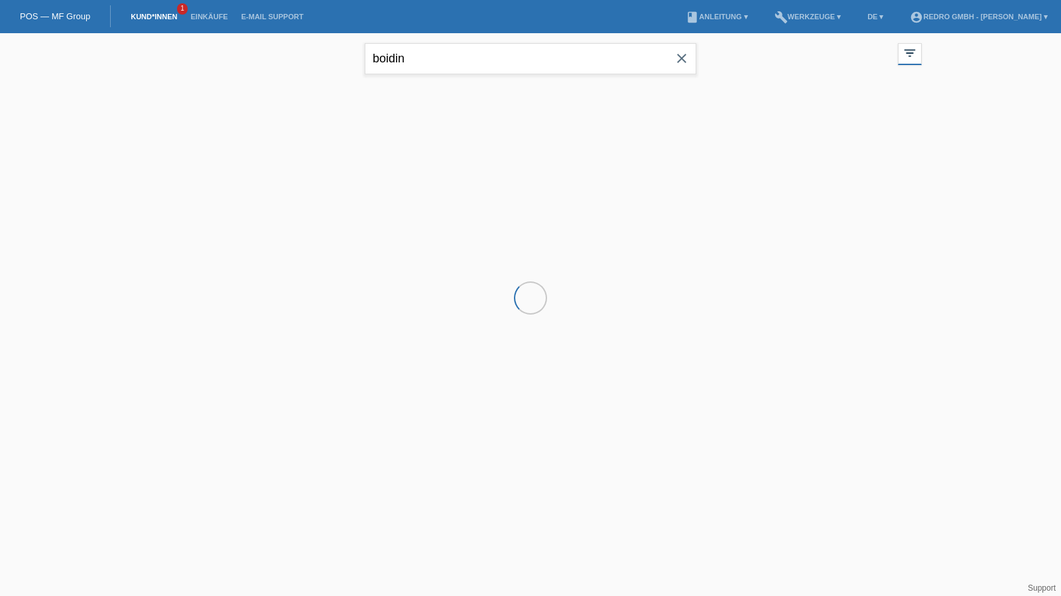
drag, startPoint x: 0, startPoint y: 0, endPoint x: 532, endPoint y: 51, distance: 534.4
click at [532, 51] on input "boidin" at bounding box center [531, 58] width 332 height 31
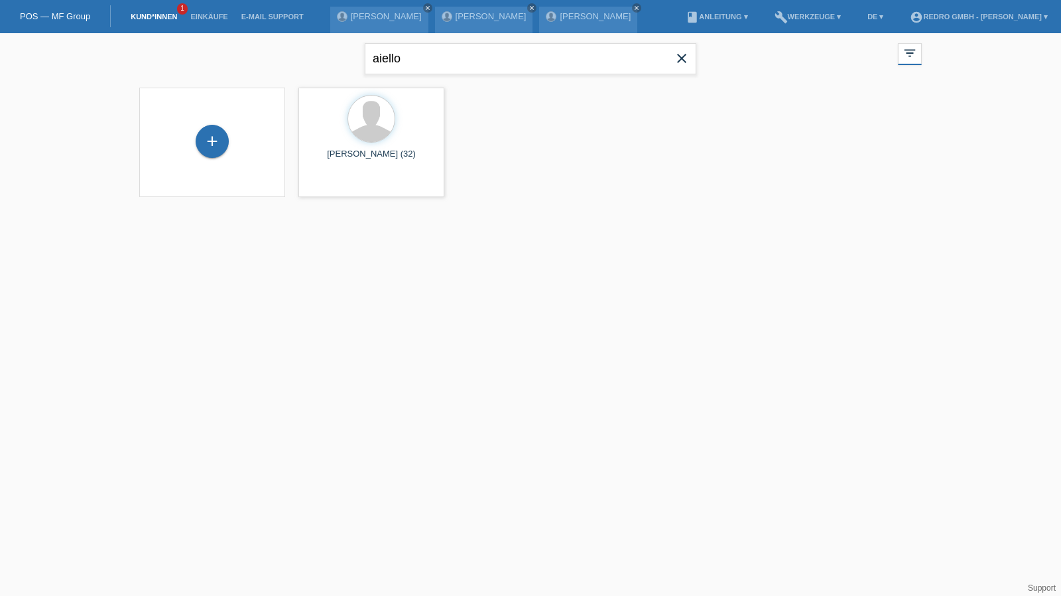
type input "aiello"
click at [322, 188] on span "Anzeigen" at bounding box center [336, 185] width 36 height 10
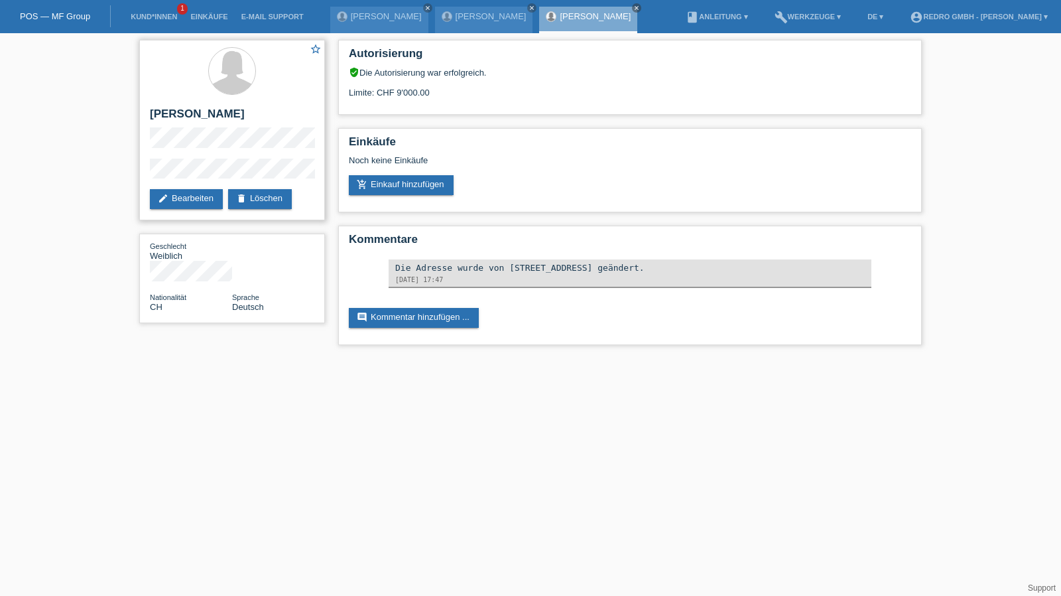
click at [177, 116] on h2 "[PERSON_NAME]" at bounding box center [232, 117] width 164 height 20
copy div "[PERSON_NAME]"
click at [163, 15] on link "Kund*innen" at bounding box center [154, 17] width 60 height 8
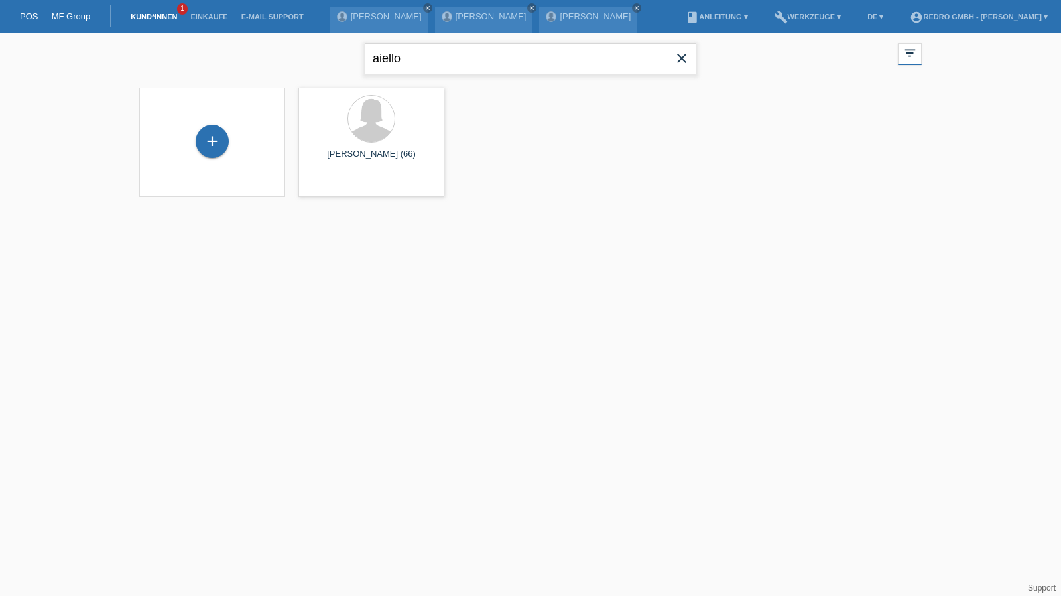
click at [501, 58] on input "aiello" at bounding box center [531, 58] width 332 height 31
paste input "Khettaf"
type input "Khettaf"
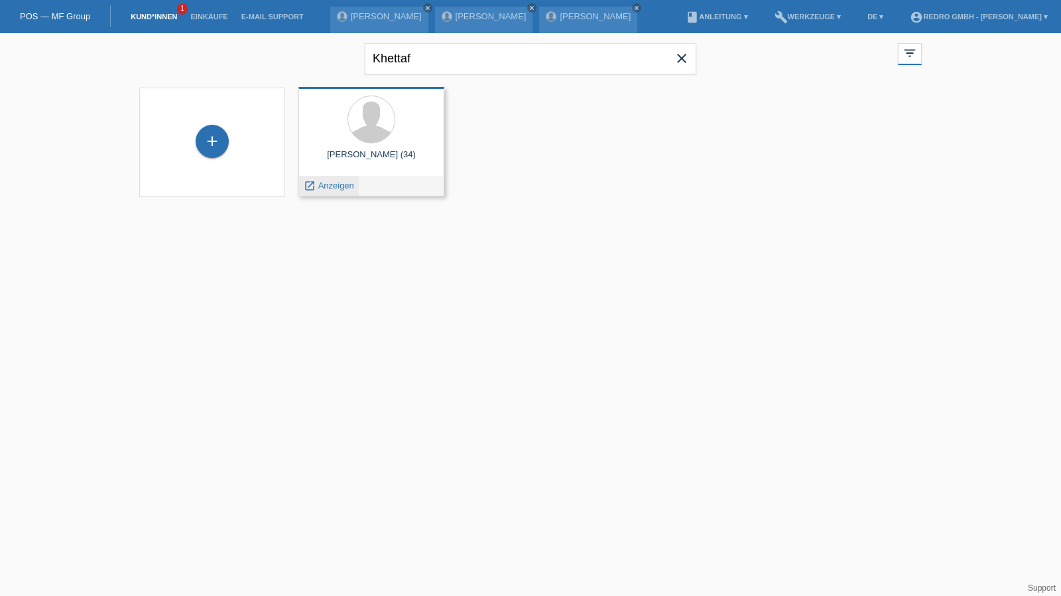
click at [328, 180] on span "Anzeigen" at bounding box center [336, 185] width 36 height 10
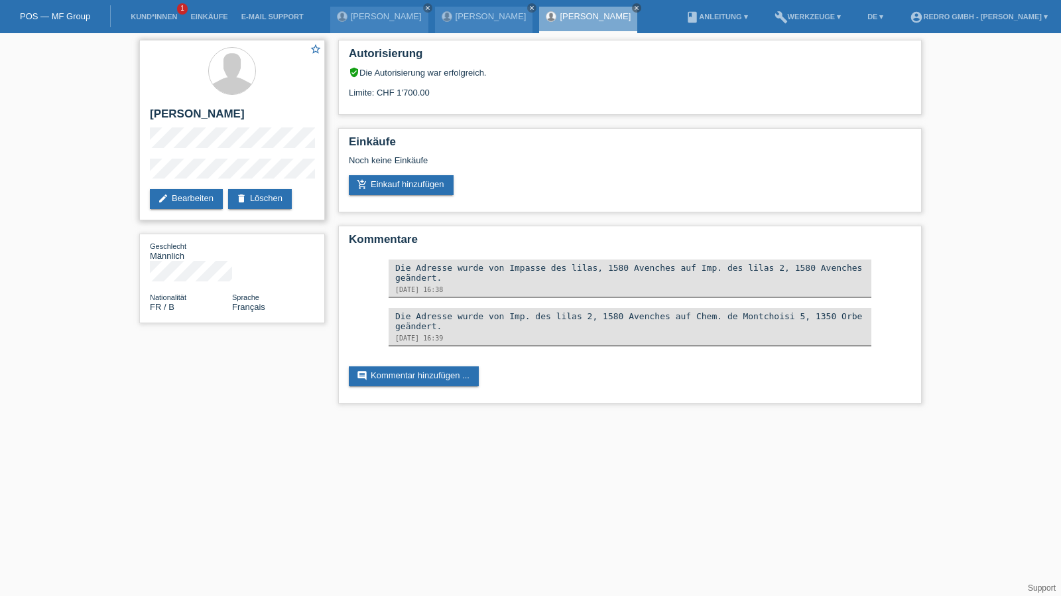
click at [190, 119] on h2 "[PERSON_NAME]" at bounding box center [232, 117] width 164 height 20
copy div "[PERSON_NAME]"
click at [127, 171] on div "star_border Mohamed Khettaf edit Bearbeiten delete Löschen Geschlecht Männlich …" at bounding box center [530, 224] width 1061 height 383
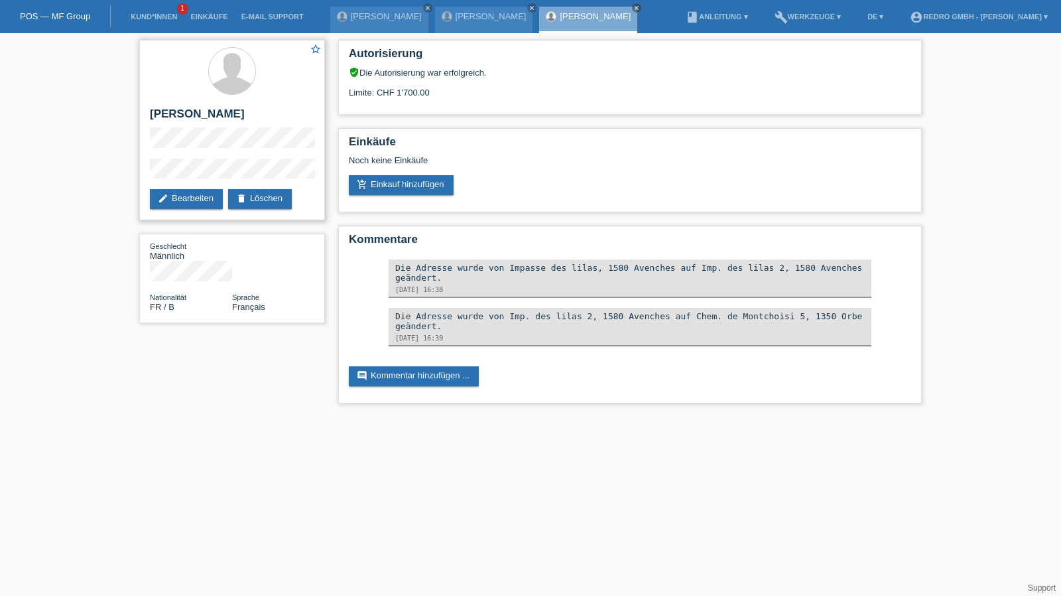
click at [187, 115] on h2 "[PERSON_NAME]" at bounding box center [232, 117] width 164 height 20
copy div "[PERSON_NAME]"
click at [141, 12] on li "Kund*innen 1" at bounding box center [154, 17] width 60 height 34
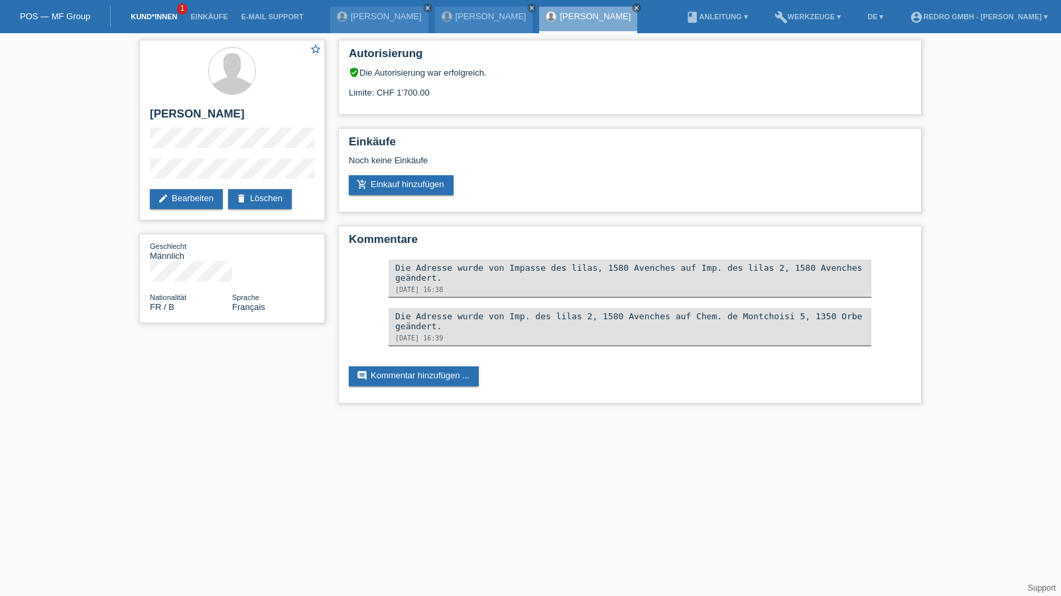
click at [141, 17] on link "Kund*innen" at bounding box center [154, 17] width 60 height 8
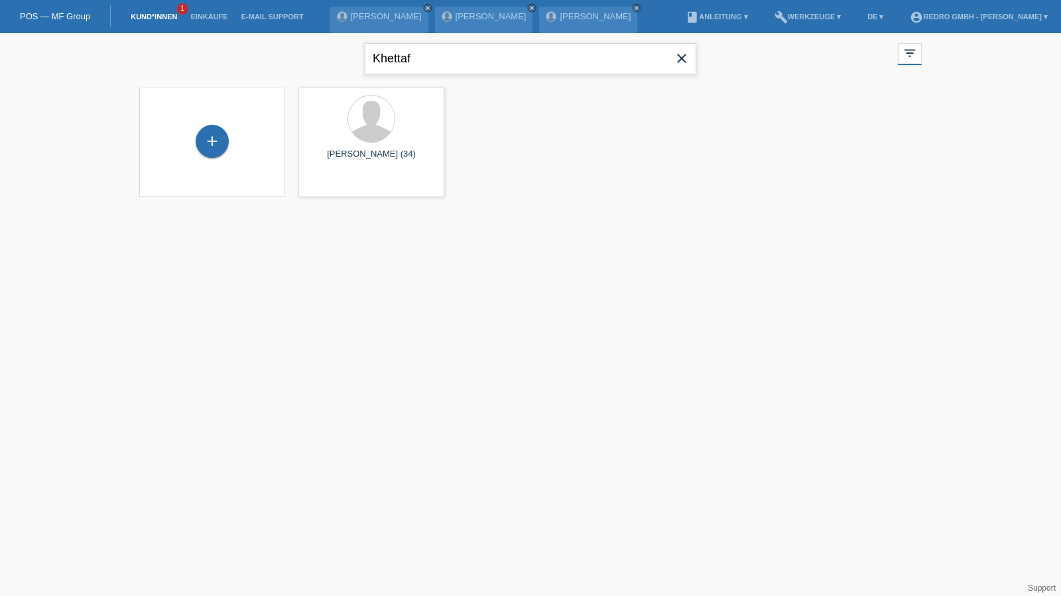
click at [451, 58] on input "Khettaf" at bounding box center [531, 58] width 332 height 31
type input "geodana"
click at [324, 191] on div "launch Anzeigen" at bounding box center [329, 186] width 60 height 20
click at [325, 189] on span "Anzeigen" at bounding box center [336, 185] width 36 height 10
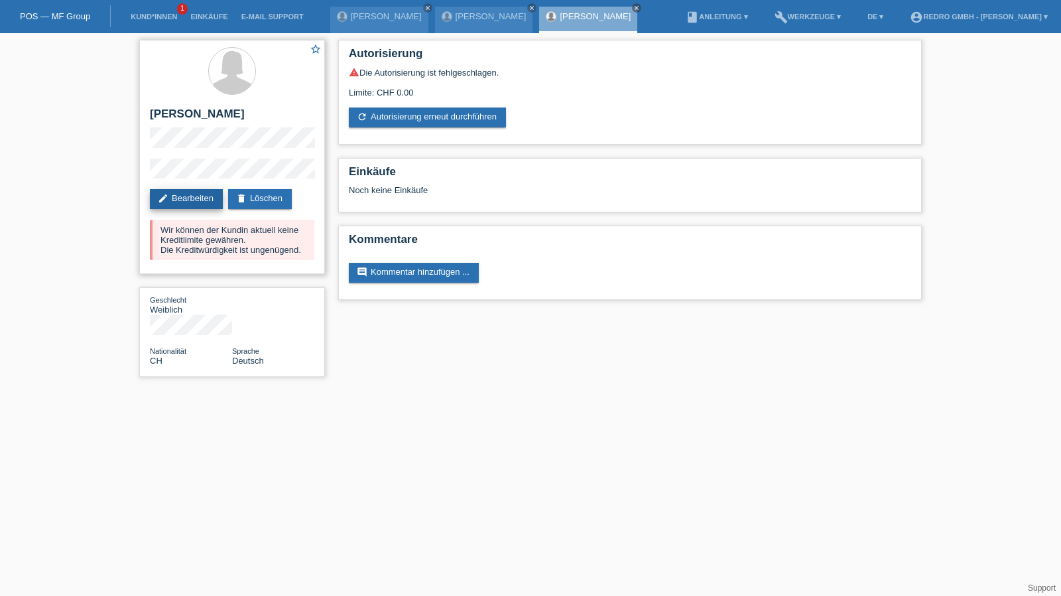
click at [198, 203] on link "edit Bearbeiten" at bounding box center [186, 199] width 73 height 20
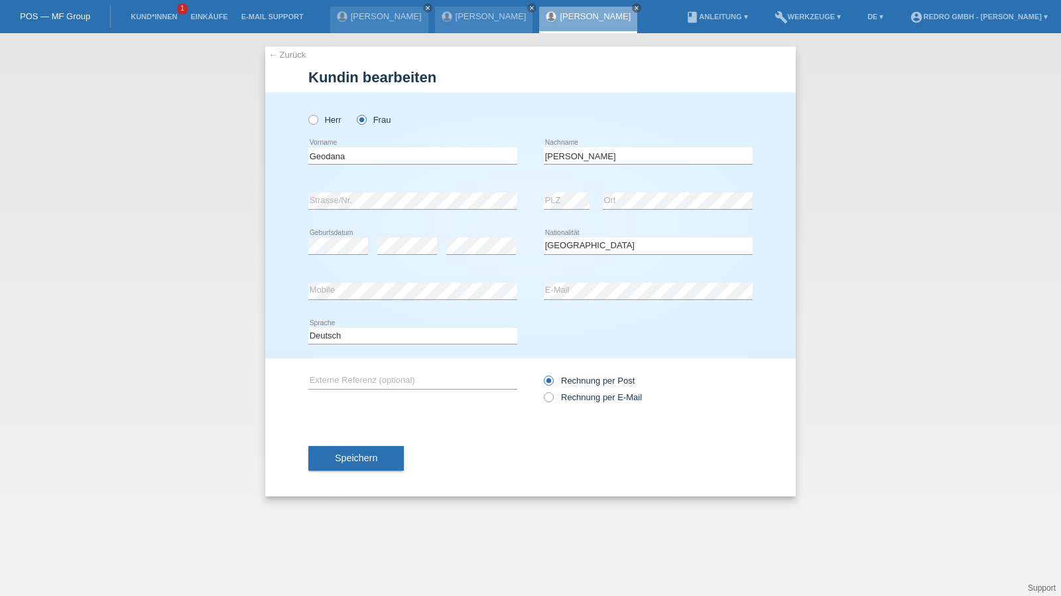
select select "CH"
click at [633, 150] on input "[PERSON_NAME]" at bounding box center [648, 155] width 209 height 17
click at [333, 346] on div "Deutsch Français Italiano English error Sprache" at bounding box center [412, 336] width 209 height 45
click at [334, 340] on select "Deutsch Français Italiano English" at bounding box center [412, 336] width 209 height 16
select select "fr"
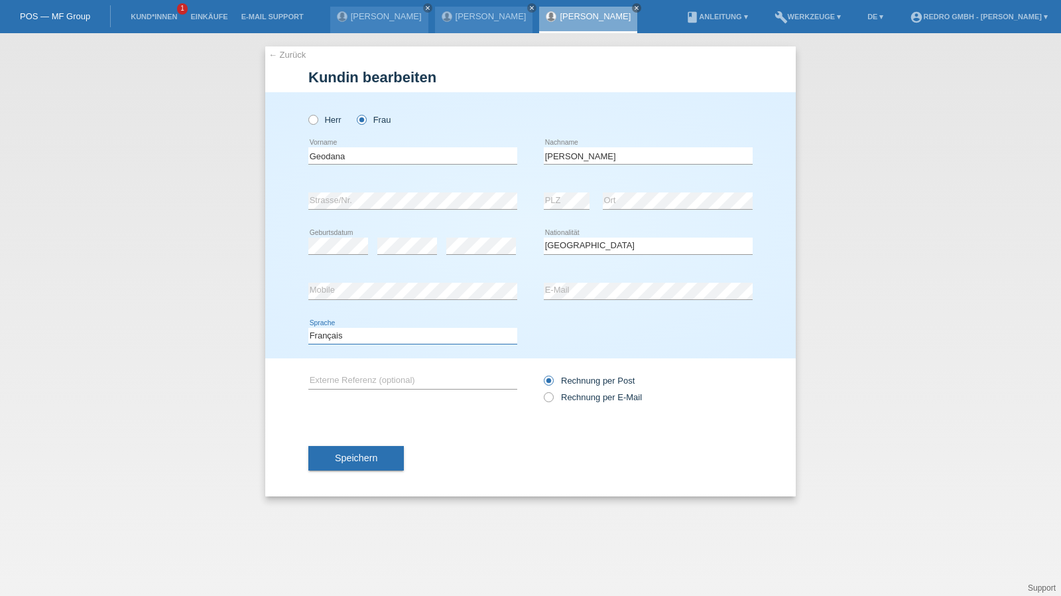
click at [308, 328] on select "Deutsch Français Italiano English" at bounding box center [412, 336] width 209 height 16
click at [345, 452] on span "Speichern" at bounding box center [356, 457] width 42 height 11
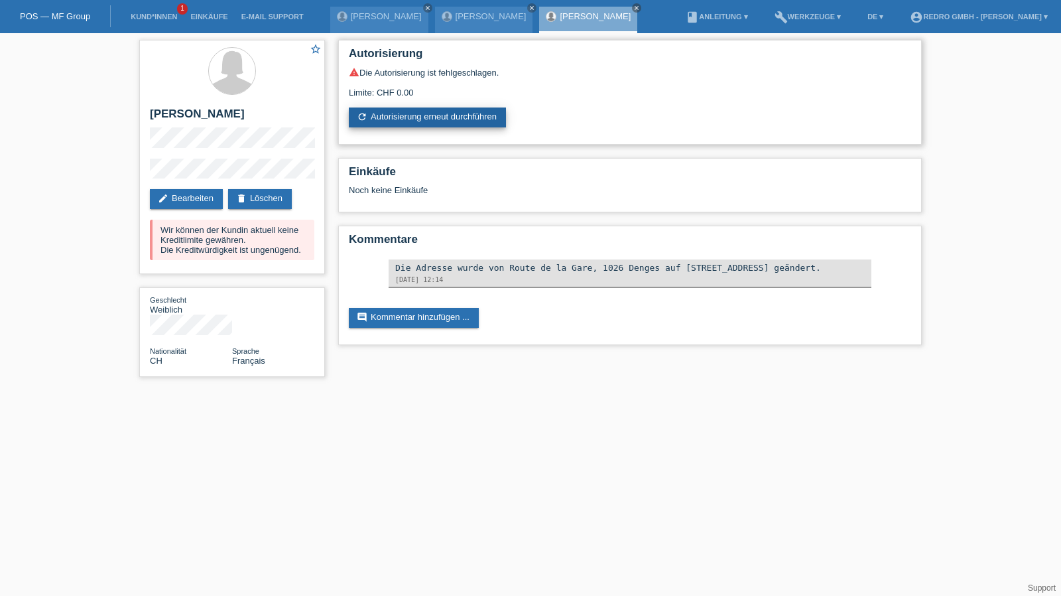
click at [438, 126] on link "refresh Autorisierung erneut durchführen" at bounding box center [427, 117] width 157 height 20
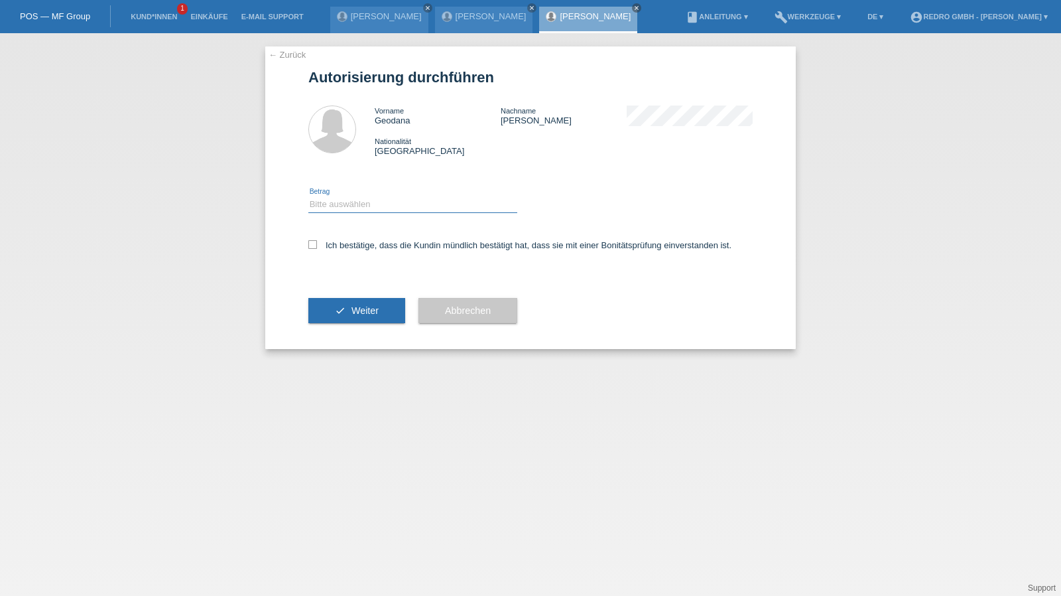
drag, startPoint x: 357, startPoint y: 202, endPoint x: 356, endPoint y: 211, distance: 8.7
click at [357, 202] on select "Bitte auswählen CHF 1.00 - CHF 499.00 CHF 500.00 - CHF 1'999.00 CHF 2'000.00 - …" at bounding box center [412, 204] width 209 height 16
select select "1"
click at [308, 196] on select "Bitte auswählen CHF 1.00 - CHF 499.00 CHF 500.00 - CHF 1'999.00 CHF 2'000.00 - …" at bounding box center [412, 204] width 209 height 16
click at [348, 243] on label "Ich bestätige, dass die Kundin mündlich bestätigt hat, dass sie mit einer Bonit…" at bounding box center [519, 245] width 423 height 10
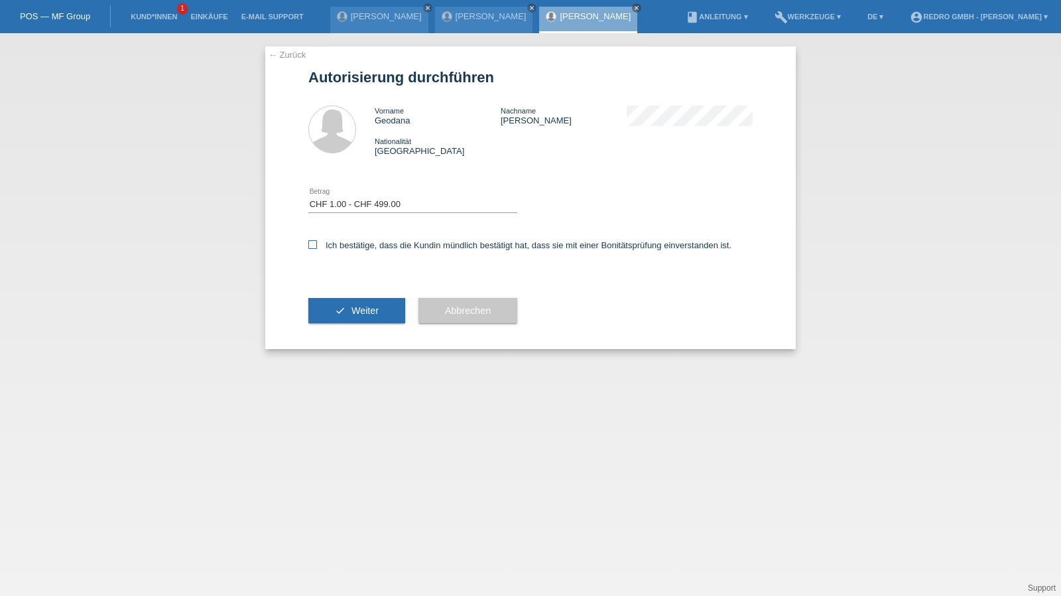
click at [317, 243] on input "Ich bestätige, dass die Kundin mündlich bestätigt hat, dass sie mit einer Bonit…" at bounding box center [312, 244] width 9 height 9
checkbox input "true"
click at [348, 312] on button "check Weiter" at bounding box center [356, 310] width 97 height 25
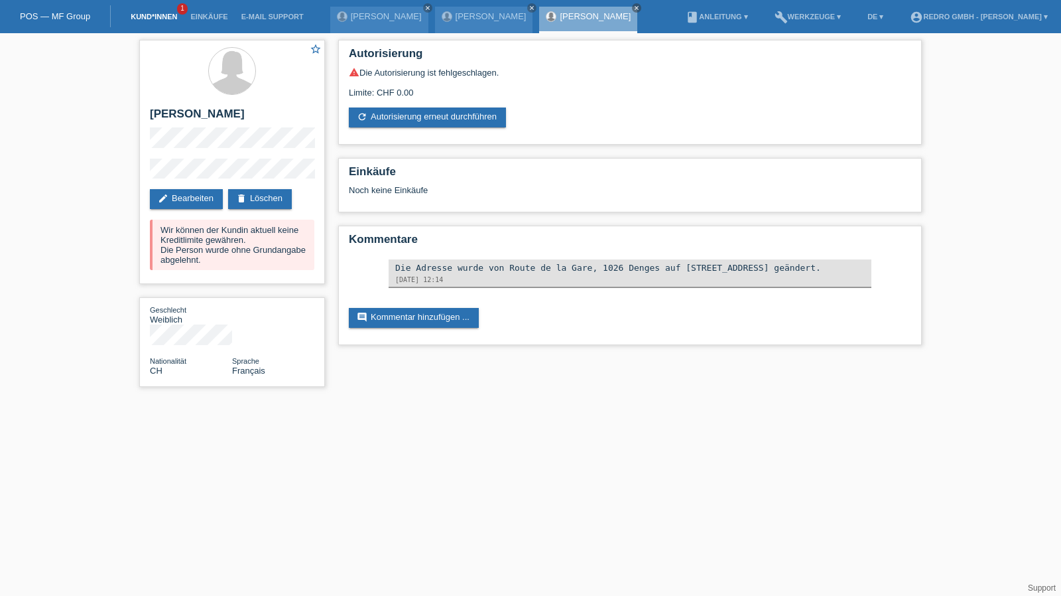
click at [135, 15] on link "Kund*innen" at bounding box center [154, 17] width 60 height 8
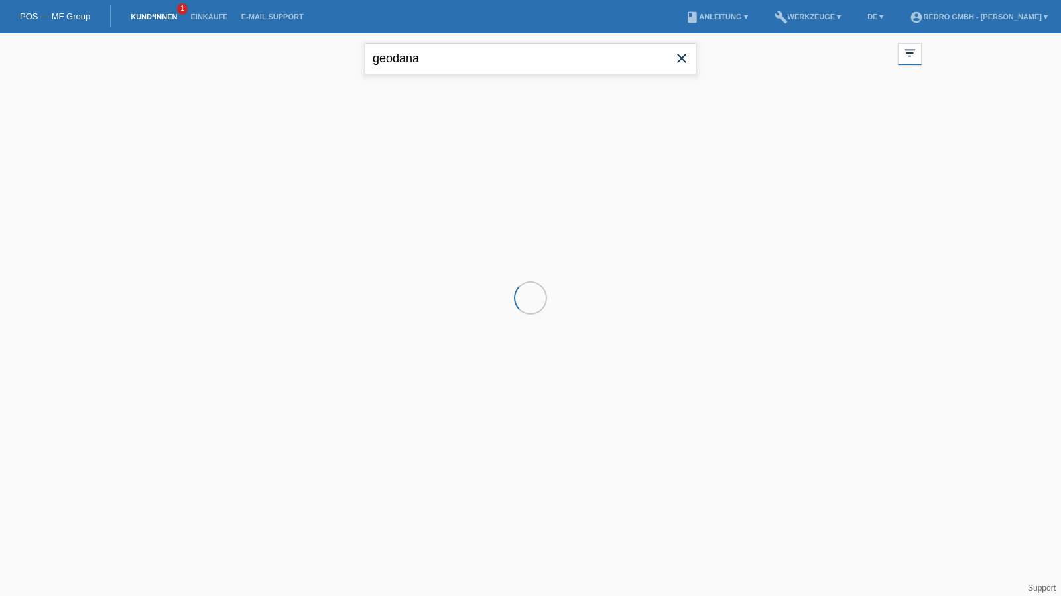
click at [461, 60] on input "geodana" at bounding box center [531, 58] width 332 height 31
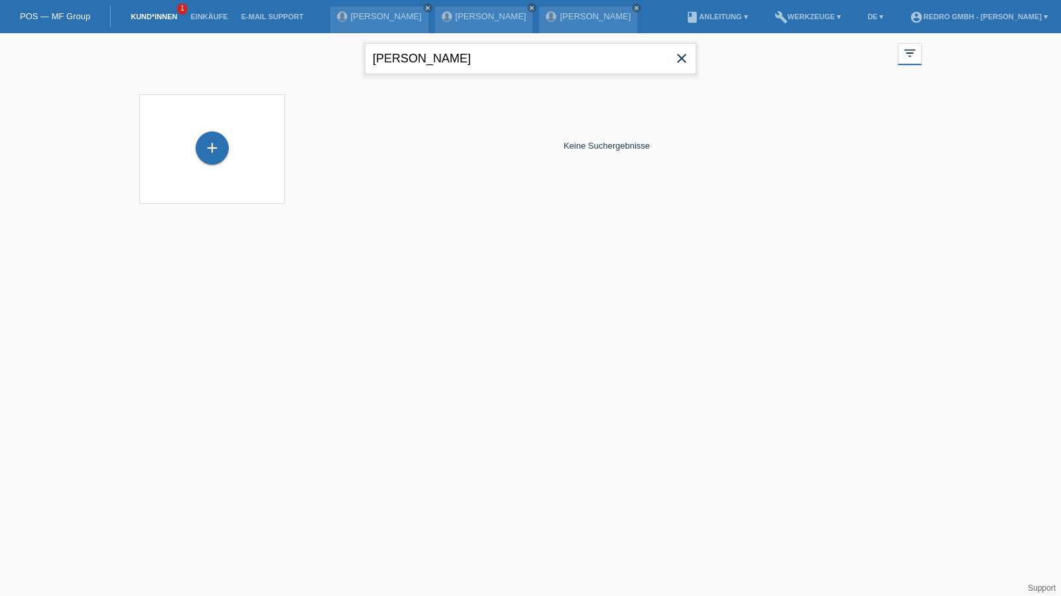
type input "[PERSON_NAME]"
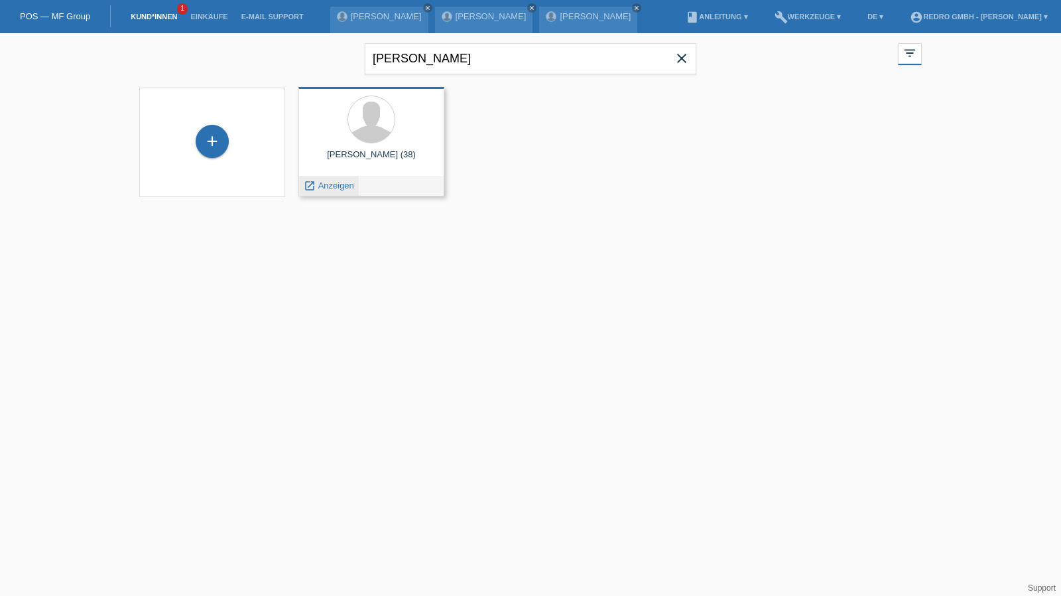
click at [344, 186] on span "Anzeigen" at bounding box center [336, 185] width 36 height 10
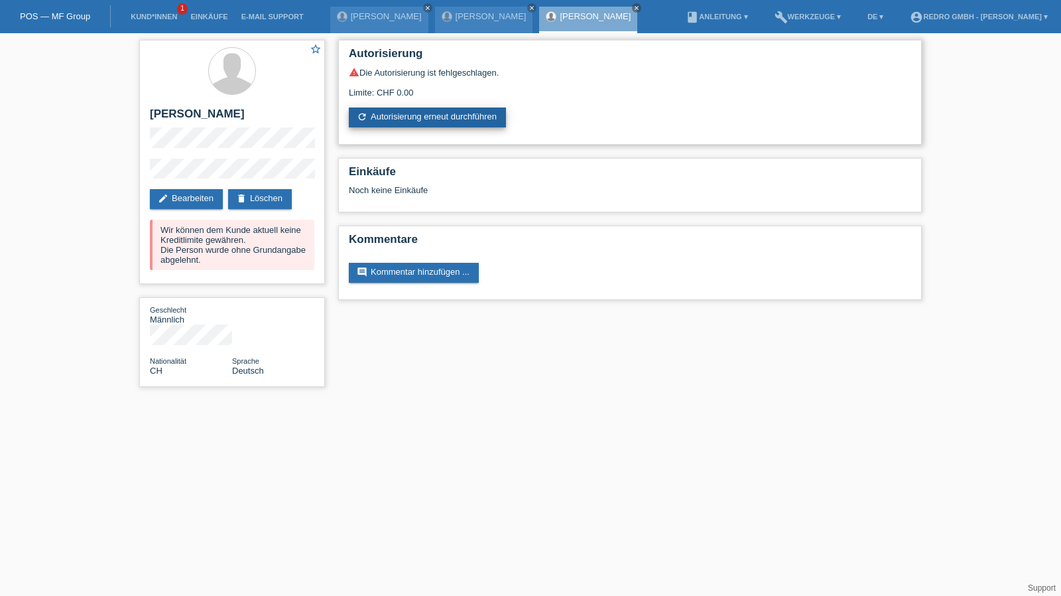
click at [411, 123] on link "refresh Autorisierung erneut durchführen" at bounding box center [427, 117] width 157 height 20
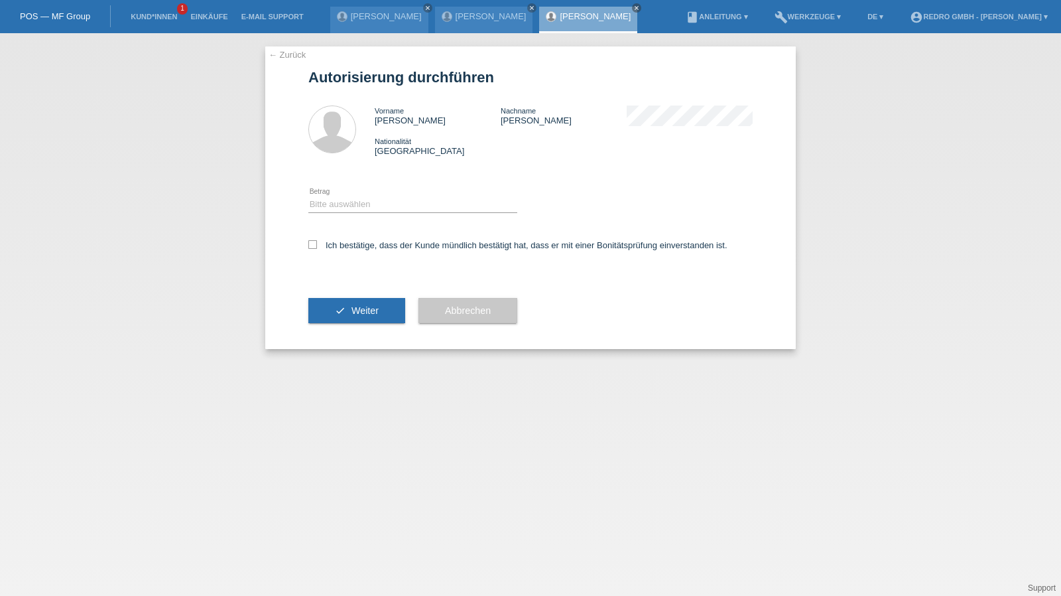
click at [282, 54] on link "← Zurück" at bounding box center [287, 55] width 37 height 10
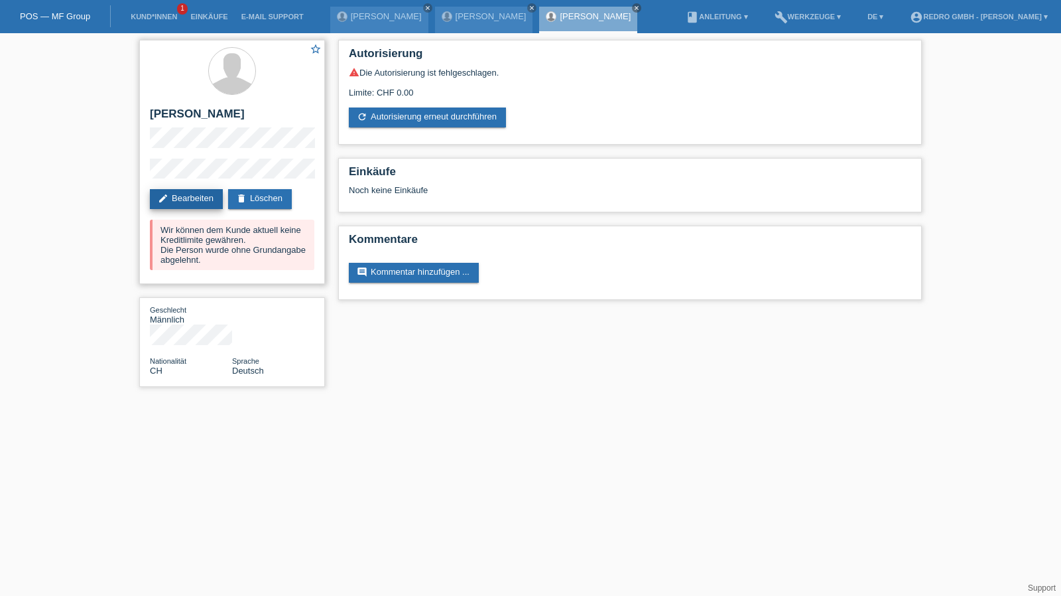
click at [198, 193] on link "edit Bearbeiten" at bounding box center [186, 199] width 73 height 20
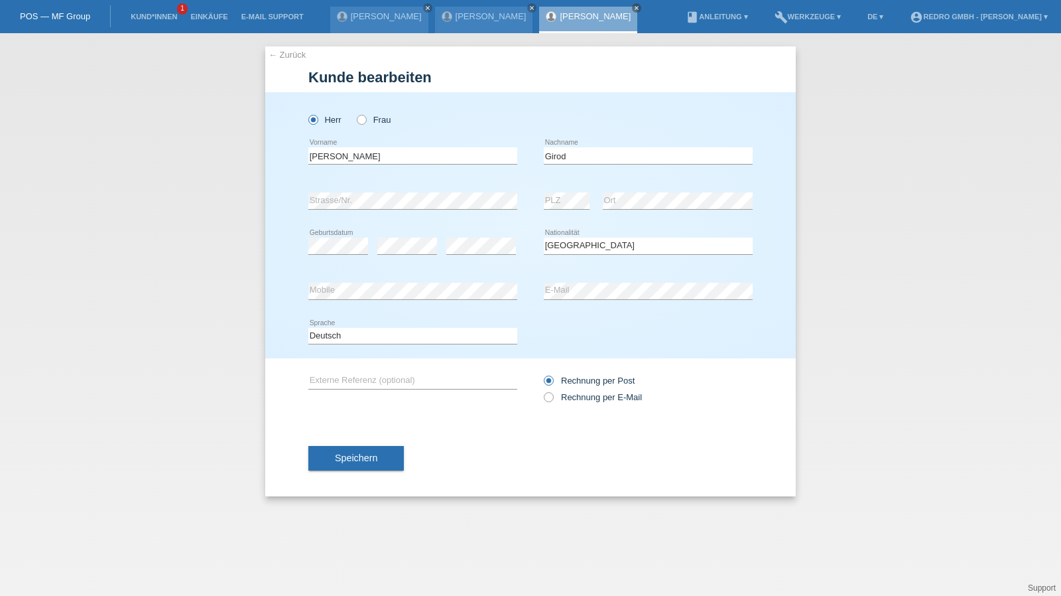
select select "CH"
click at [385, 331] on select "Deutsch Français Italiano English" at bounding box center [412, 336] width 209 height 16
select select "fr"
click at [308, 328] on select "Deutsch Français Italiano English" at bounding box center [412, 336] width 209 height 16
click at [348, 469] on button "Speichern" at bounding box center [356, 458] width 96 height 25
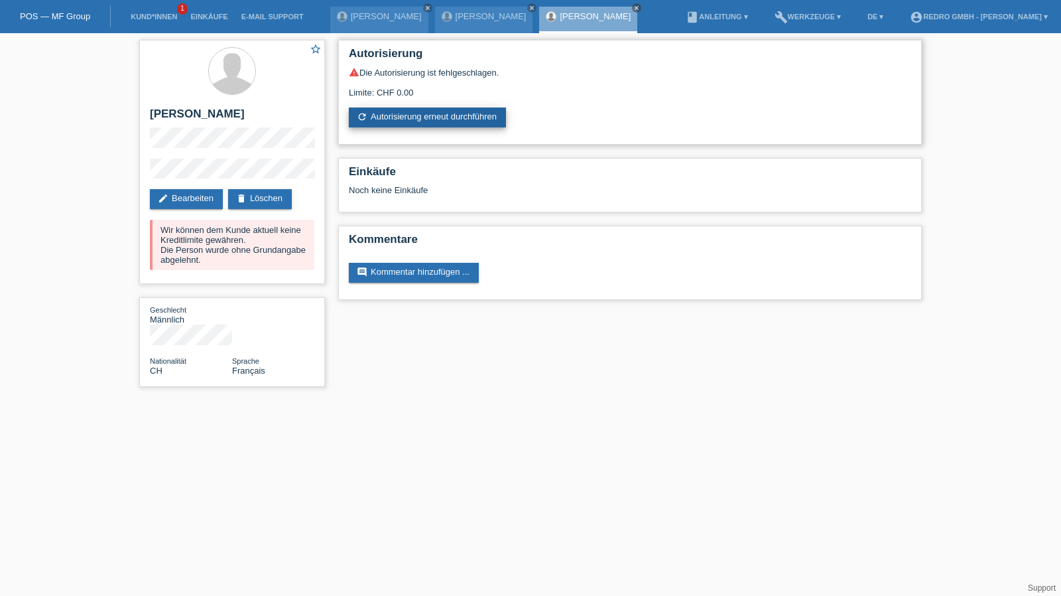
click at [418, 121] on link "refresh Autorisierung erneut durchführen" at bounding box center [427, 117] width 157 height 20
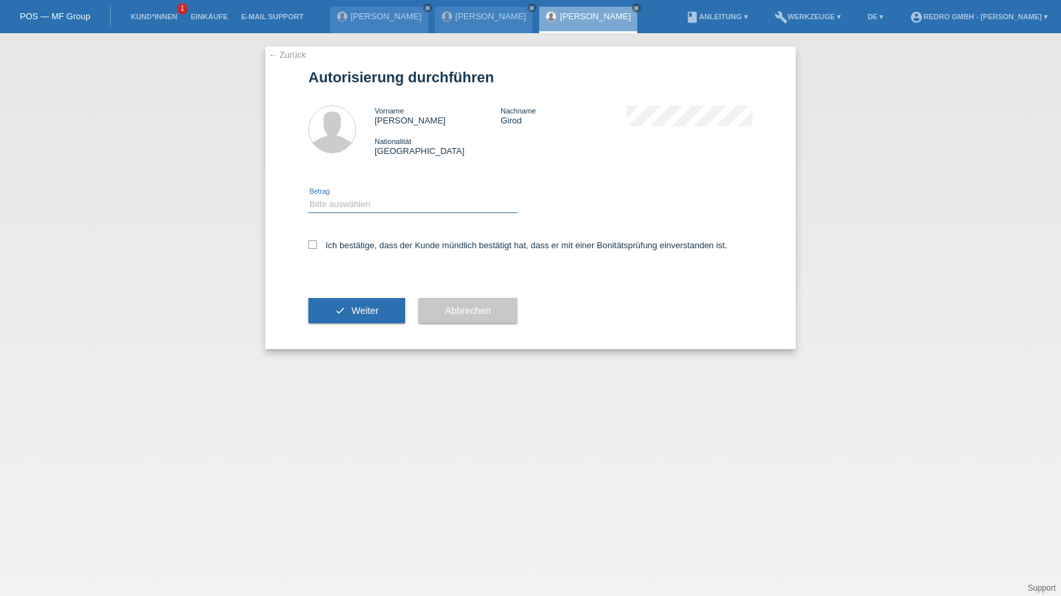
click at [376, 200] on select "Bitte auswählen CHF 1.00 - CHF 499.00 CHF 500.00 - CHF 1'999.00 CHF 2'000.00 - …" at bounding box center [412, 204] width 209 height 16
select select "1"
click at [308, 196] on select "Bitte auswählen CHF 1.00 - CHF 499.00 CHF 500.00 - CHF 1'999.00 CHF 2'000.00 - …" at bounding box center [412, 204] width 209 height 16
click at [339, 254] on div "Ich bestätige, dass der Kunde mündlich bestätigt hat, dass er mit einer Bonität…" at bounding box center [530, 249] width 444 height 45
click at [339, 250] on label "Ich bestätige, dass der Kunde mündlich bestätigt hat, dass er mit einer Bonität…" at bounding box center [517, 245] width 419 height 10
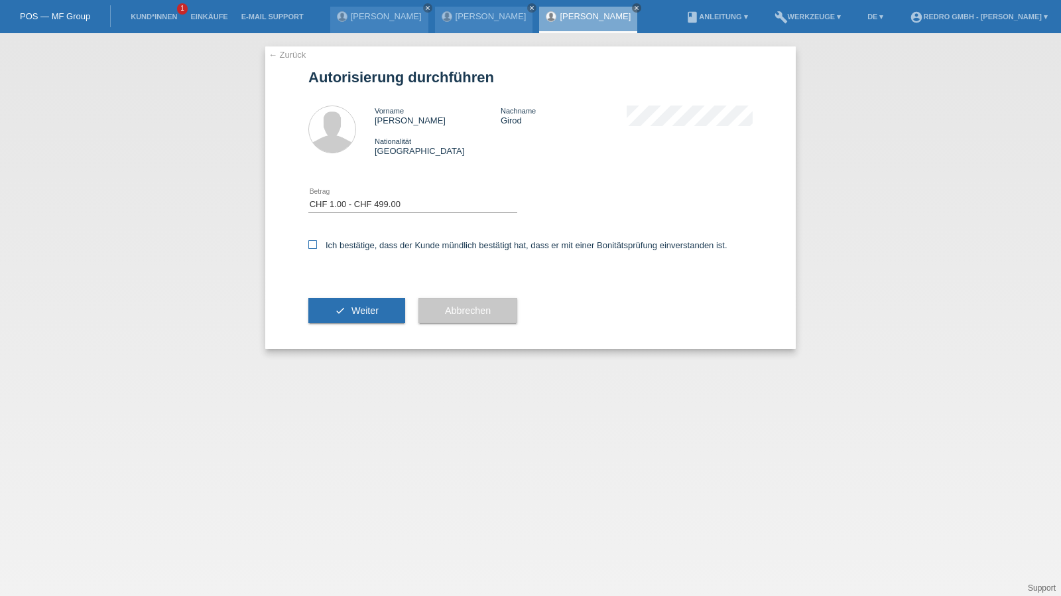
click at [317, 249] on input "Ich bestätige, dass der Kunde mündlich bestätigt hat, dass er mit einer Bonität…" at bounding box center [312, 244] width 9 height 9
checkbox input "true"
click at [336, 294] on div "check Weiter" at bounding box center [356, 310] width 97 height 77
click at [331, 302] on button "check Weiter" at bounding box center [356, 310] width 97 height 25
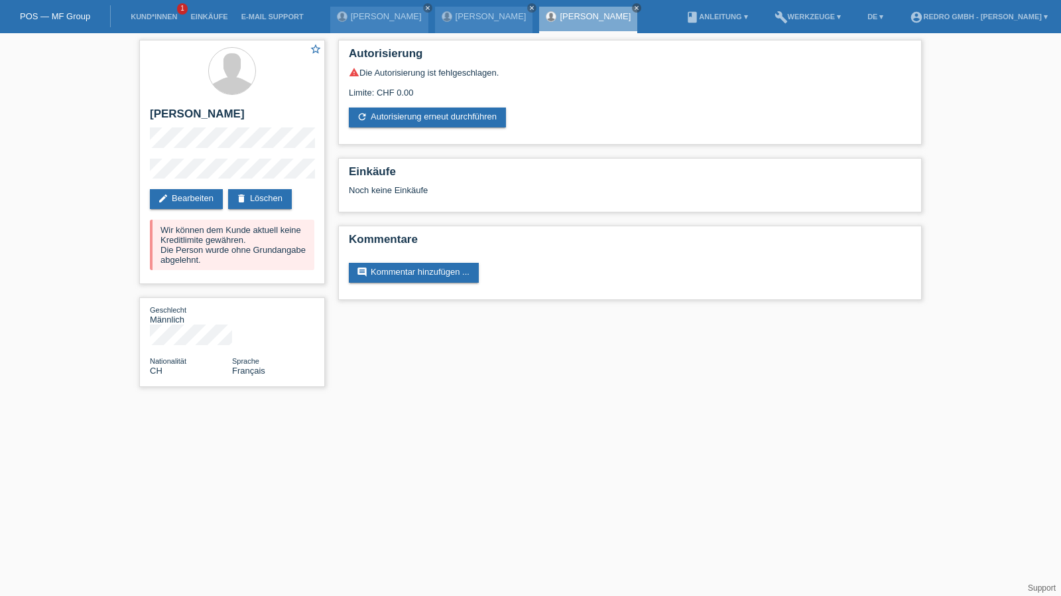
click at [150, 9] on li "Kund*innen 1" at bounding box center [154, 17] width 60 height 34
click at [147, 17] on link "Kund*innen" at bounding box center [154, 17] width 60 height 8
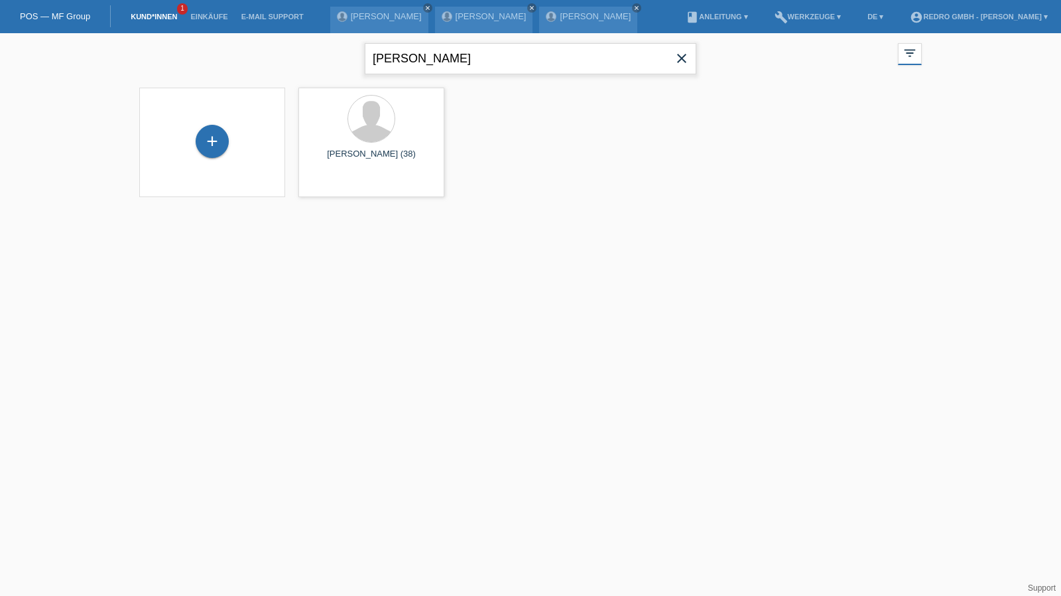
click at [423, 72] on input "[PERSON_NAME]" at bounding box center [531, 58] width 332 height 31
paste input "[PERSON_NAME]"
type input "[PERSON_NAME]"
click at [496, 186] on span "Anzeigen" at bounding box center [496, 185] width 36 height 10
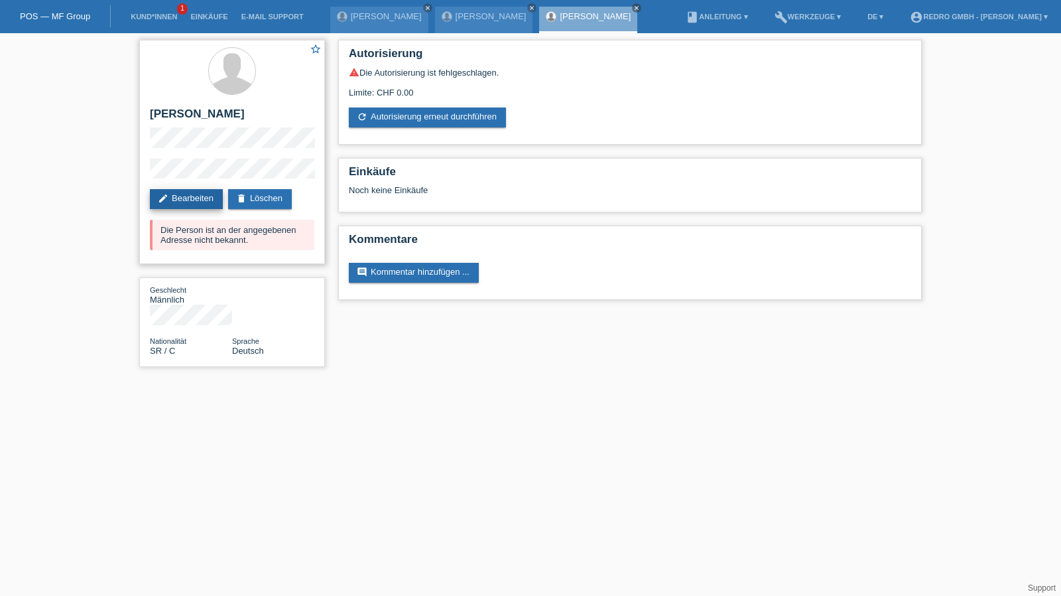
click at [196, 194] on link "edit Bearbeiten" at bounding box center [186, 199] width 73 height 20
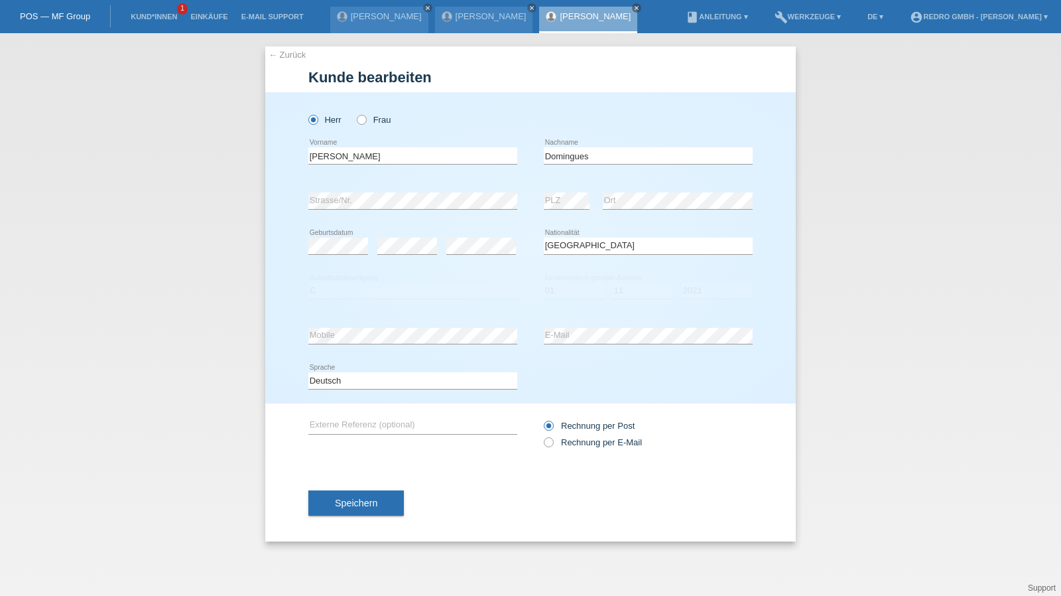
select select "SR"
select select "C"
select select "01"
select select "11"
select select "2021"
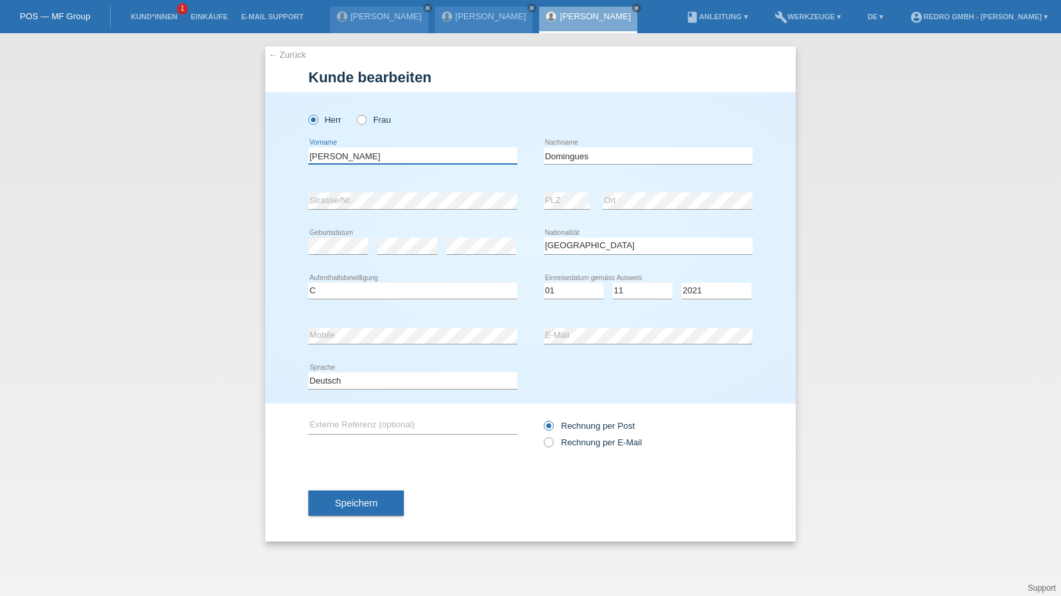
click at [357, 157] on input "[PERSON_NAME]" at bounding box center [412, 155] width 209 height 17
drag, startPoint x: 545, startPoint y: 155, endPoint x: 1015, endPoint y: 39, distance: 483.7
click at [545, 155] on input "Domingues" at bounding box center [648, 155] width 209 height 17
type input "[PERSON_NAME]"
click at [653, 160] on input "[PERSON_NAME]" at bounding box center [648, 155] width 209 height 17
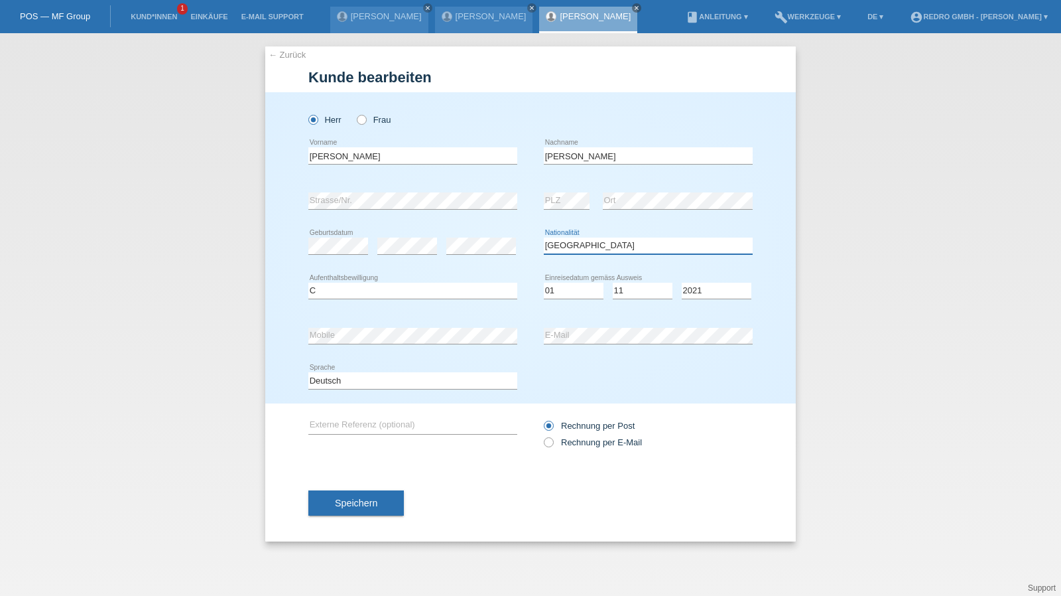
select select "PT"
select select "B"
drag, startPoint x: 326, startPoint y: 377, endPoint x: 330, endPoint y: 384, distance: 8.6
click at [326, 377] on select "Deutsch Français Italiano English" at bounding box center [412, 380] width 209 height 16
select select "fr"
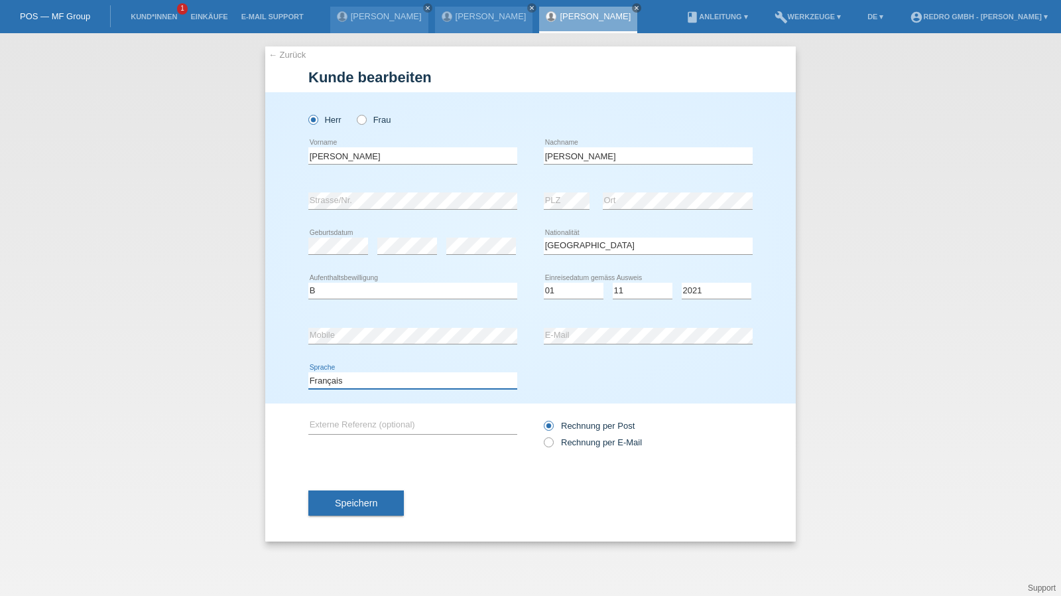
click at [308, 372] on select "Deutsch Français Italiano English" at bounding box center [412, 380] width 209 height 16
click at [341, 501] on span "Speichern" at bounding box center [356, 502] width 42 height 11
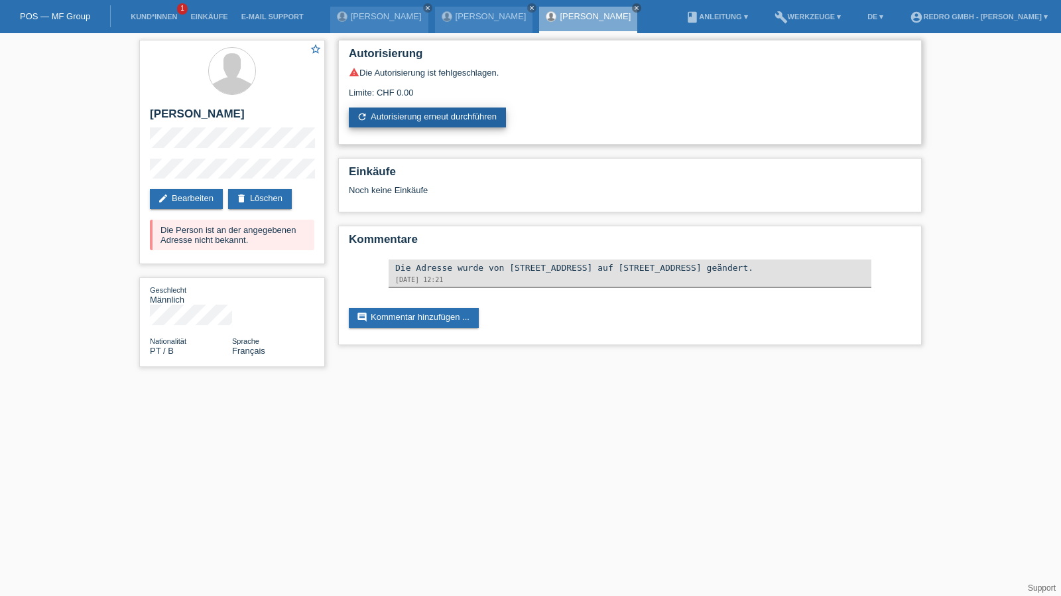
click at [401, 124] on link "refresh Autorisierung erneut durchführen" at bounding box center [427, 117] width 157 height 20
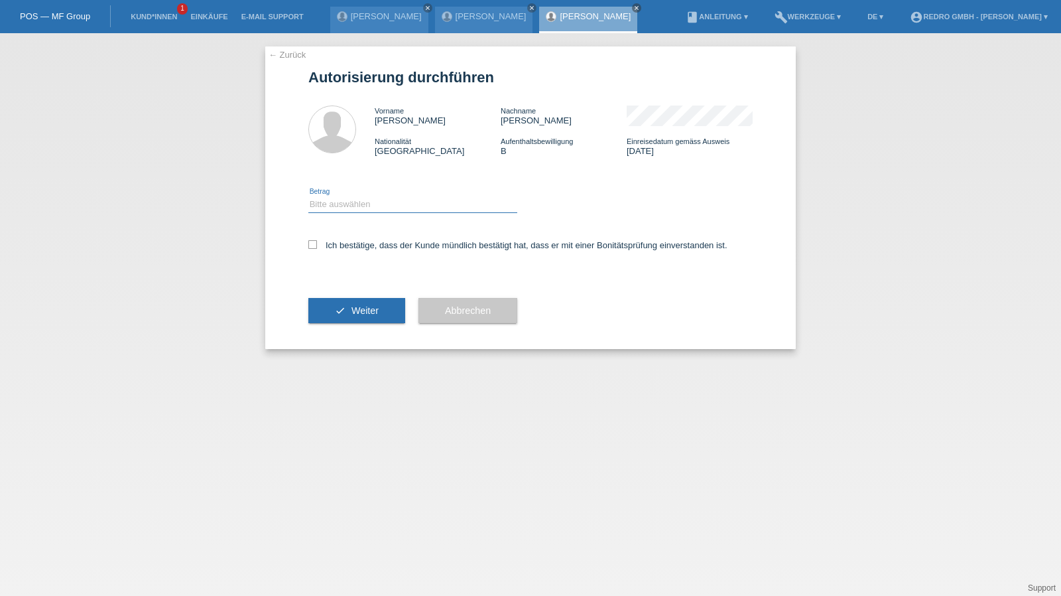
drag, startPoint x: 379, startPoint y: 200, endPoint x: 371, endPoint y: 212, distance: 14.7
click at [379, 200] on select "Bitte auswählen CHF 1.00 - CHF 499.00 CHF 500.00 - CHF 1'999.00 CHF 2'000.00 - …" at bounding box center [412, 204] width 209 height 16
select select "1"
click at [308, 196] on select "Bitte auswählen CHF 1.00 - CHF 499.00 CHF 500.00 - CHF 1'999.00 CHF 2'000.00 - …" at bounding box center [412, 204] width 209 height 16
click at [350, 248] on label "Ich bestätige, dass der Kunde mündlich bestätigt hat, dass er mit einer Bonität…" at bounding box center [517, 245] width 419 height 10
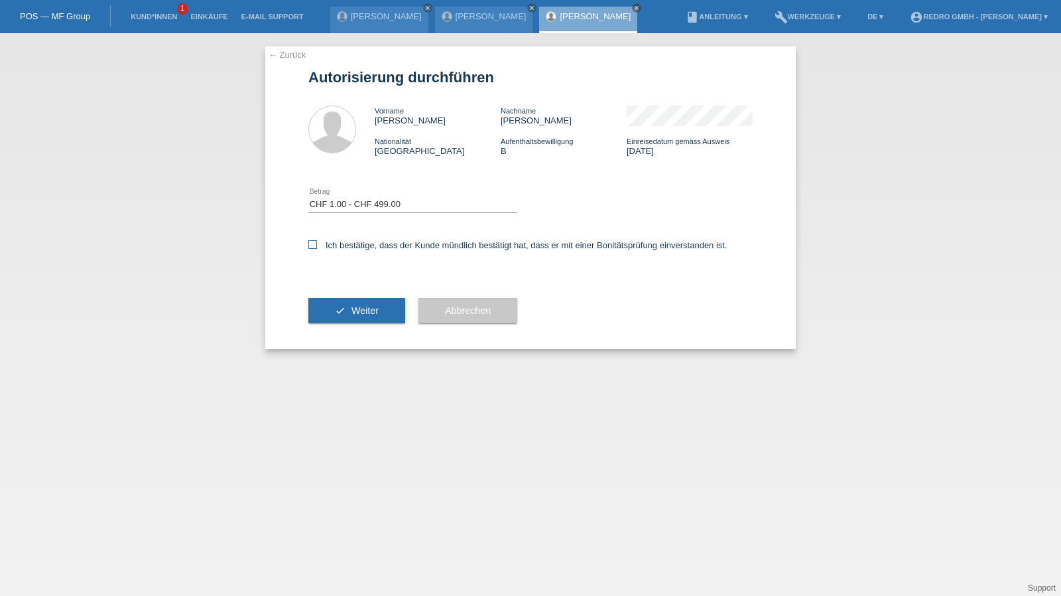
click at [317, 248] on input "Ich bestätige, dass der Kunde mündlich bestätigt hat, dass er mit einer Bonität…" at bounding box center [312, 244] width 9 height 9
checkbox input "true"
click at [341, 316] on button "check Weiter" at bounding box center [356, 310] width 97 height 25
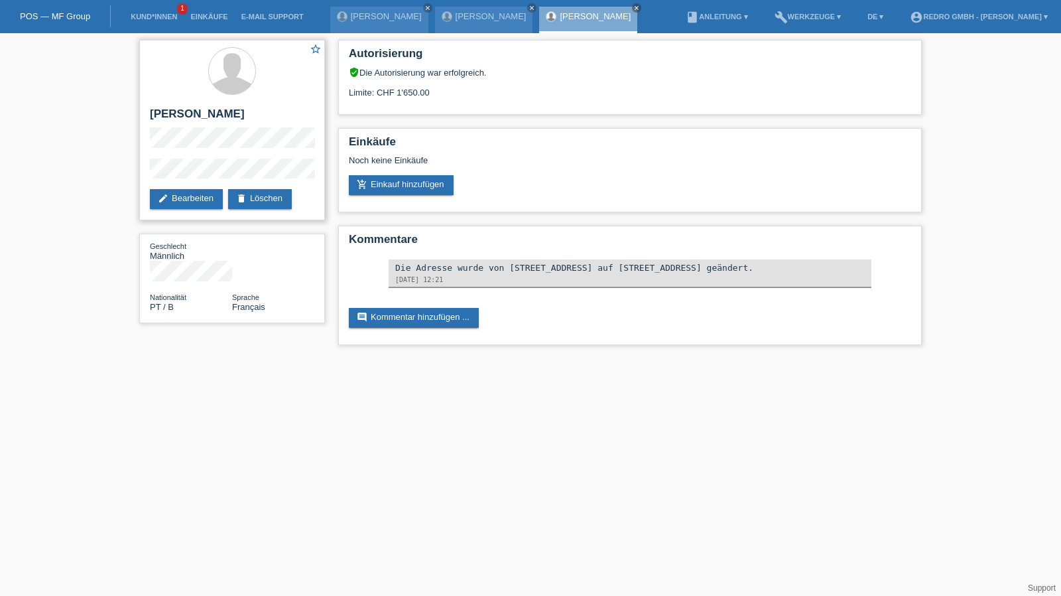
click at [265, 117] on h2 "[PERSON_NAME]" at bounding box center [232, 117] width 164 height 20
copy h2 "Domingues"
click at [137, 18] on link "Kund*innen" at bounding box center [154, 17] width 60 height 8
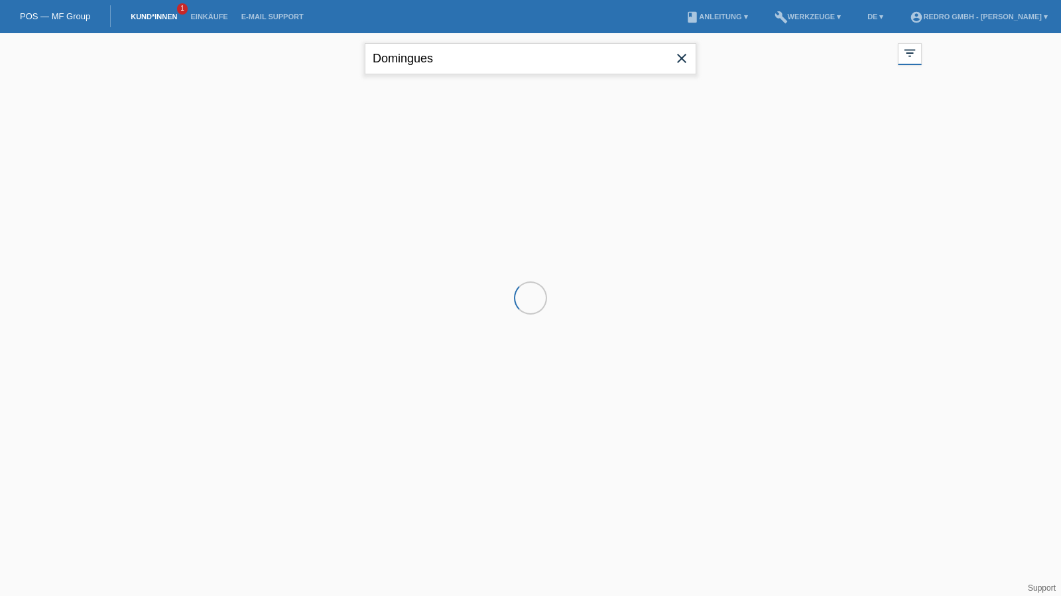
click at [442, 57] on input "Domingues" at bounding box center [531, 58] width 332 height 31
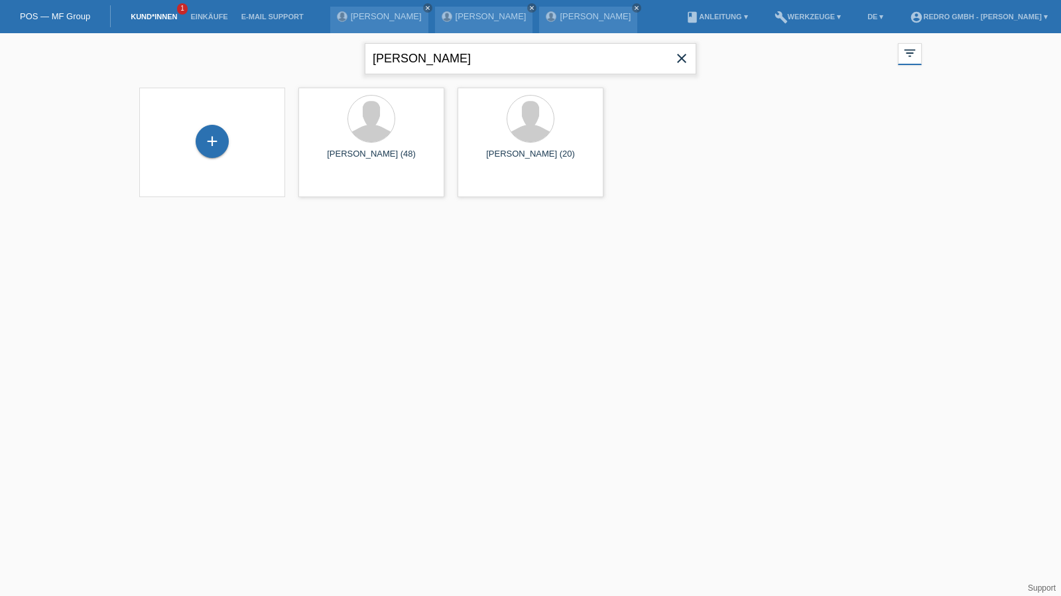
type input "fankhauser"
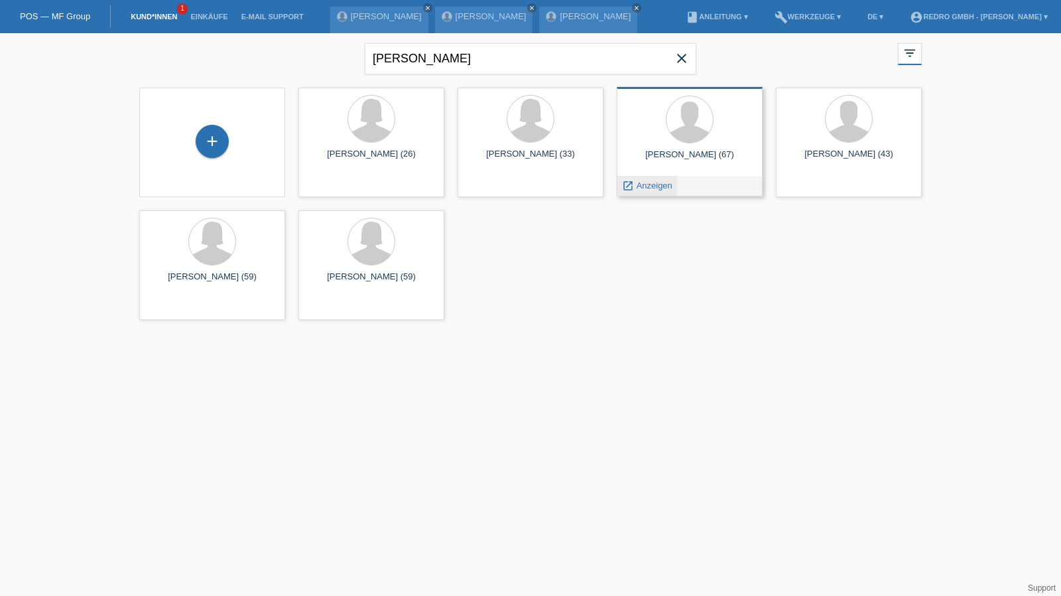
click at [657, 188] on span "Anzeigen" at bounding box center [655, 185] width 36 height 10
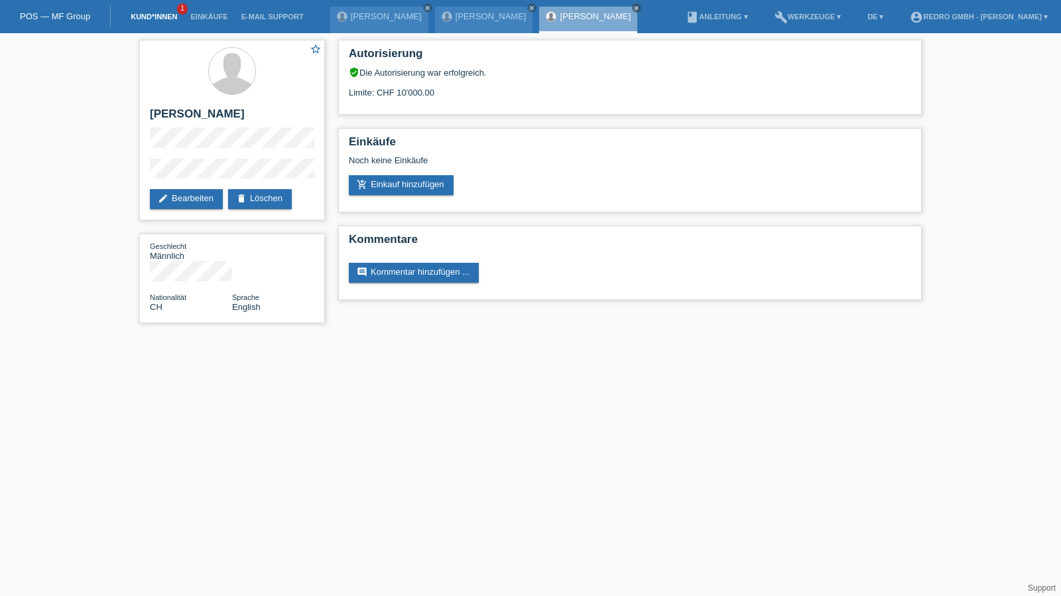
click at [155, 15] on link "Kund*innen" at bounding box center [154, 17] width 60 height 8
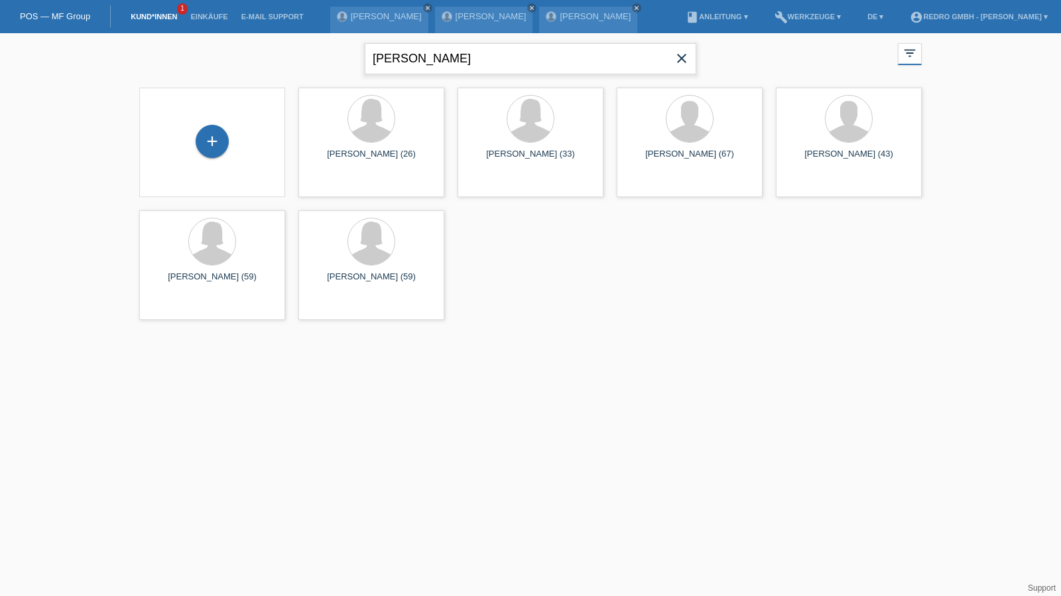
click at [535, 52] on input "[PERSON_NAME]" at bounding box center [531, 58] width 332 height 31
click at [535, 51] on input "[PERSON_NAME]" at bounding box center [531, 58] width 332 height 31
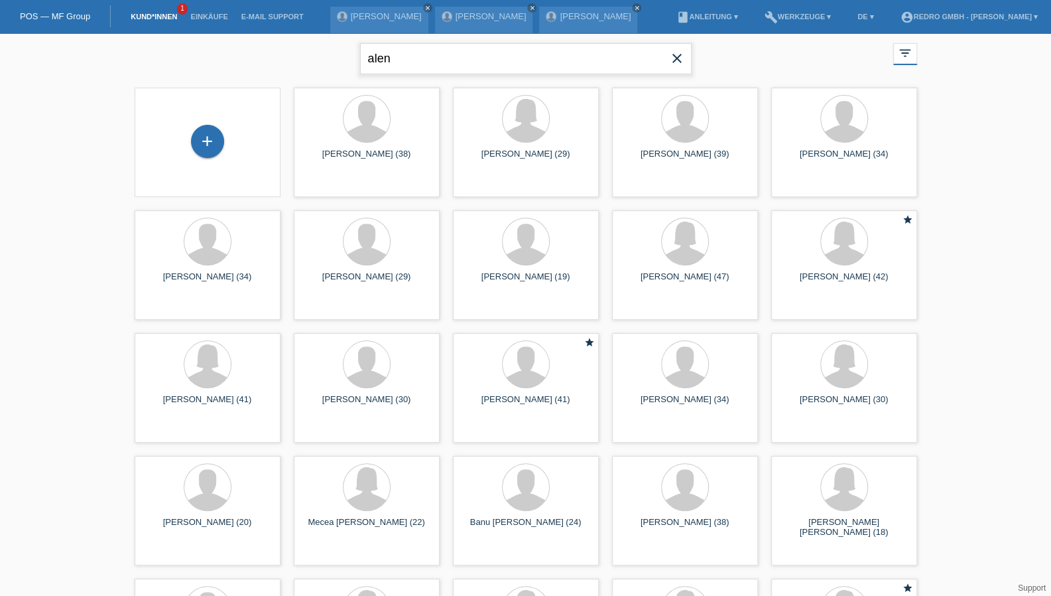
click at [527, 68] on input "alen" at bounding box center [526, 58] width 332 height 31
type input "[PERSON_NAME]"
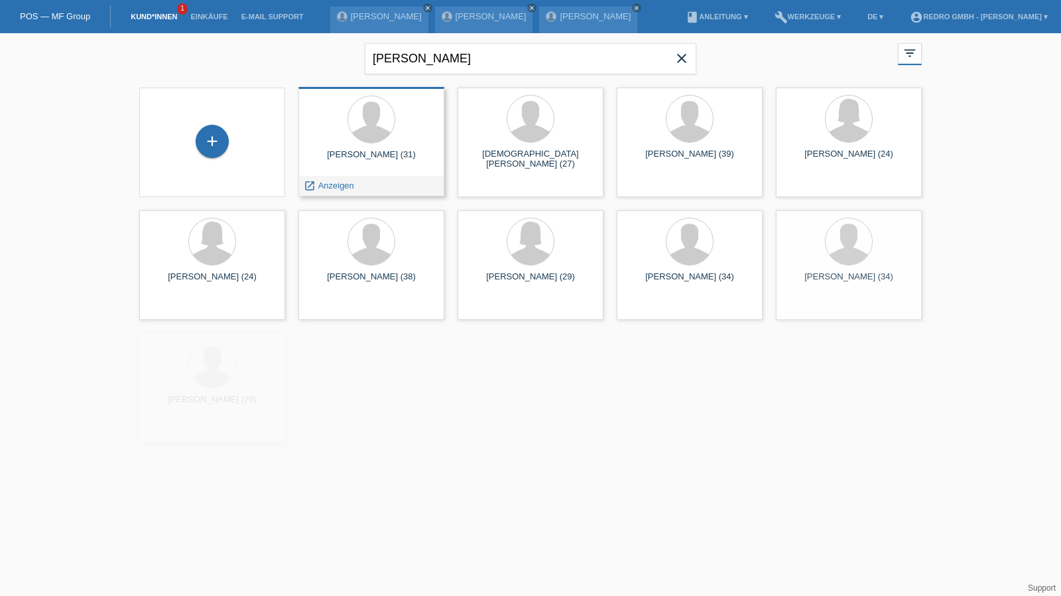
click at [347, 186] on span "Anzeigen" at bounding box center [336, 185] width 36 height 10
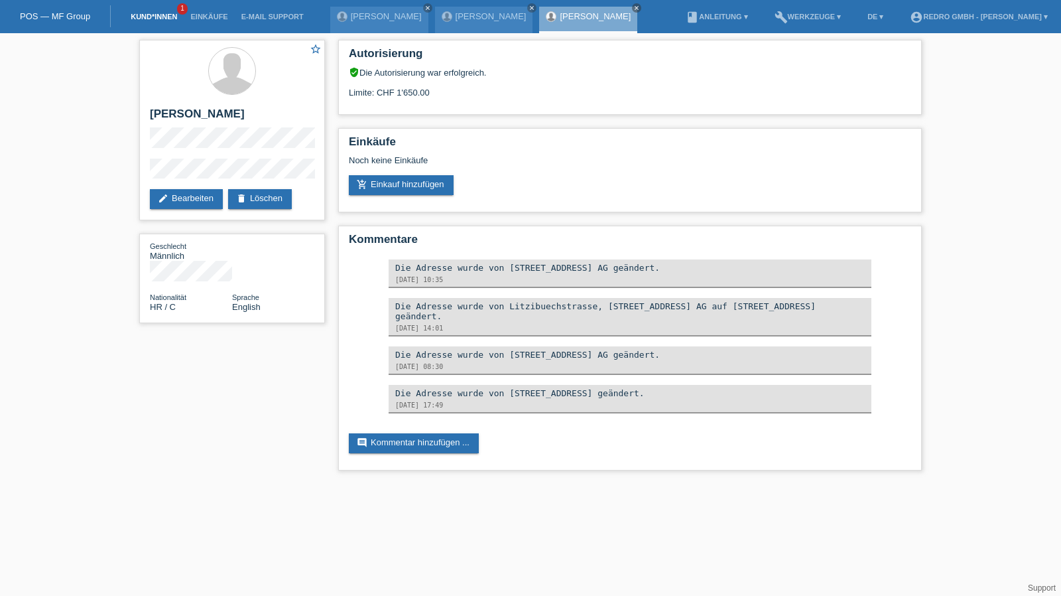
click at [154, 21] on link "Kund*innen" at bounding box center [154, 17] width 60 height 8
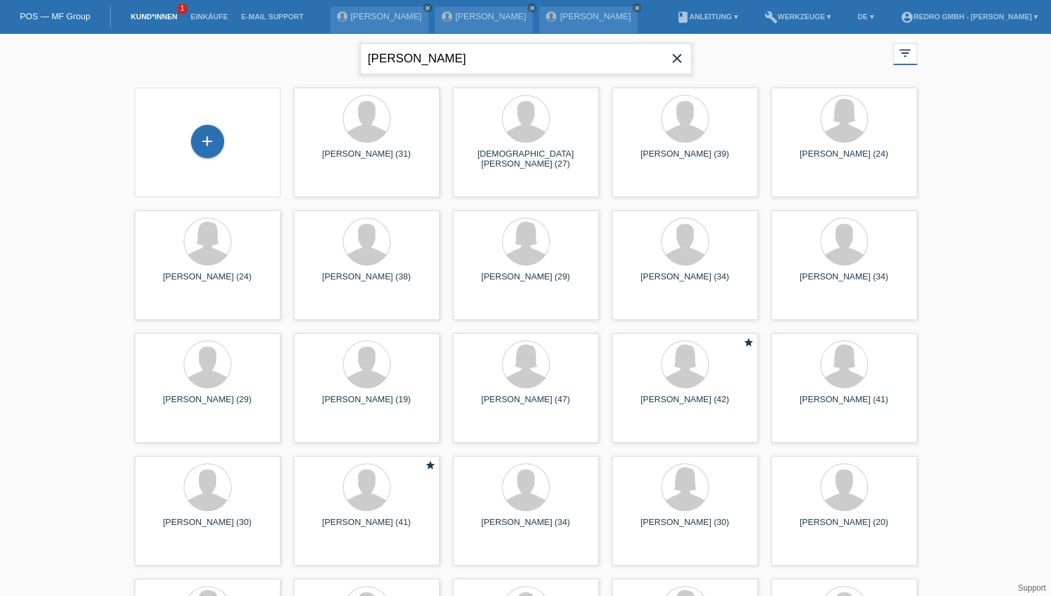
click at [435, 62] on input "[PERSON_NAME]" at bounding box center [526, 58] width 332 height 31
type input "[PERSON_NAME]"
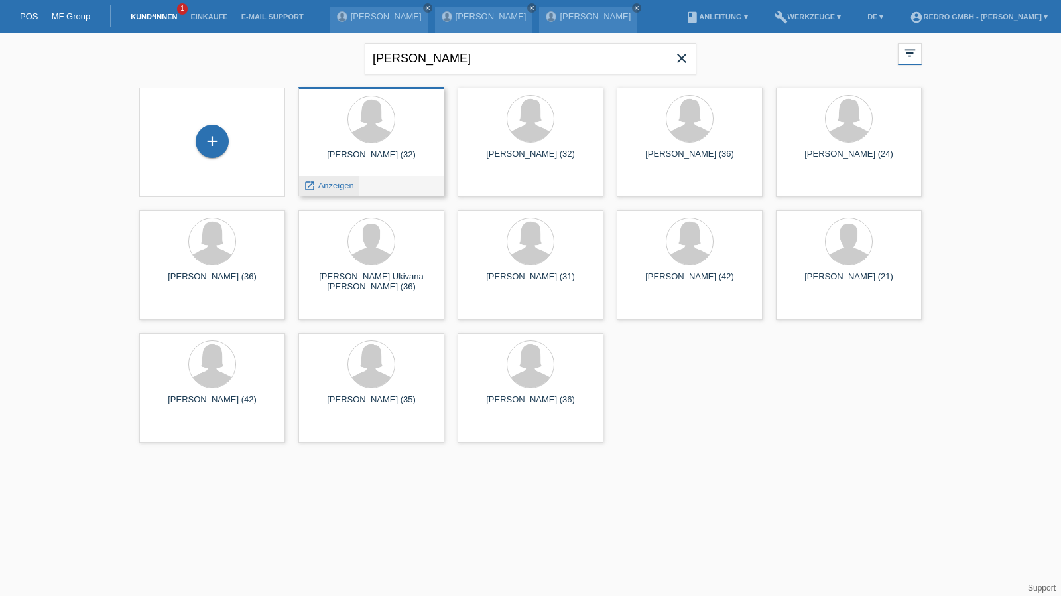
click at [337, 185] on span "Anzeigen" at bounding box center [336, 185] width 36 height 10
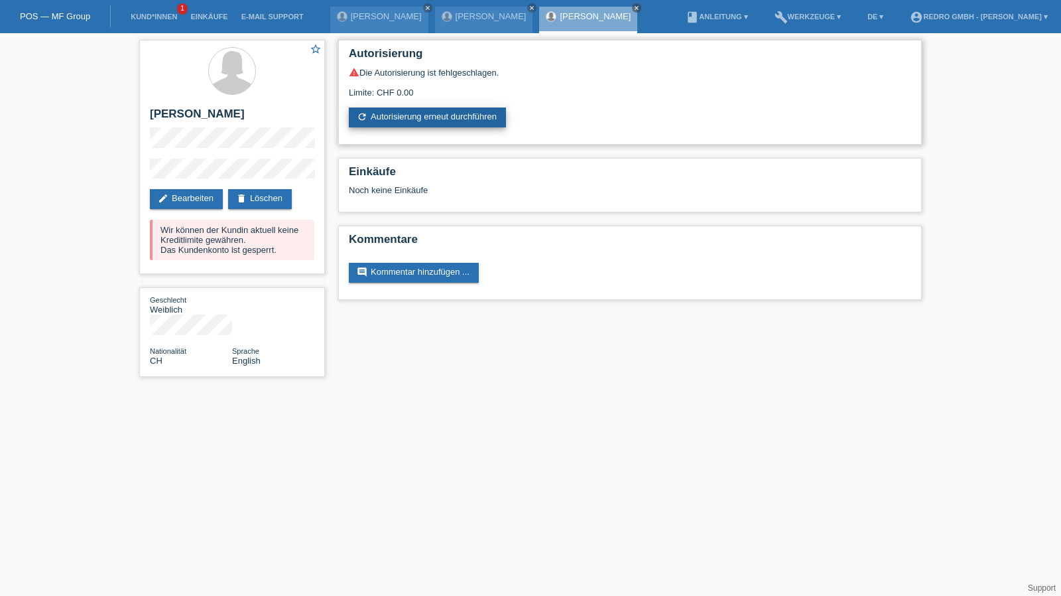
click at [446, 112] on link "refresh Autorisierung erneut durchführen" at bounding box center [427, 117] width 157 height 20
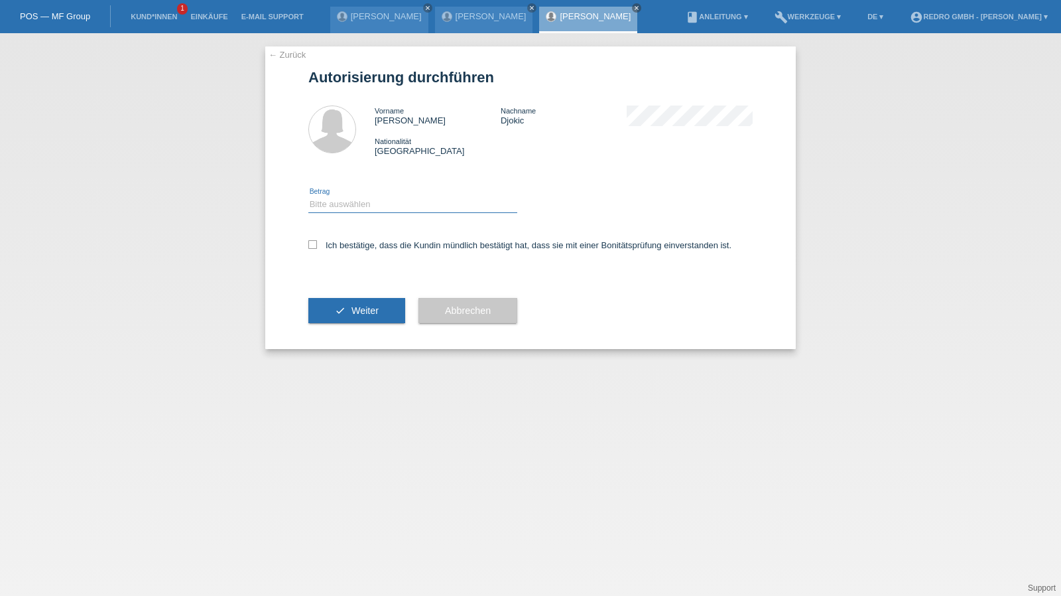
click at [344, 206] on select "Bitte auswählen CHF 1.00 - CHF 499.00 CHF 500.00 - CHF 1'999.00 CHF 2'000.00 - …" at bounding box center [412, 204] width 209 height 16
select select "1"
click at [308, 196] on select "Bitte auswählen CHF 1.00 - CHF 499.00 CHF 500.00 - CHF 1'999.00 CHF 2'000.00 - …" at bounding box center [412, 204] width 209 height 16
click at [342, 252] on div "Ich bestätige, dass die Kundin mündlich bestätigt hat, dass sie mit einer Bonit…" at bounding box center [530, 249] width 444 height 45
click at [350, 247] on label "Ich bestätige, dass die Kundin mündlich bestätigt hat, dass sie mit einer Bonit…" at bounding box center [519, 245] width 423 height 10
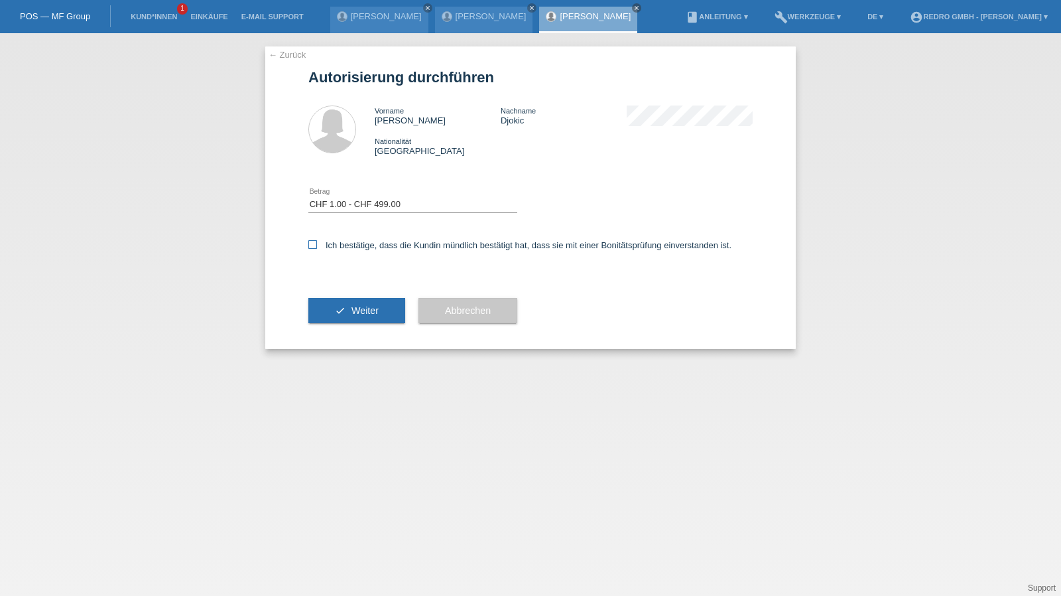
click at [317, 247] on input "Ich bestätige, dass die Kundin mündlich bestätigt hat, dass sie mit einer Bonit…" at bounding box center [312, 244] width 9 height 9
checkbox input "true"
click at [335, 312] on icon "check" at bounding box center [340, 310] width 11 height 11
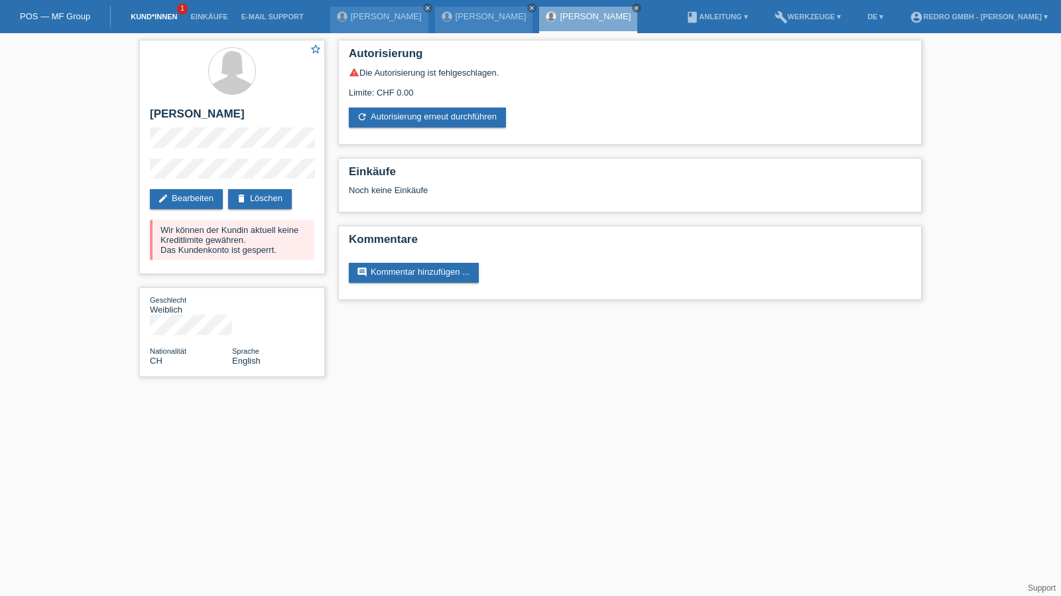
click at [162, 16] on link "Kund*innen" at bounding box center [154, 17] width 60 height 8
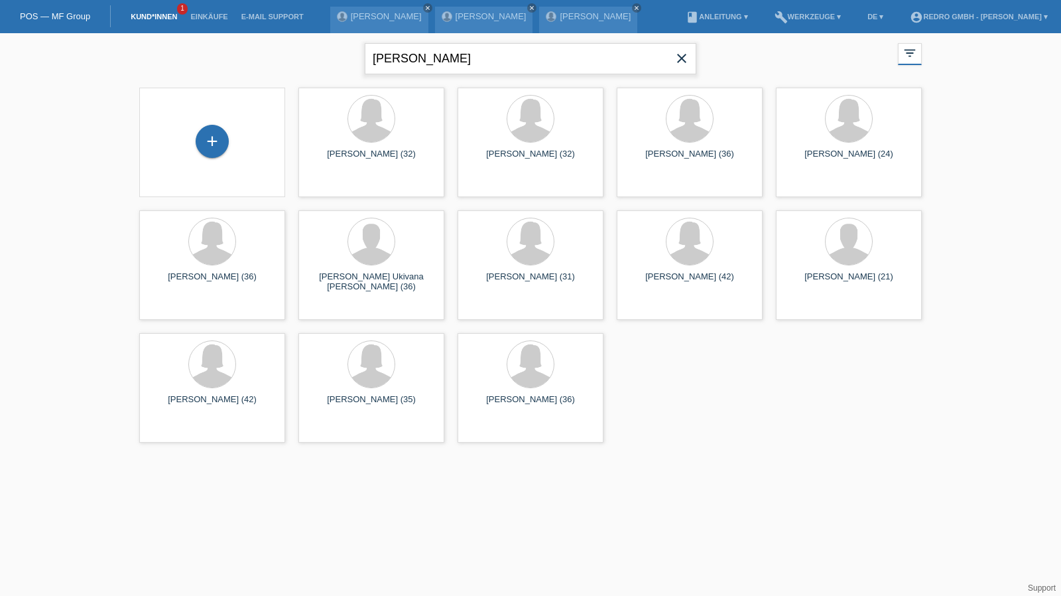
click at [508, 51] on input "[PERSON_NAME]" at bounding box center [531, 58] width 332 height 31
click at [508, 51] on input "ivana" at bounding box center [531, 58] width 332 height 31
type input "duarte"
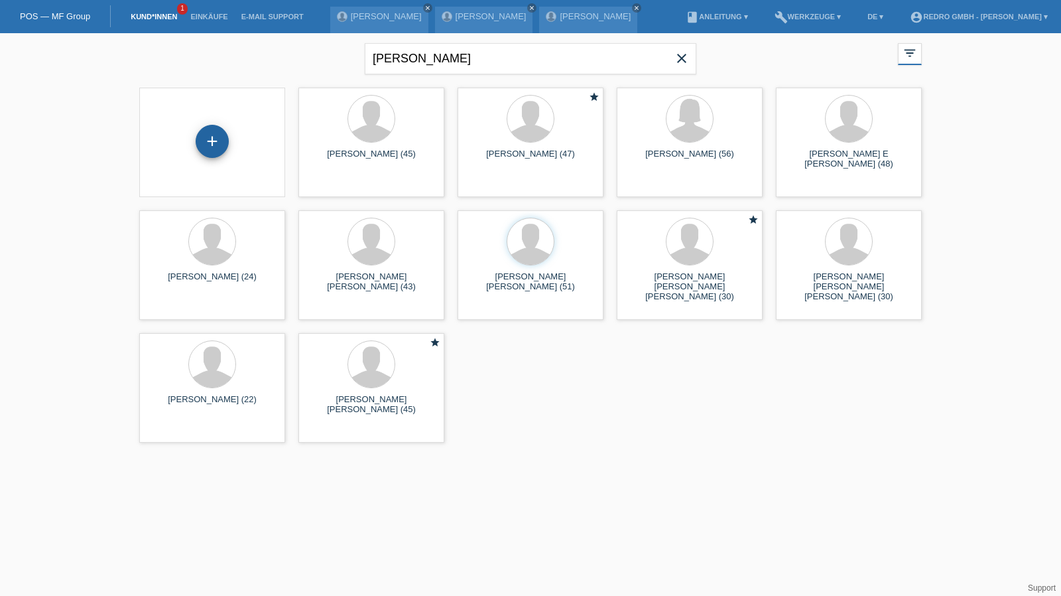
click at [206, 143] on div "+" at bounding box center [212, 141] width 33 height 33
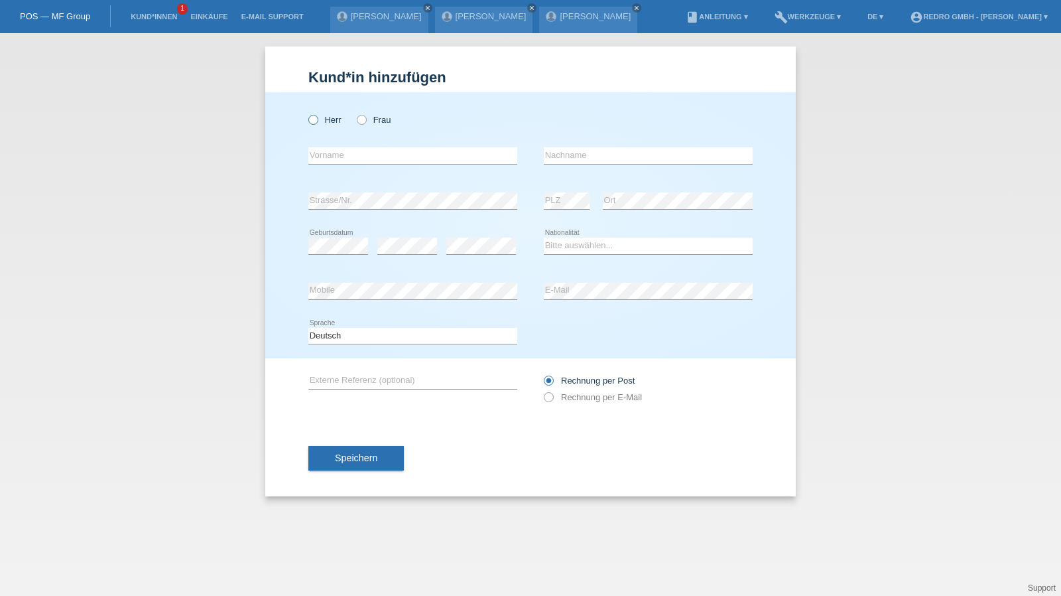
click at [318, 122] on label "Herr" at bounding box center [324, 120] width 33 height 10
click at [317, 122] on input "Herr" at bounding box center [312, 119] width 9 height 9
radio input "true"
click at [335, 155] on input "text" at bounding box center [412, 155] width 209 height 17
click at [328, 161] on input "text" at bounding box center [412, 155] width 209 height 17
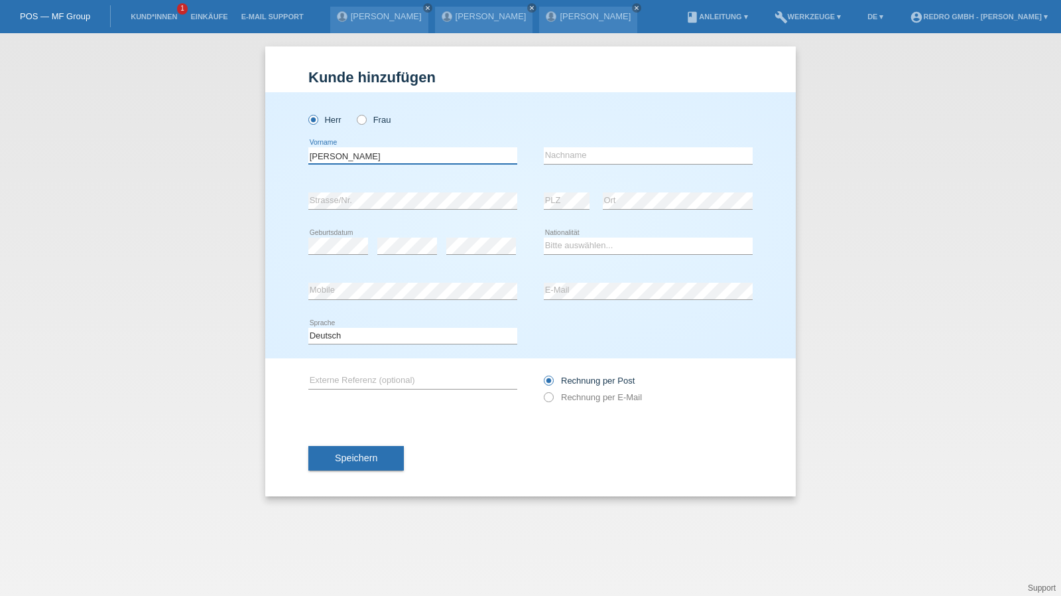
type input "[PERSON_NAME]"
select select "PT"
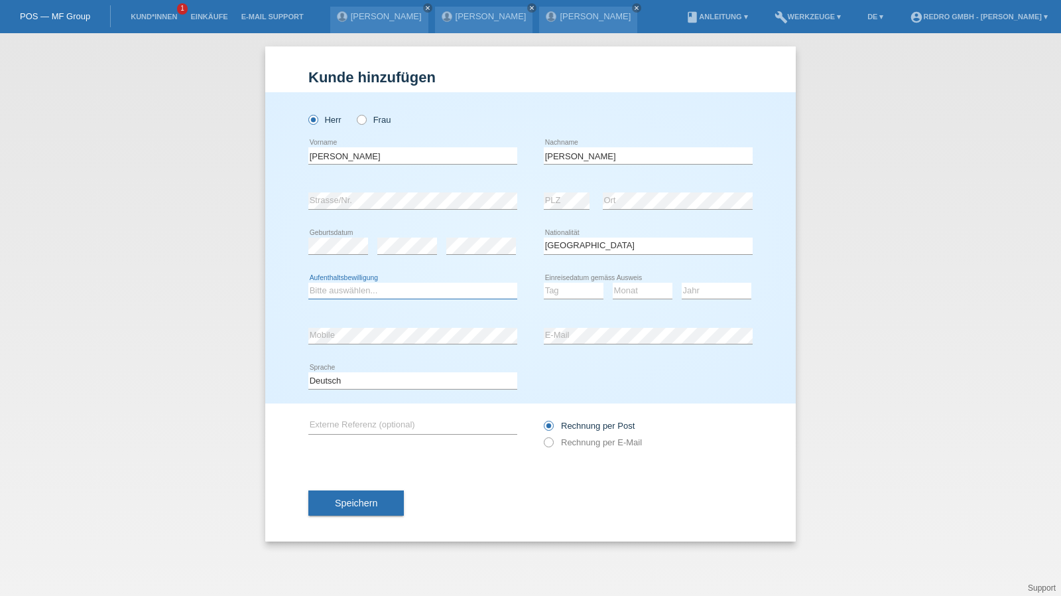
select select "B"
click at [570, 293] on select "Tag 01 02 03 04 05 06 07 08 09 10 11" at bounding box center [574, 291] width 60 height 16
select select "01"
select select "03"
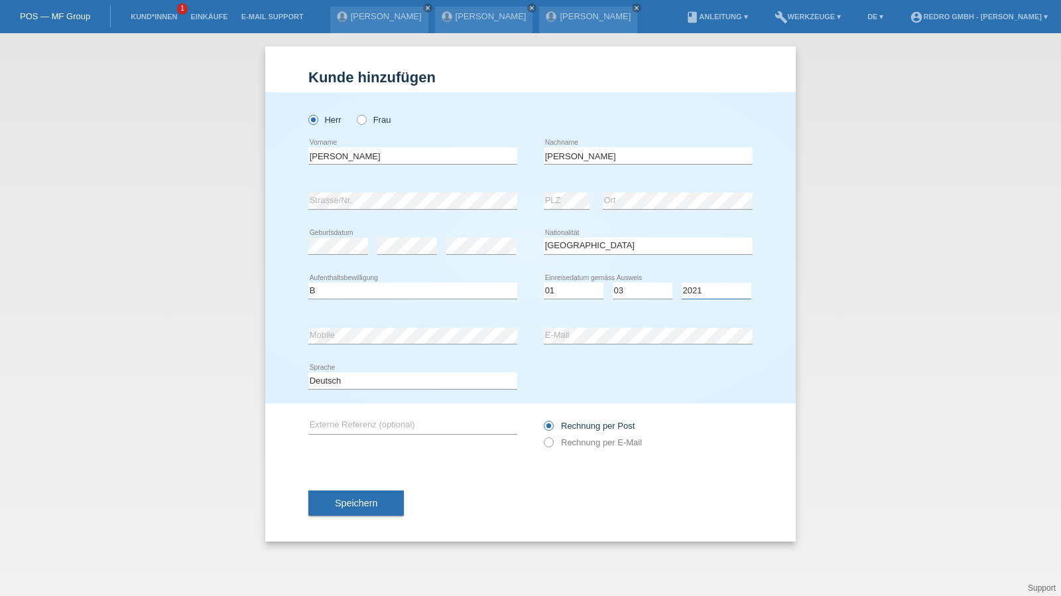
select select "2022"
click at [354, 383] on select "Deutsch Français Italiano English" at bounding box center [412, 380] width 209 height 16
select select "fr"
click at [308, 372] on select "Deutsch Français Italiano English" at bounding box center [412, 380] width 209 height 16
click at [346, 498] on span "Speichern" at bounding box center [356, 502] width 42 height 11
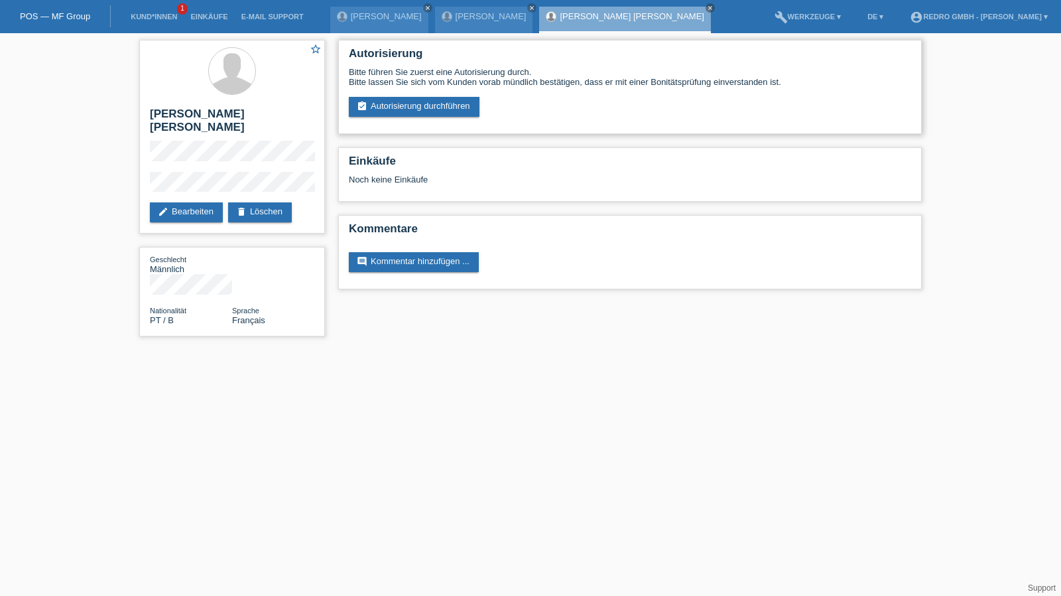
click at [448, 120] on div "Autorisierung Bitte führen Sie zuerst eine Autorisierung durch. Bitte lassen Si…" at bounding box center [630, 87] width 584 height 94
click at [448, 119] on div "Autorisierung Bitte führen Sie zuerst eine Autorisierung durch. Bitte lassen Si…" at bounding box center [630, 87] width 584 height 94
click at [448, 111] on link "assignment_turned_in Autorisierung durchführen" at bounding box center [414, 107] width 131 height 20
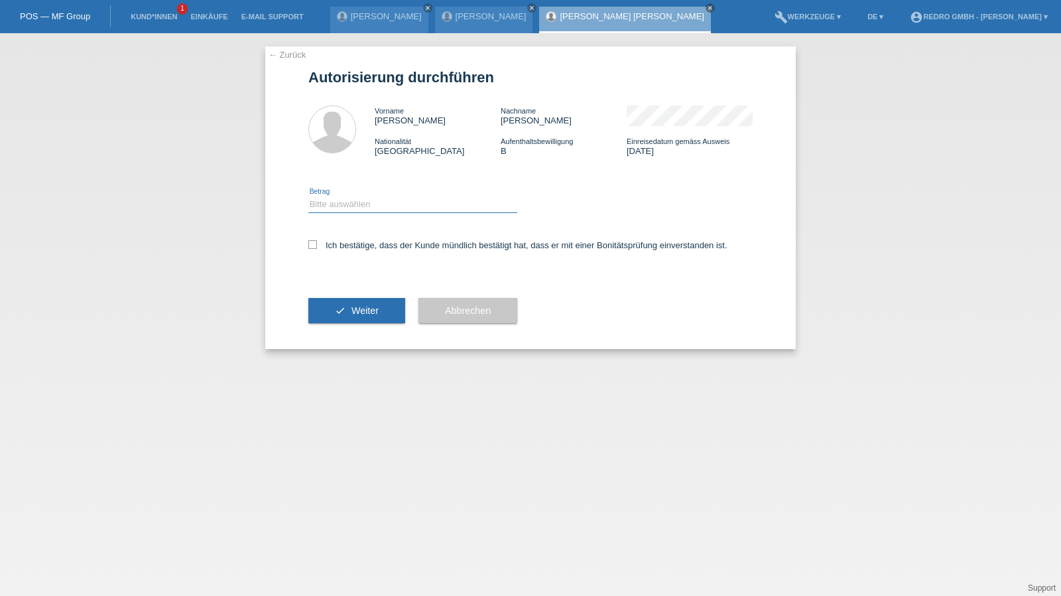
click at [389, 206] on select "Bitte auswählen CHF 1.00 - CHF 499.00 CHF 500.00 - CHF 1'999.00 CHF 2'000.00 - …" at bounding box center [412, 204] width 209 height 16
select select "1"
click at [308, 196] on select "Bitte auswählen CHF 1.00 - CHF 499.00 CHF 500.00 - CHF 1'999.00 CHF 2'000.00 - …" at bounding box center [412, 204] width 209 height 16
click at [379, 249] on label "Ich bestätige, dass der Kunde mündlich bestätigt hat, dass er mit einer Bonität…" at bounding box center [517, 245] width 419 height 10
click at [317, 249] on input "Ich bestätige, dass der Kunde mündlich bestätigt hat, dass er mit einer Bonität…" at bounding box center [312, 244] width 9 height 9
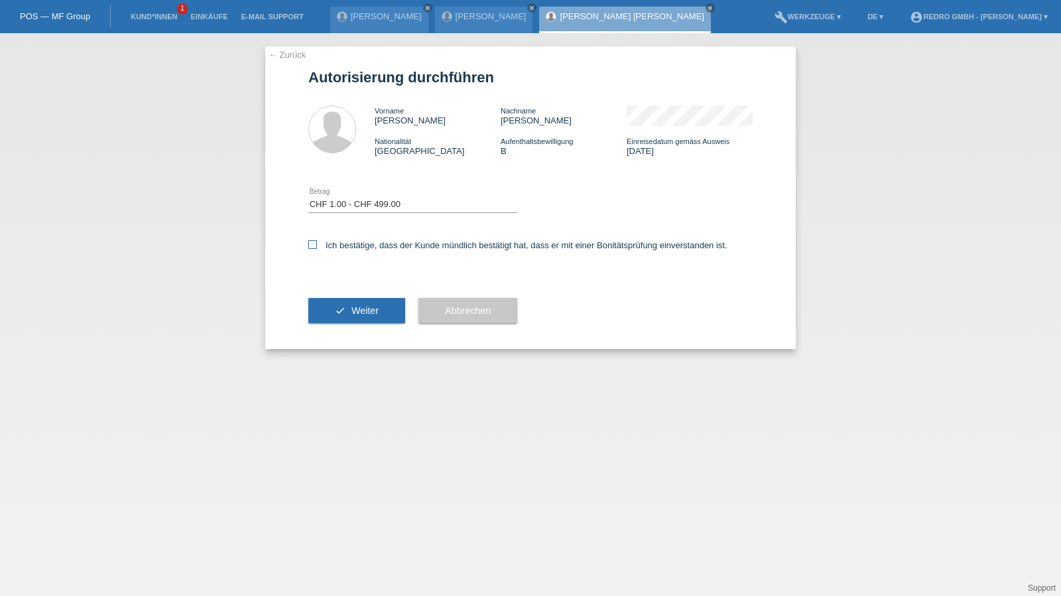
checkbox input "true"
click at [369, 316] on button "check Weiter" at bounding box center [356, 310] width 97 height 25
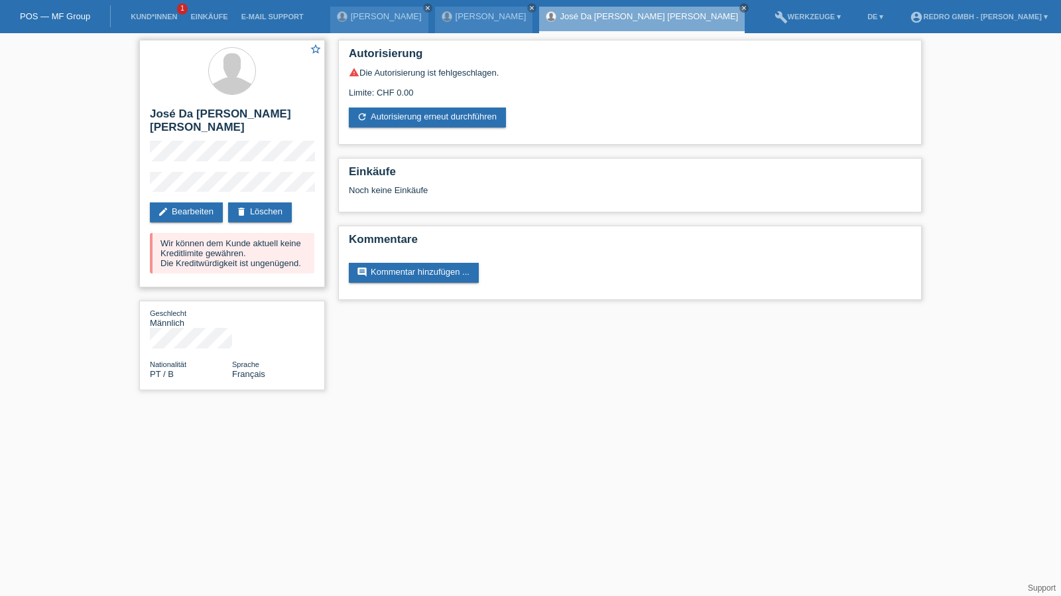
click at [186, 110] on h2 "José Da [PERSON_NAME] [PERSON_NAME]" at bounding box center [232, 123] width 164 height 33
copy div "José Da [PERSON_NAME] [PERSON_NAME]"
click at [168, 155] on div "star_border José Da [PERSON_NAME] [PERSON_NAME] edit Bearbeiten delete Löschen …" at bounding box center [232, 163] width 186 height 247
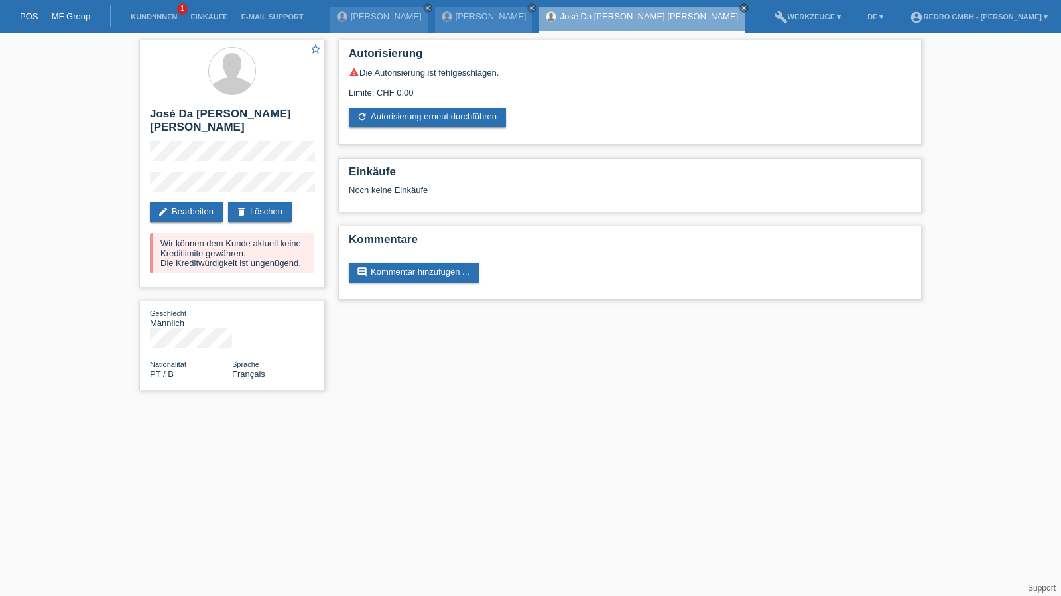
click at [96, 167] on div "star_border José Da [PERSON_NAME] [PERSON_NAME] edit Bearbeiten delete Löschen …" at bounding box center [530, 218] width 1061 height 370
click at [111, 169] on div "star_border José Da [PERSON_NAME] [PERSON_NAME] edit Bearbeiten delete Löschen …" at bounding box center [530, 218] width 1061 height 370
click at [142, 18] on link "Kund*innen" at bounding box center [154, 17] width 60 height 8
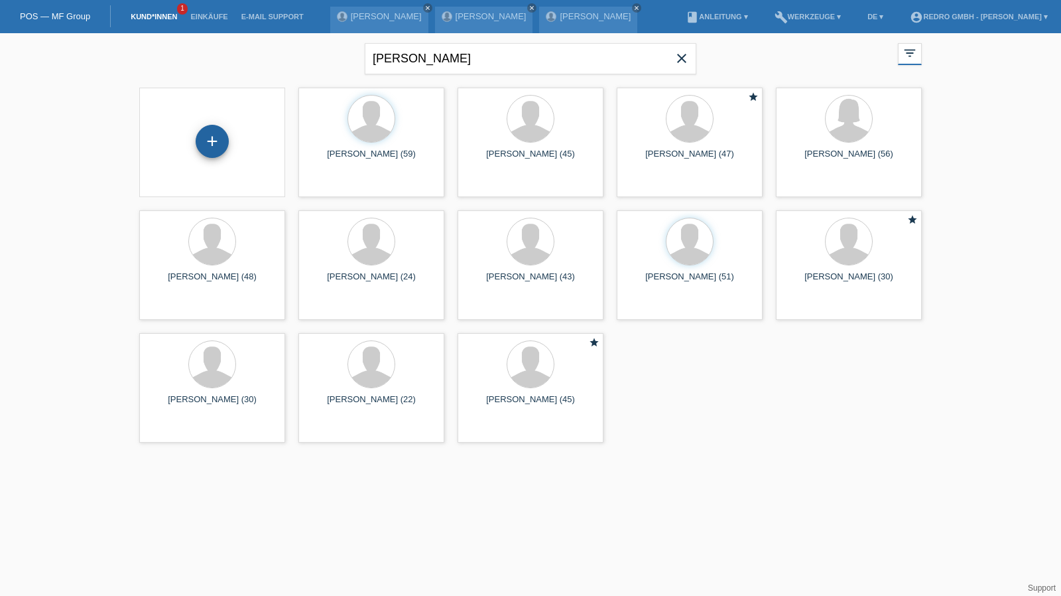
click at [213, 147] on div "+" at bounding box center [212, 141] width 33 height 33
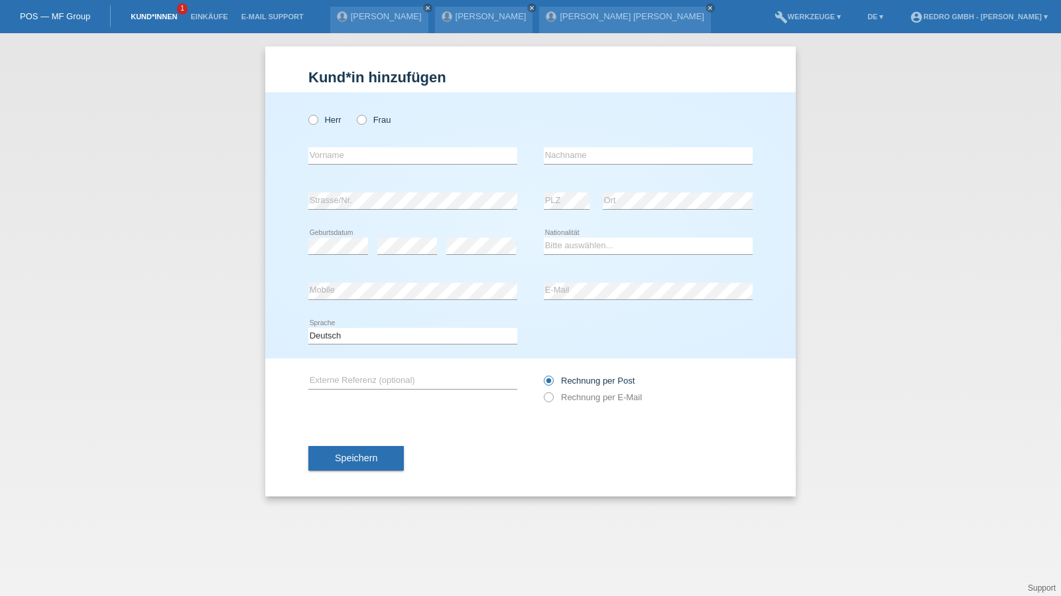
click at [159, 17] on link "Kund*innen" at bounding box center [154, 17] width 60 height 8
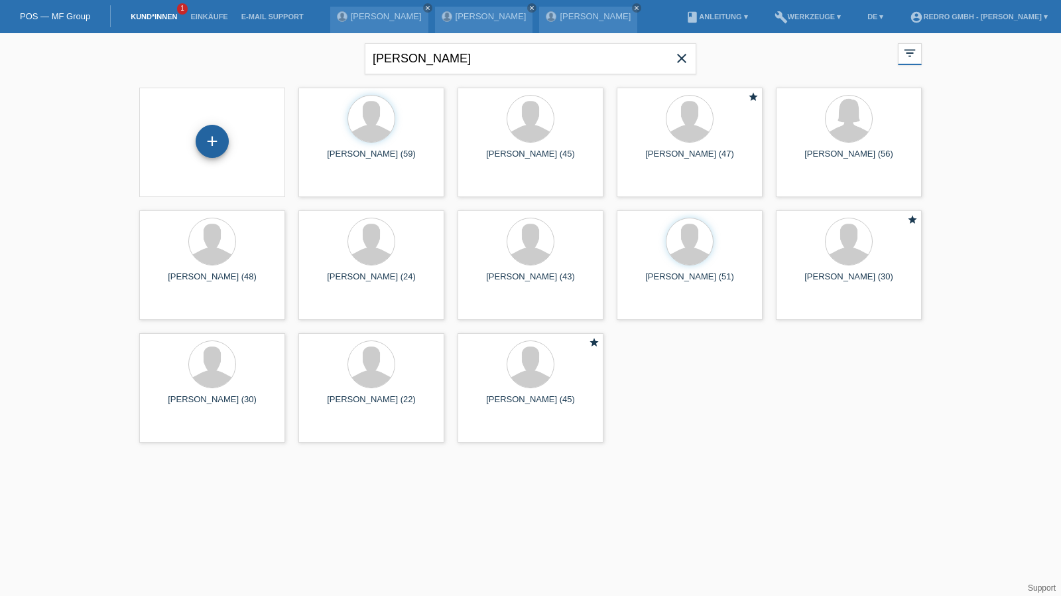
click at [198, 136] on div "+" at bounding box center [212, 141] width 32 height 23
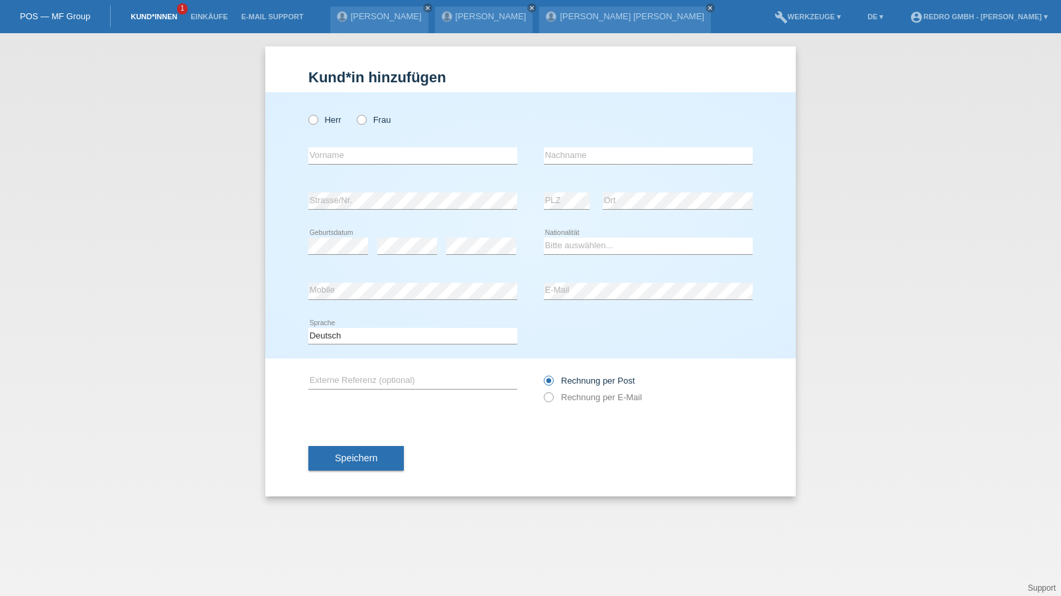
click at [142, 19] on link "Kund*innen" at bounding box center [154, 17] width 60 height 8
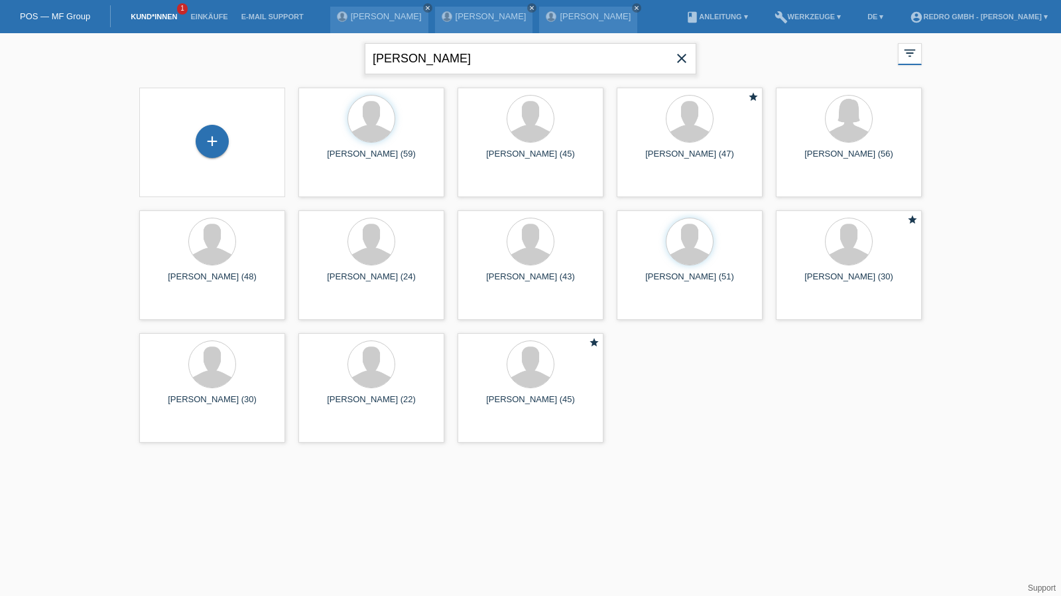
click at [509, 59] on input "duarte" at bounding box center [531, 58] width 332 height 31
type input "cilene"
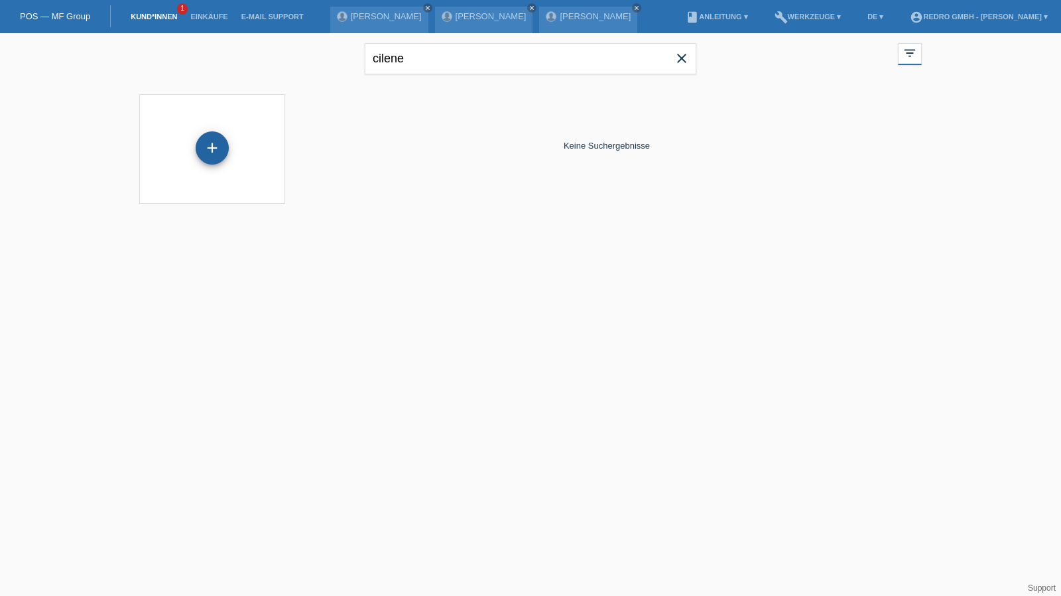
click at [204, 161] on div "+" at bounding box center [212, 147] width 33 height 33
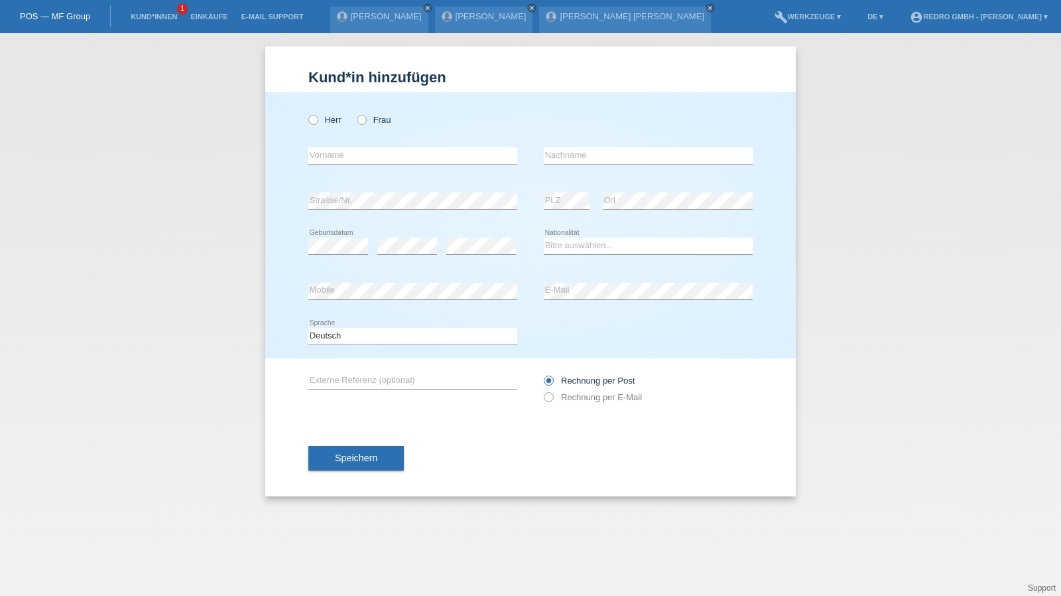
click at [369, 111] on div "Herr Frau" at bounding box center [412, 119] width 209 height 27
click at [367, 119] on label "Frau" at bounding box center [374, 120] width 34 height 10
click at [365, 119] on input "Frau" at bounding box center [361, 119] width 9 height 9
radio input "true"
click at [361, 159] on input "text" at bounding box center [412, 155] width 209 height 17
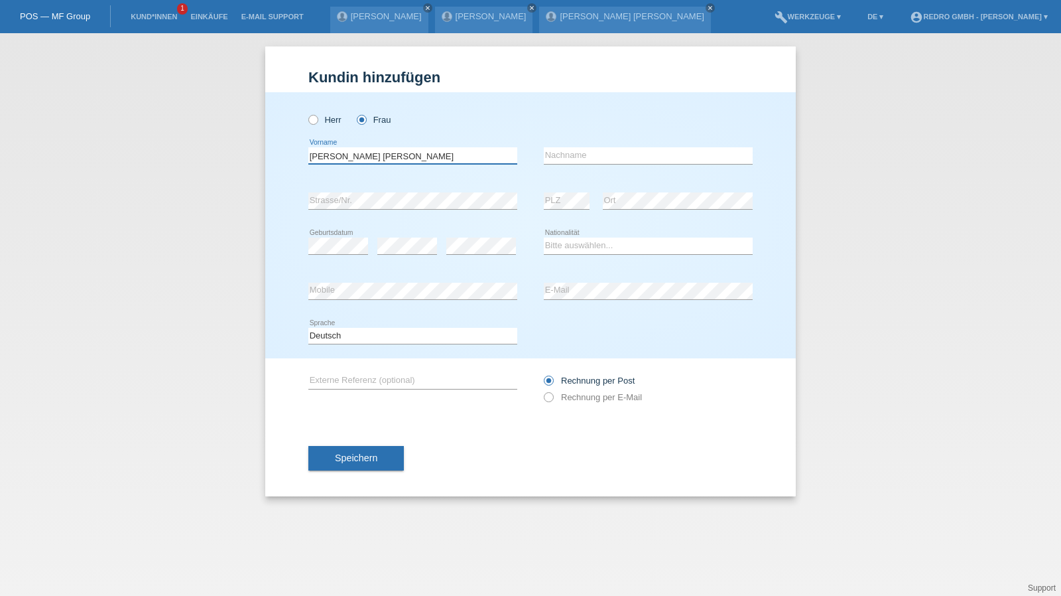
type input "[PERSON_NAME] [PERSON_NAME]"
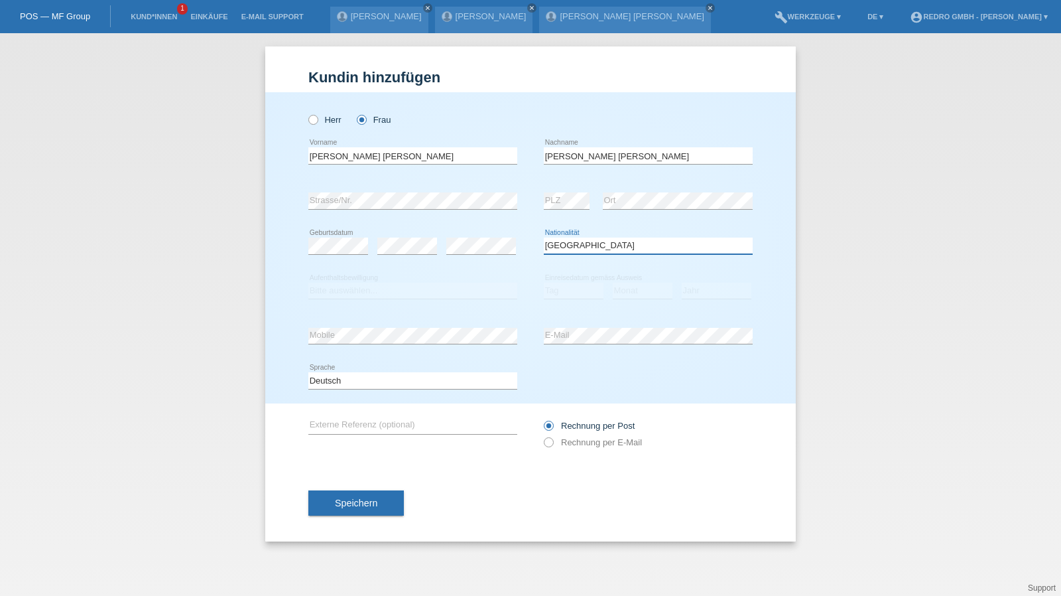
select select "PT"
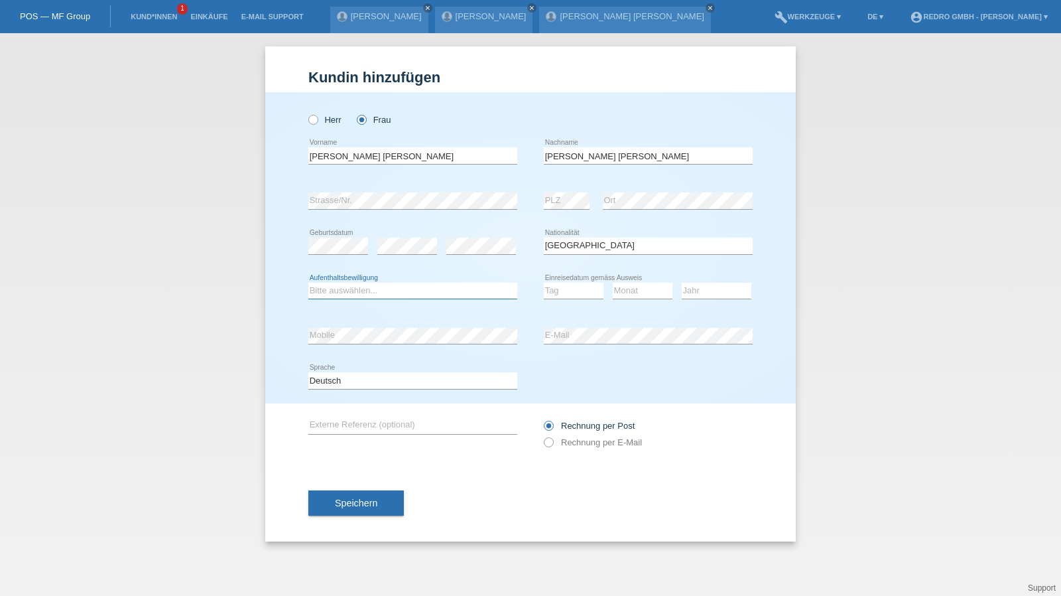
select select "B"
select select "28"
select select "02"
select select "2022"
drag, startPoint x: 356, startPoint y: 373, endPoint x: 345, endPoint y: 386, distance: 17.0
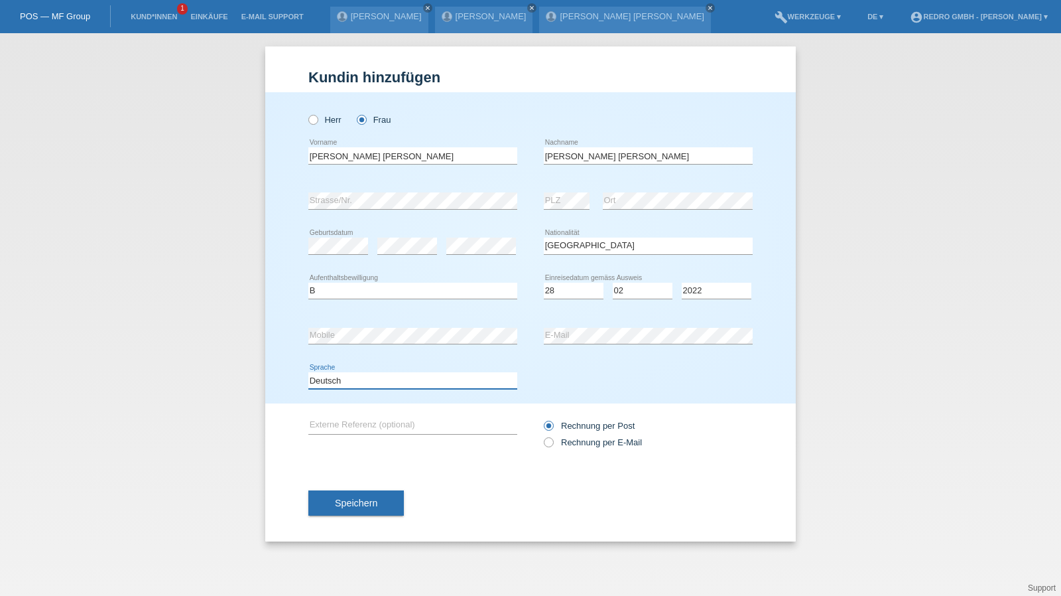
click at [356, 373] on select "Deutsch Français Italiano English" at bounding box center [412, 380] width 209 height 16
select select "en"
click at [308, 372] on select "Deutsch Français Italiano English" at bounding box center [412, 380] width 209 height 16
click at [338, 487] on div "Speichern" at bounding box center [530, 502] width 444 height 77
click at [333, 505] on button "Speichern" at bounding box center [356, 502] width 96 height 25
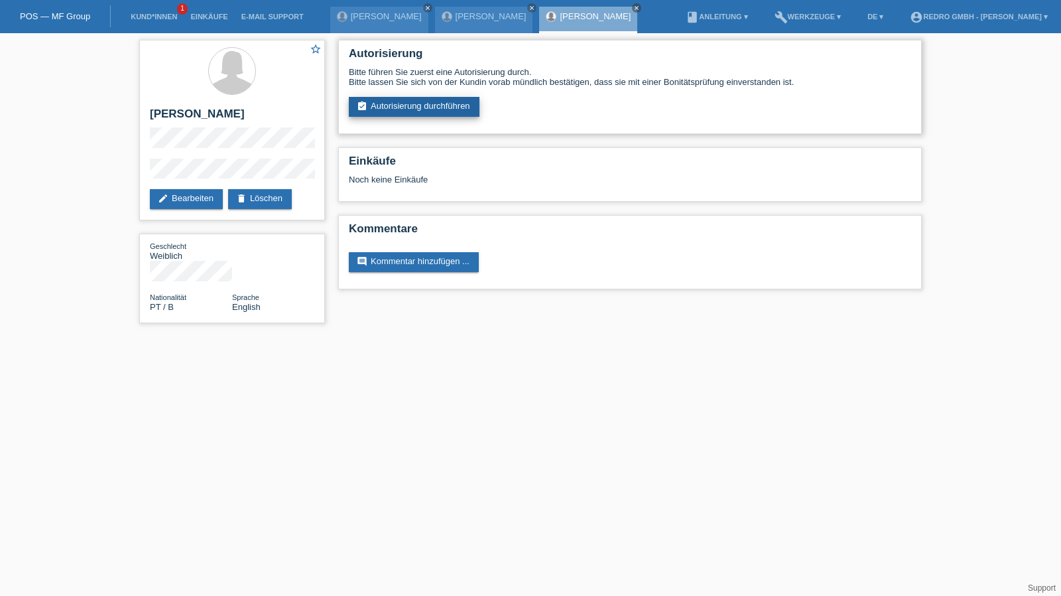
click at [356, 110] on link "assignment_turned_in Autorisierung durchführen" at bounding box center [414, 107] width 131 height 20
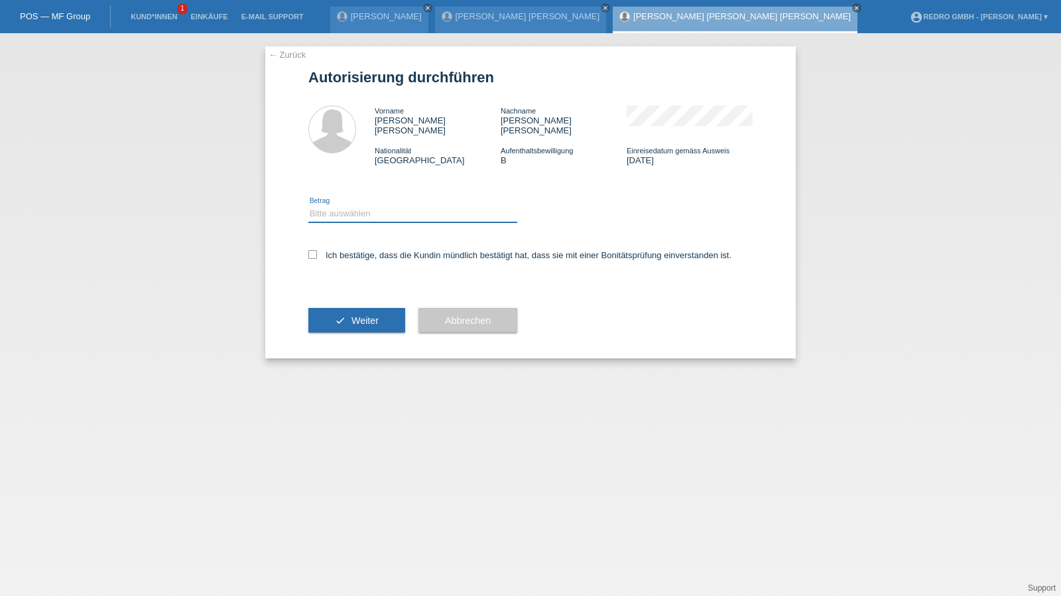
drag, startPoint x: 344, startPoint y: 197, endPoint x: 344, endPoint y: 204, distance: 7.3
click at [344, 206] on select "Bitte auswählen CHF 1.00 - CHF 499.00 CHF 500.00 - CHF 1'999.00 CHF 2'000.00 - …" at bounding box center [412, 214] width 209 height 16
select select "1"
click at [308, 206] on select "Bitte auswählen CHF 1.00 - CHF 499.00 CHF 500.00 - CHF 1'999.00 CHF 2'000.00 - …" at bounding box center [412, 214] width 209 height 16
click at [342, 250] on label "Ich bestätige, dass die Kundin mündlich bestätigt hat, dass sie mit einer Bonit…" at bounding box center [519, 255] width 423 height 10
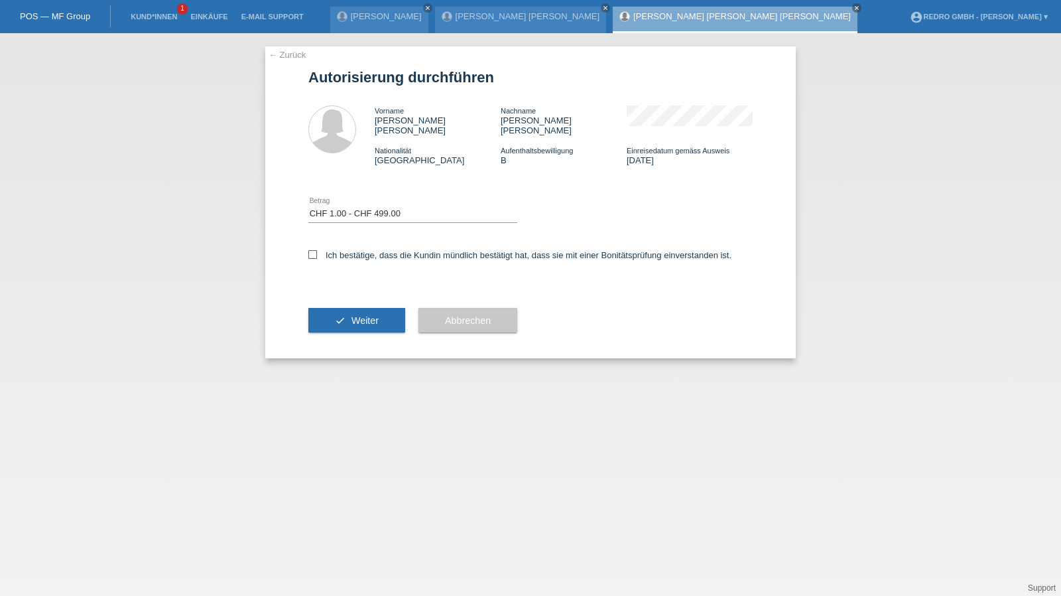
click at [317, 250] on input "Ich bestätige, dass die Kundin mündlich bestätigt hat, dass sie mit einer Bonit…" at bounding box center [312, 254] width 9 height 9
checkbox input "true"
click at [336, 315] on icon "check" at bounding box center [340, 320] width 11 height 11
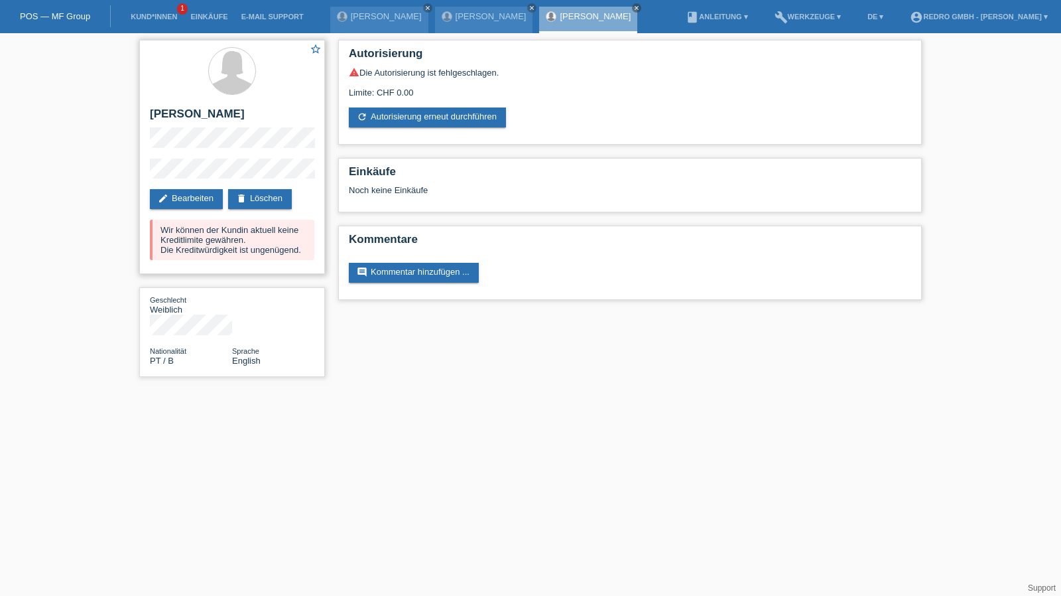
click at [198, 117] on h2 "[PERSON_NAME]" at bounding box center [232, 117] width 164 height 20
copy div "[PERSON_NAME]"
click at [160, 22] on li "Kund*innen 1" at bounding box center [154, 17] width 60 height 34
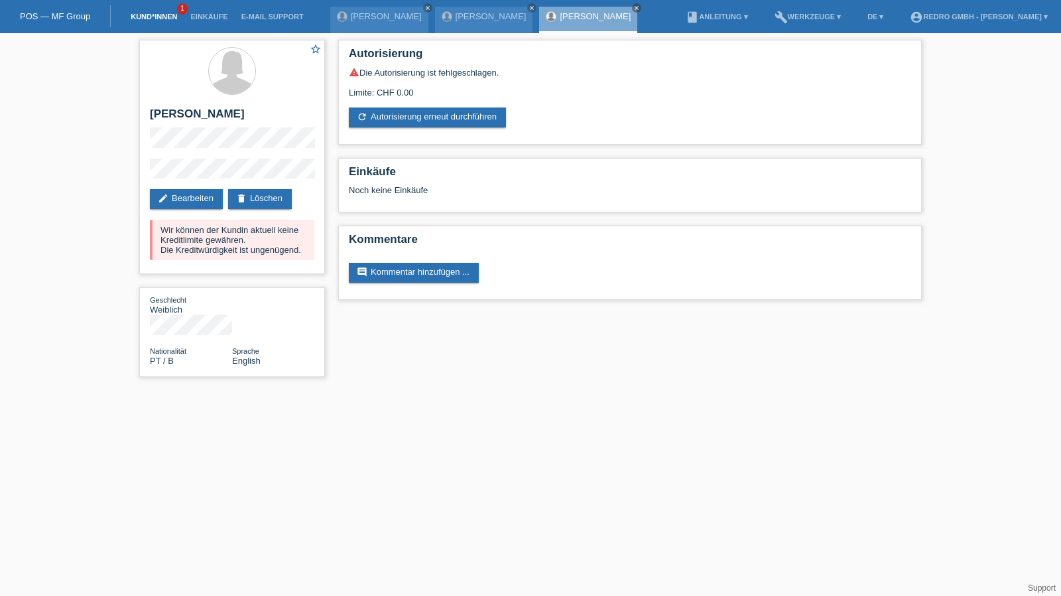
click at [161, 19] on link "Kund*innen" at bounding box center [154, 17] width 60 height 8
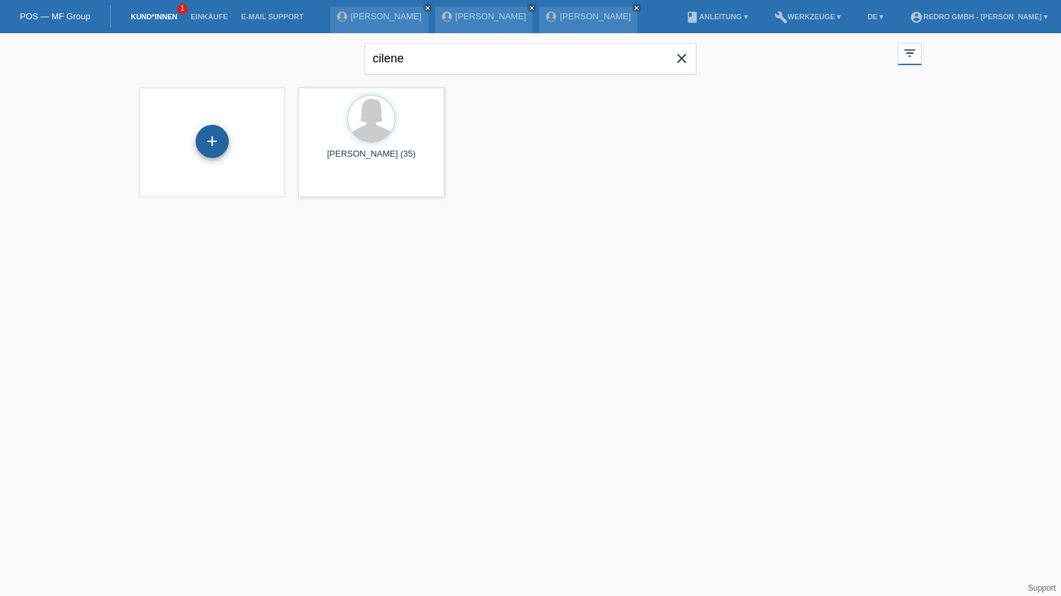
click at [223, 130] on div "+" at bounding box center [212, 141] width 32 height 23
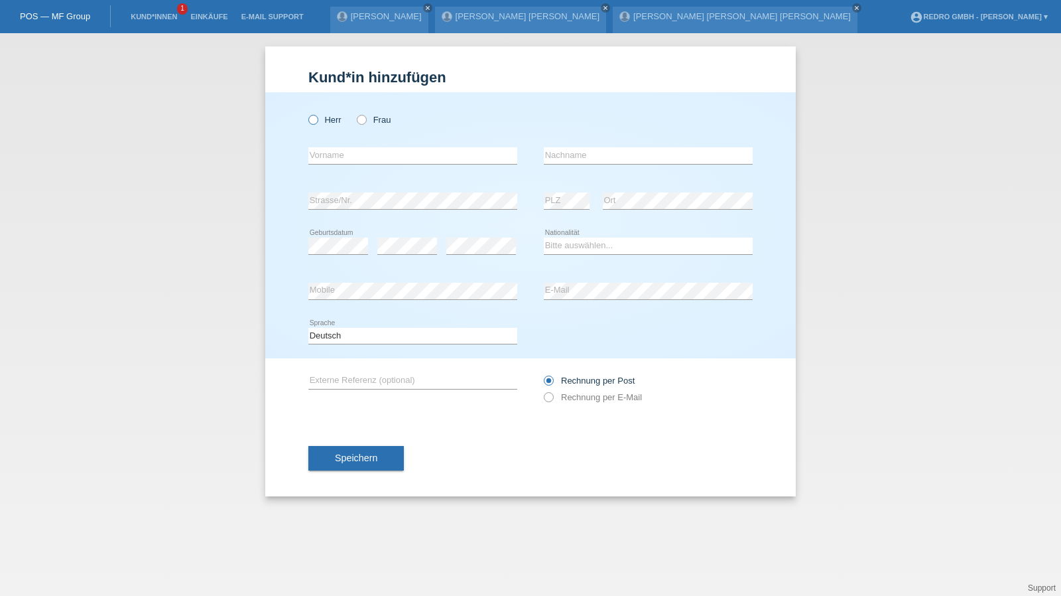
click at [326, 117] on label "Herr" at bounding box center [324, 120] width 33 height 10
click at [317, 117] on input "Herr" at bounding box center [312, 119] width 9 height 9
radio input "true"
click at [352, 149] on input "text" at bounding box center [412, 155] width 209 height 17
